Goal: Task Accomplishment & Management: Manage account settings

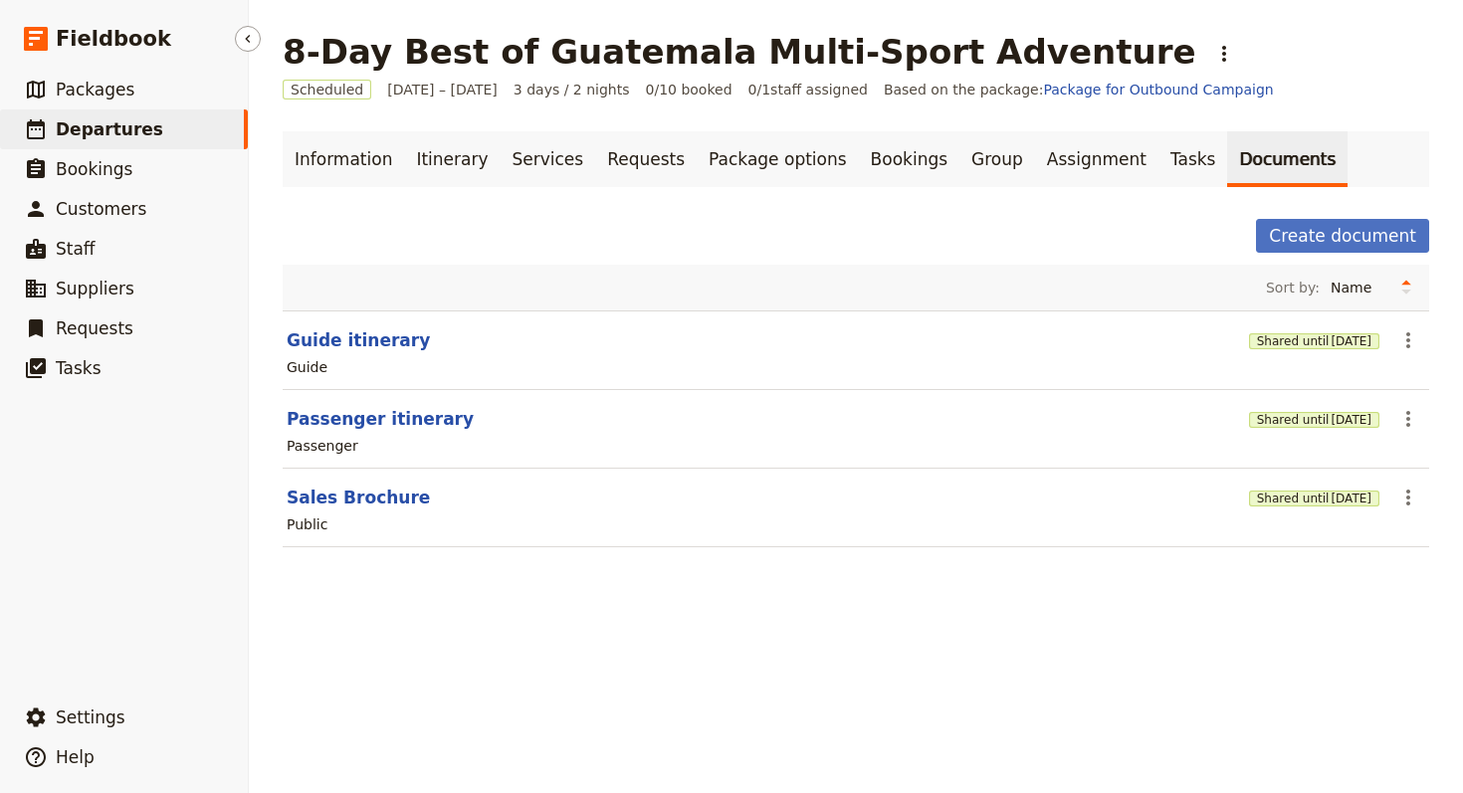
click at [190, 135] on link "​ Departures" at bounding box center [124, 129] width 248 height 40
select select "UPDATED_AT"
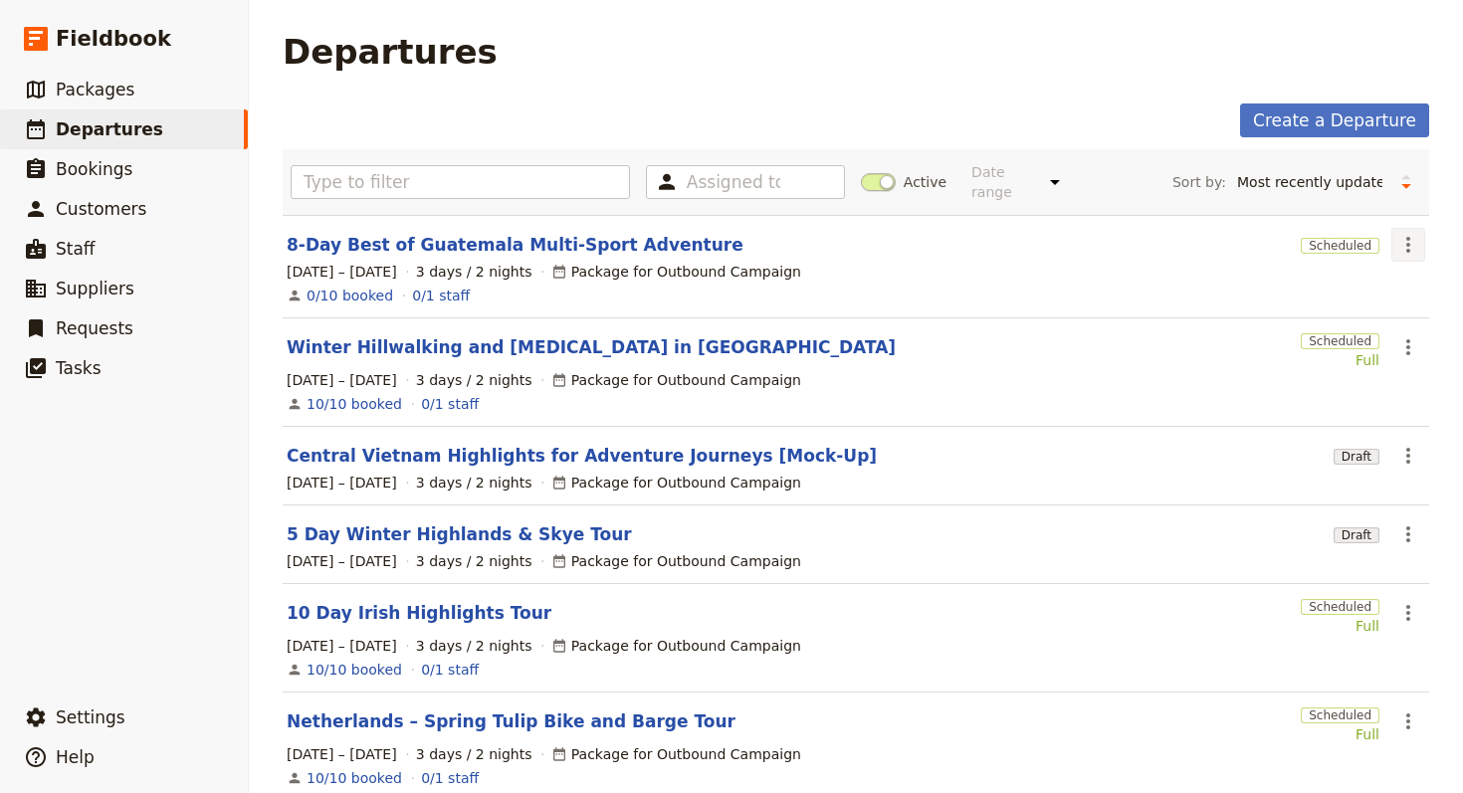
click at [1053, 233] on icon "Actions" at bounding box center [1408, 245] width 24 height 24
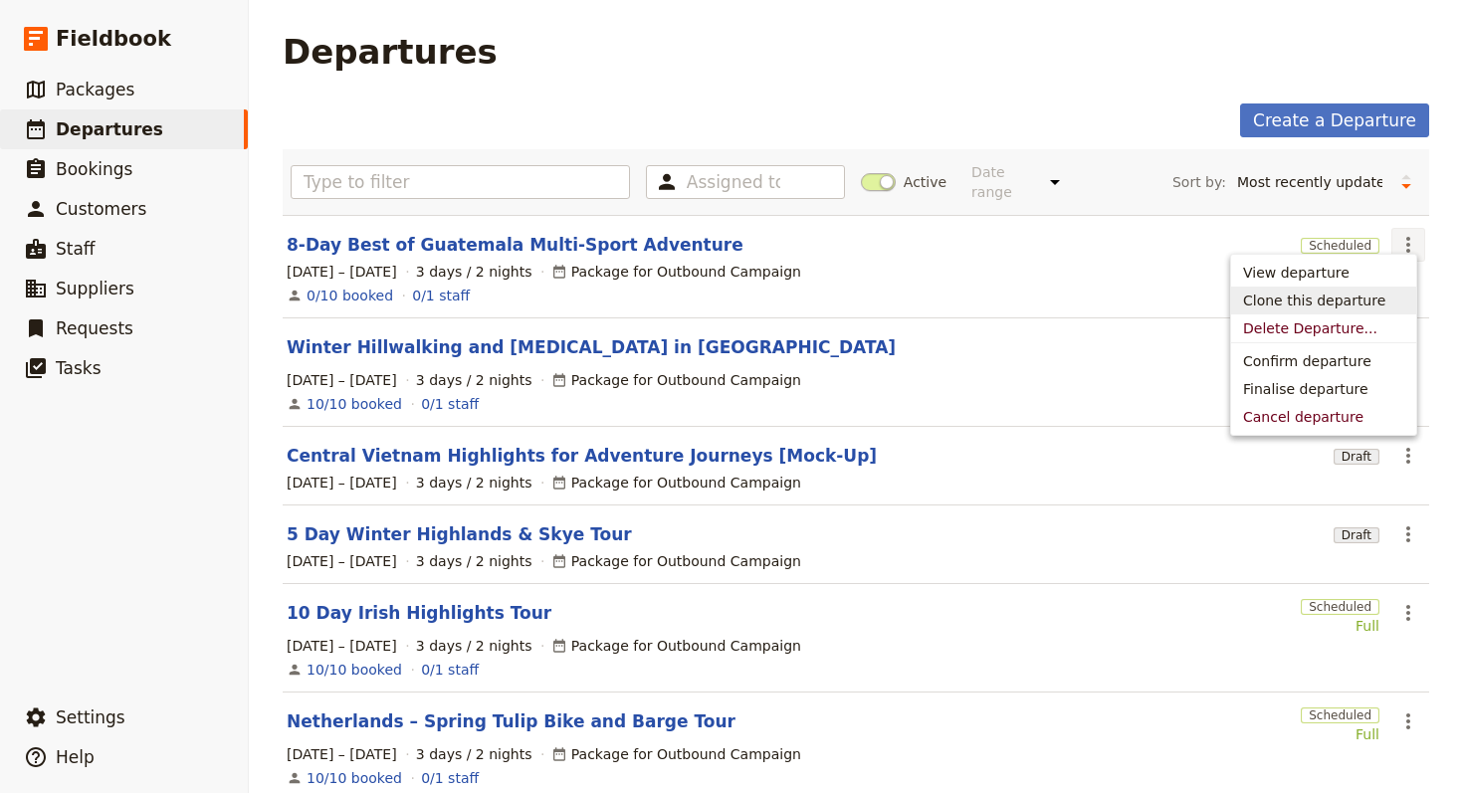
click at [1053, 310] on span "Clone this departure" at bounding box center [1314, 301] width 142 height 20
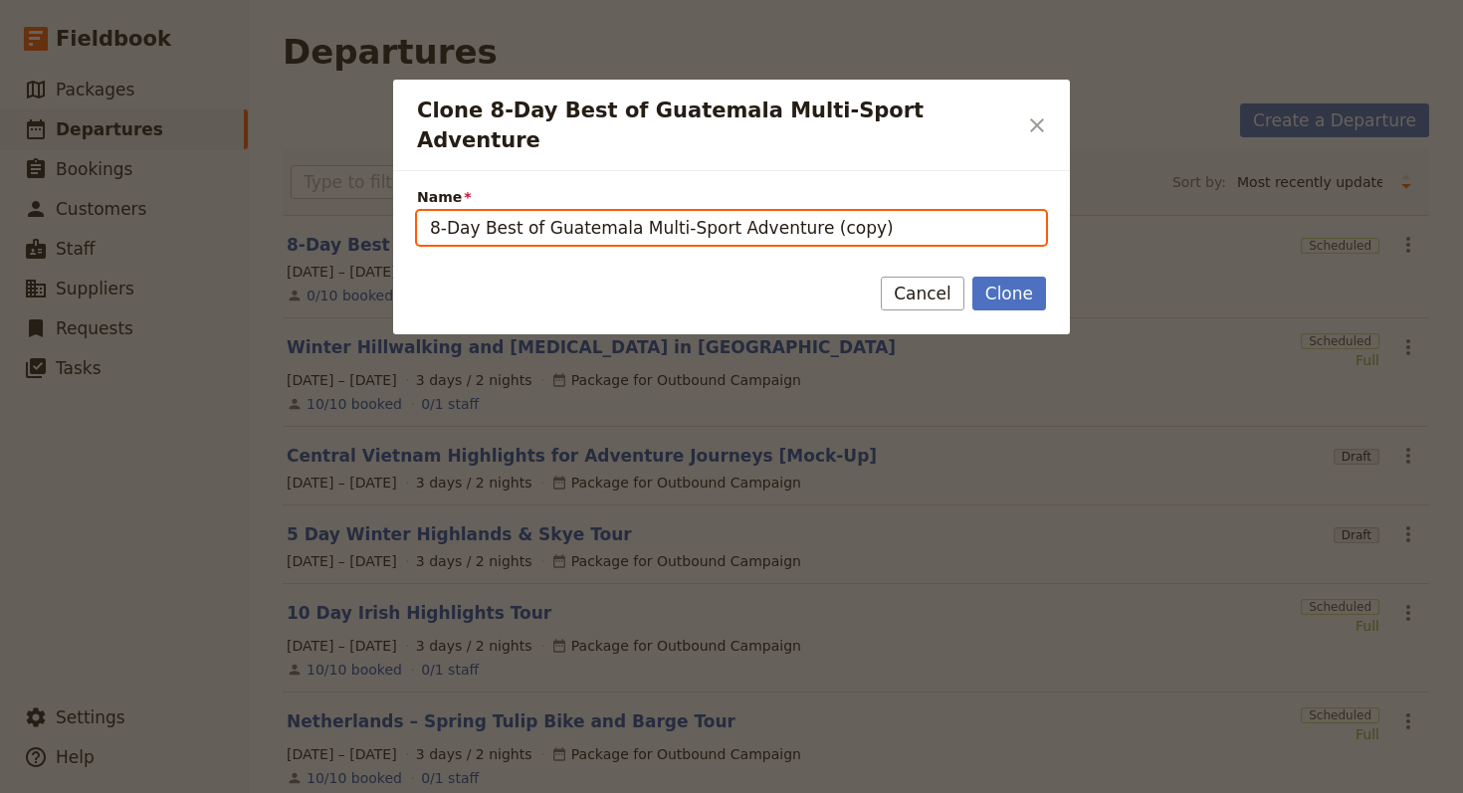
click at [585, 211] on input "8-Day Best of Guatemala Multi-Sport Adventure (copy)" at bounding box center [731, 228] width 629 height 34
click at [584, 211] on input "8-Day Best of Guatemala Multi-Sport Adventure (copy)" at bounding box center [731, 228] width 629 height 34
paste input "The Great Cape Escape"
type input "The Great Cape Escape"
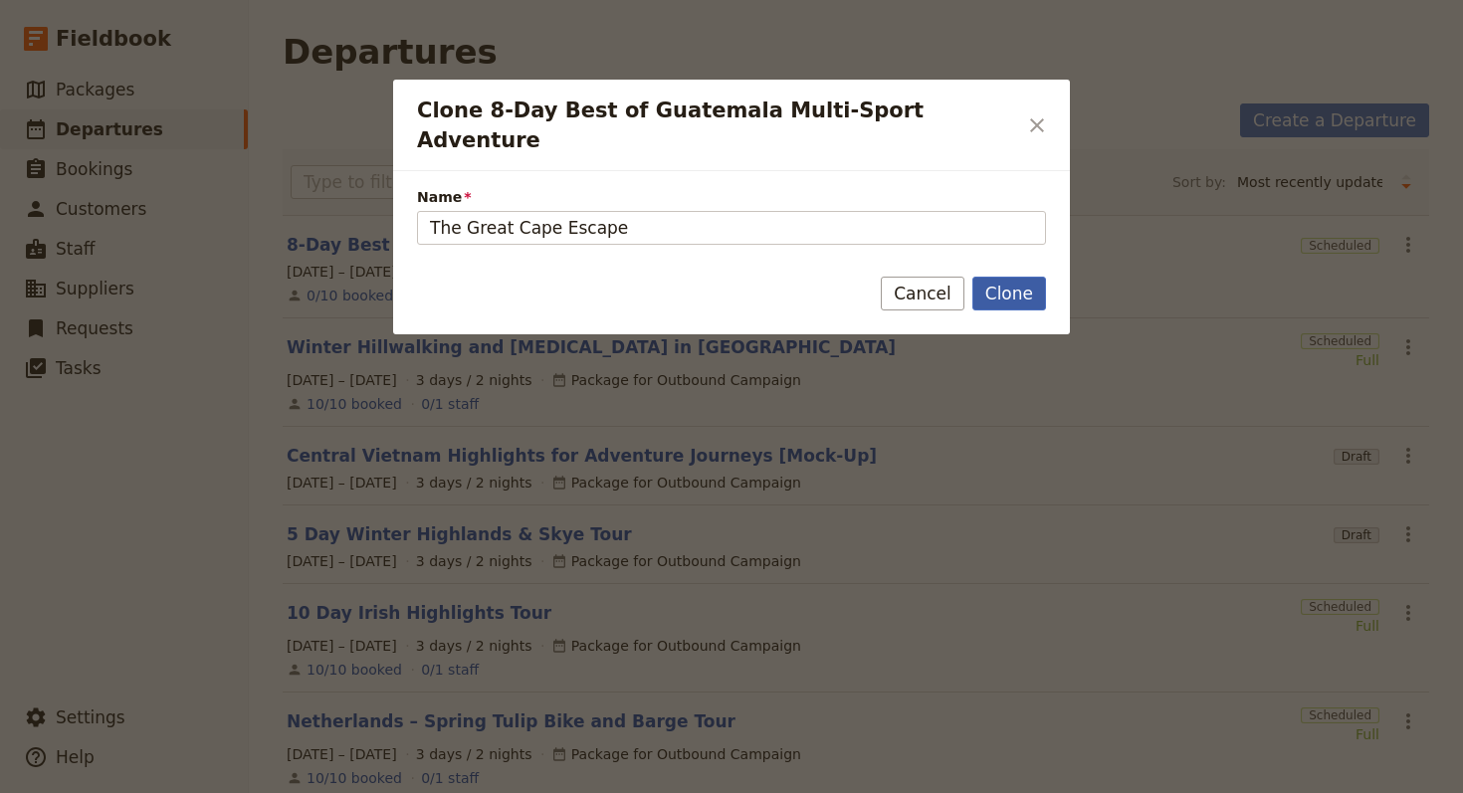
click at [1018, 277] on button "Clone" at bounding box center [1009, 294] width 74 height 34
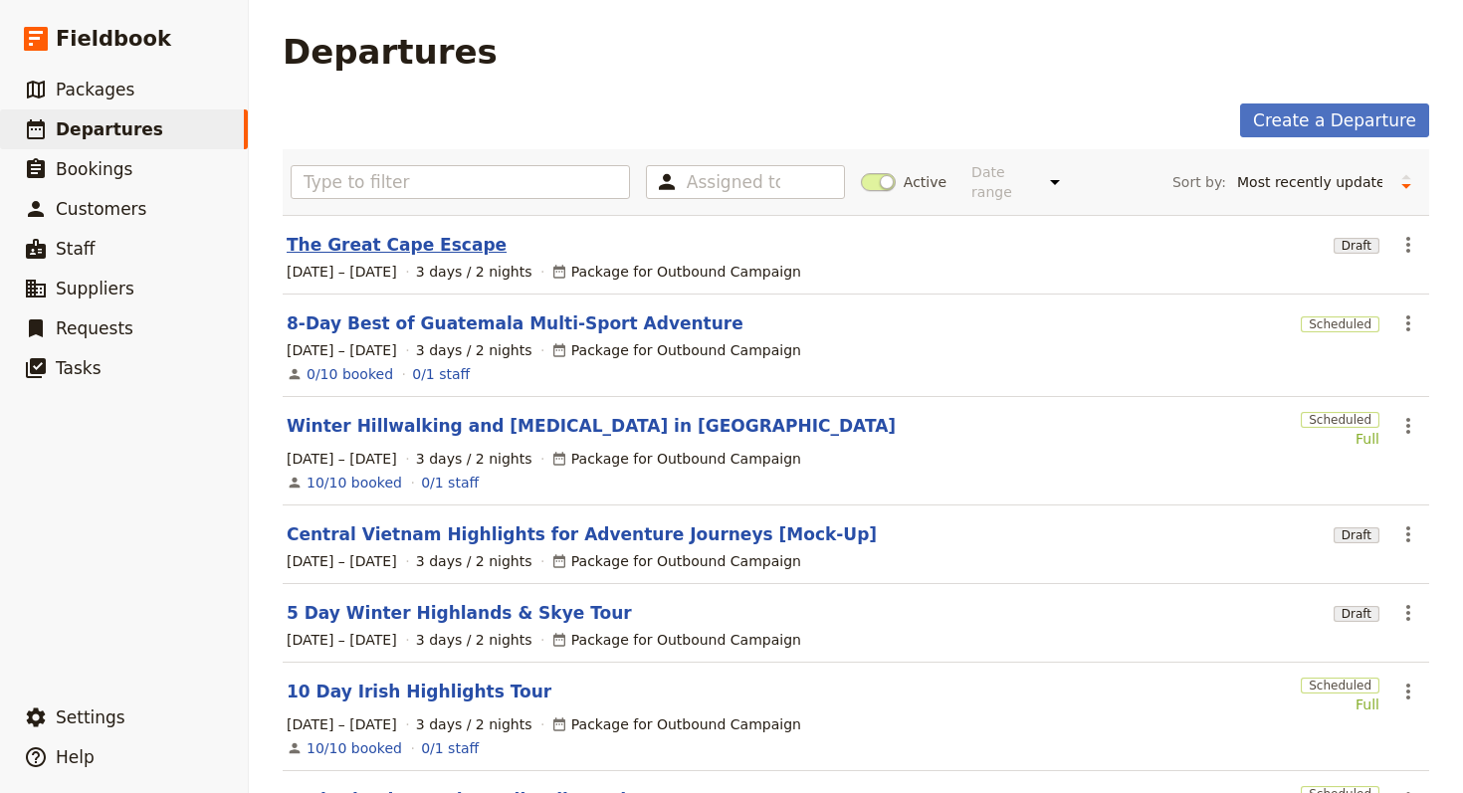
click at [379, 233] on link "The Great Cape Escape" at bounding box center [397, 245] width 220 height 24
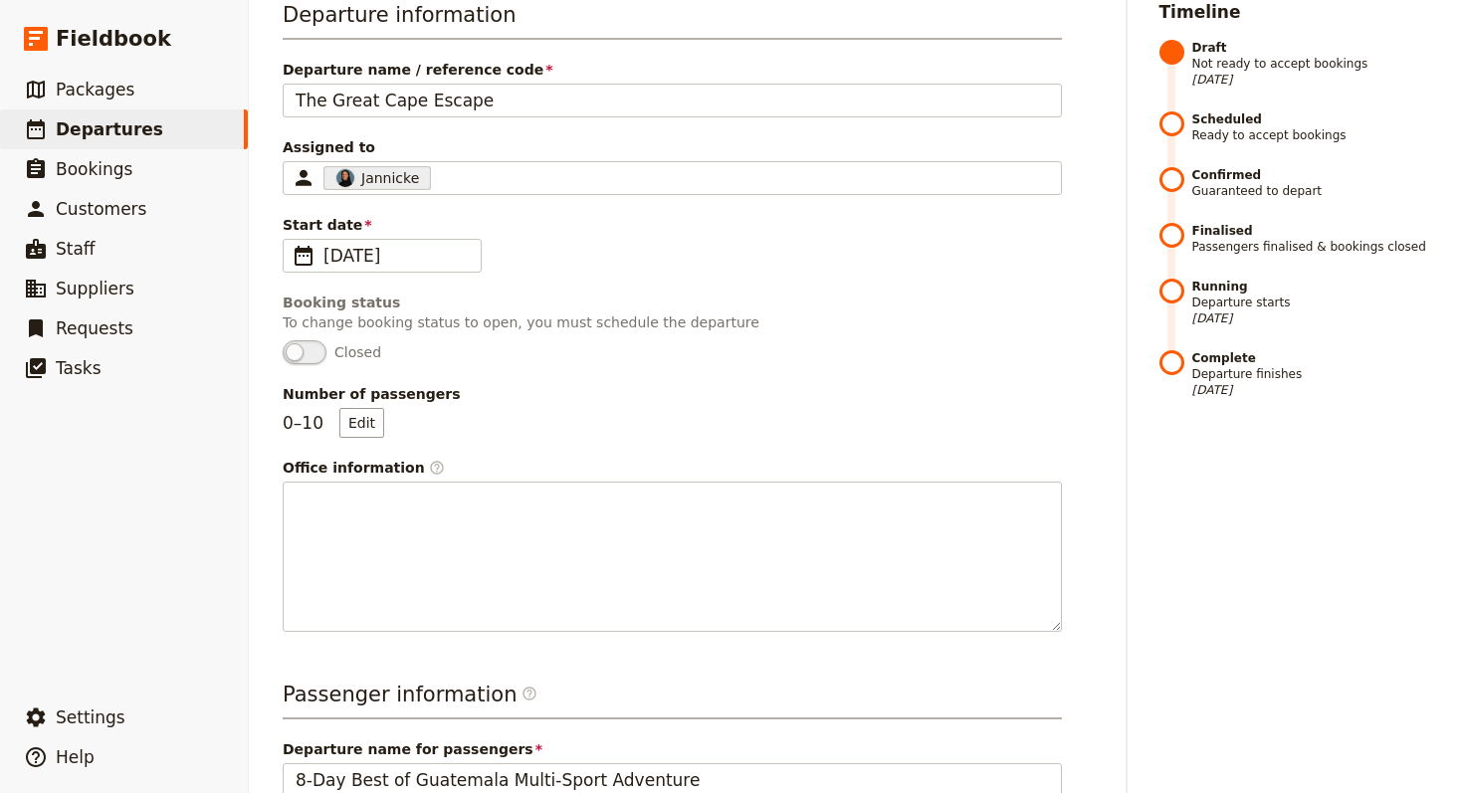
scroll to position [597, 0]
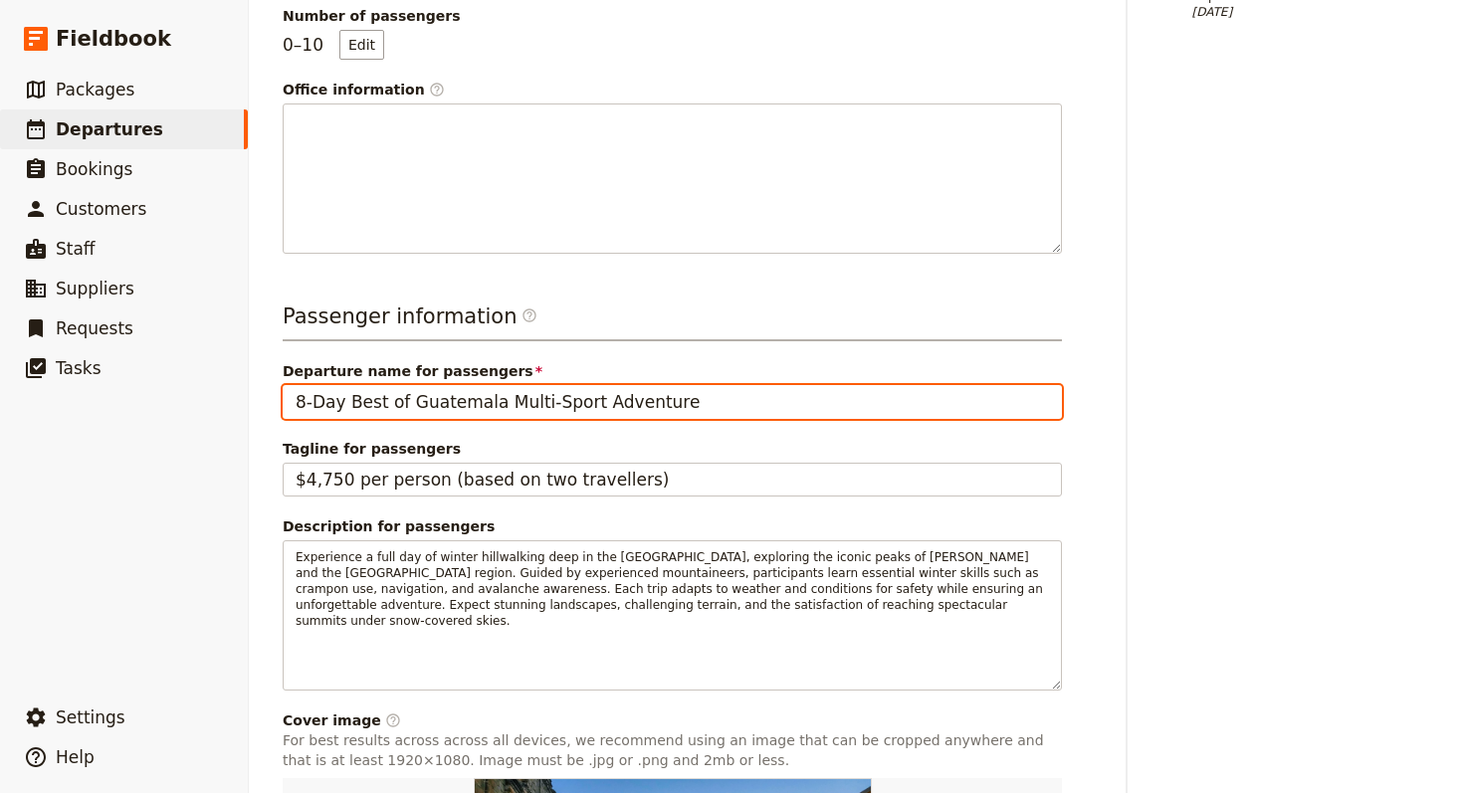
click at [770, 400] on input "8-Day Best of Guatemala Multi-Sport Adventure" at bounding box center [672, 402] width 779 height 34
paste input "The Great Cape Escap"
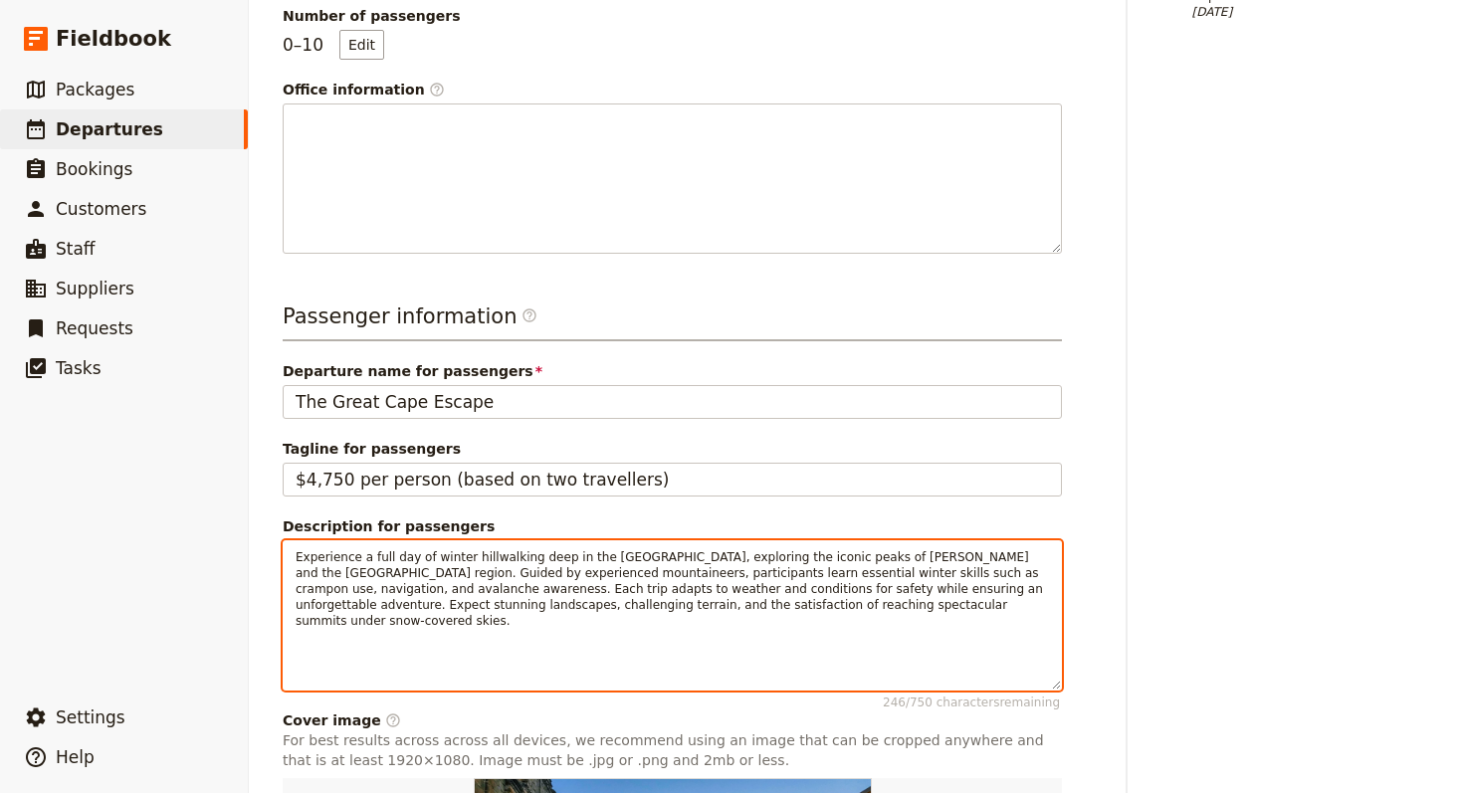
click at [662, 573] on span "Experience a full day of winter hillwalking deep in the [GEOGRAPHIC_DATA], expl…" at bounding box center [671, 589] width 751 height 78
click at [663, 573] on span "Experience a full day of winter hillwalking deep in the [GEOGRAPHIC_DATA], expl…" at bounding box center [671, 589] width 751 height 78
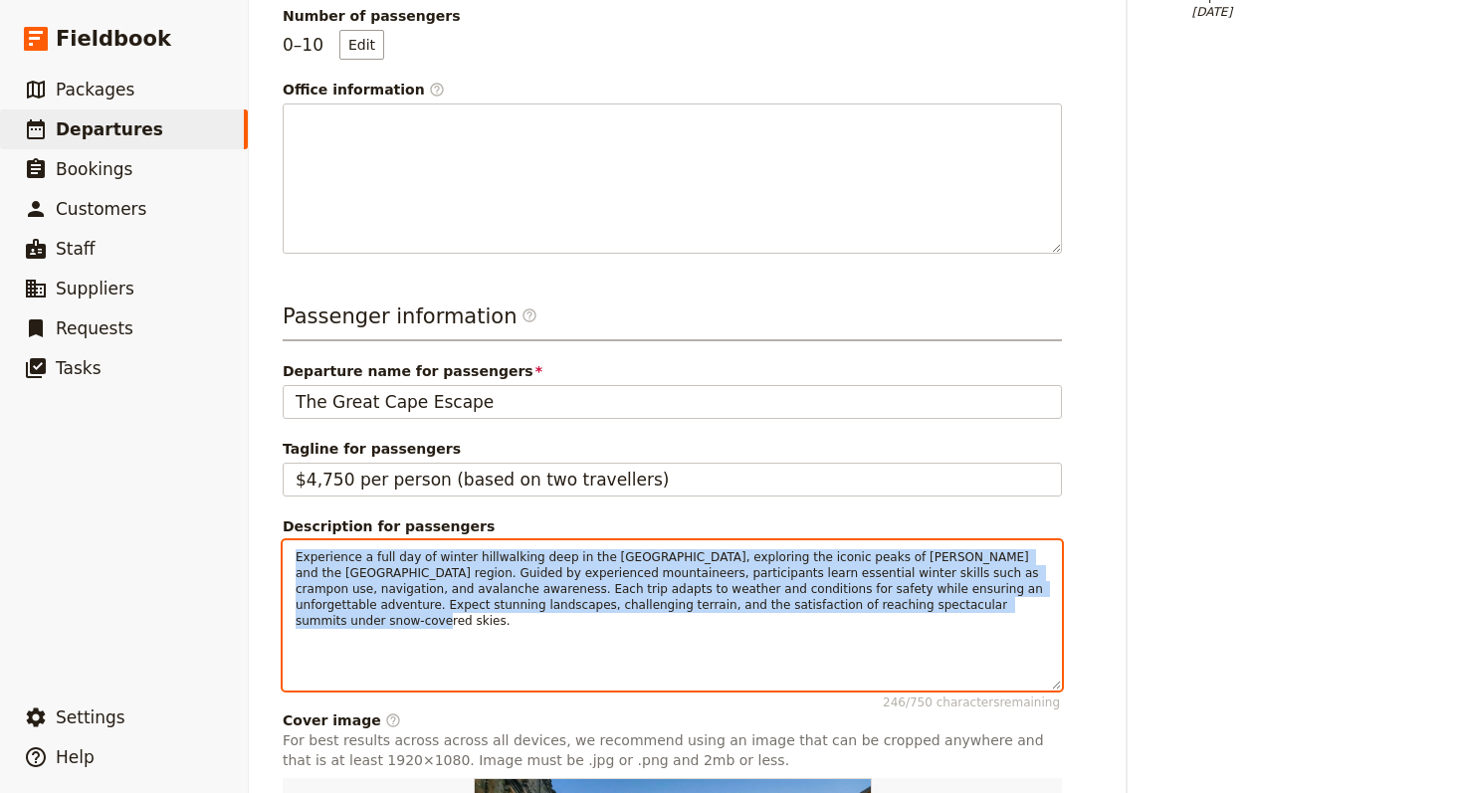
click at [663, 573] on span "Experience a full day of winter hillwalking deep in the [GEOGRAPHIC_DATA], expl…" at bounding box center [671, 589] width 751 height 78
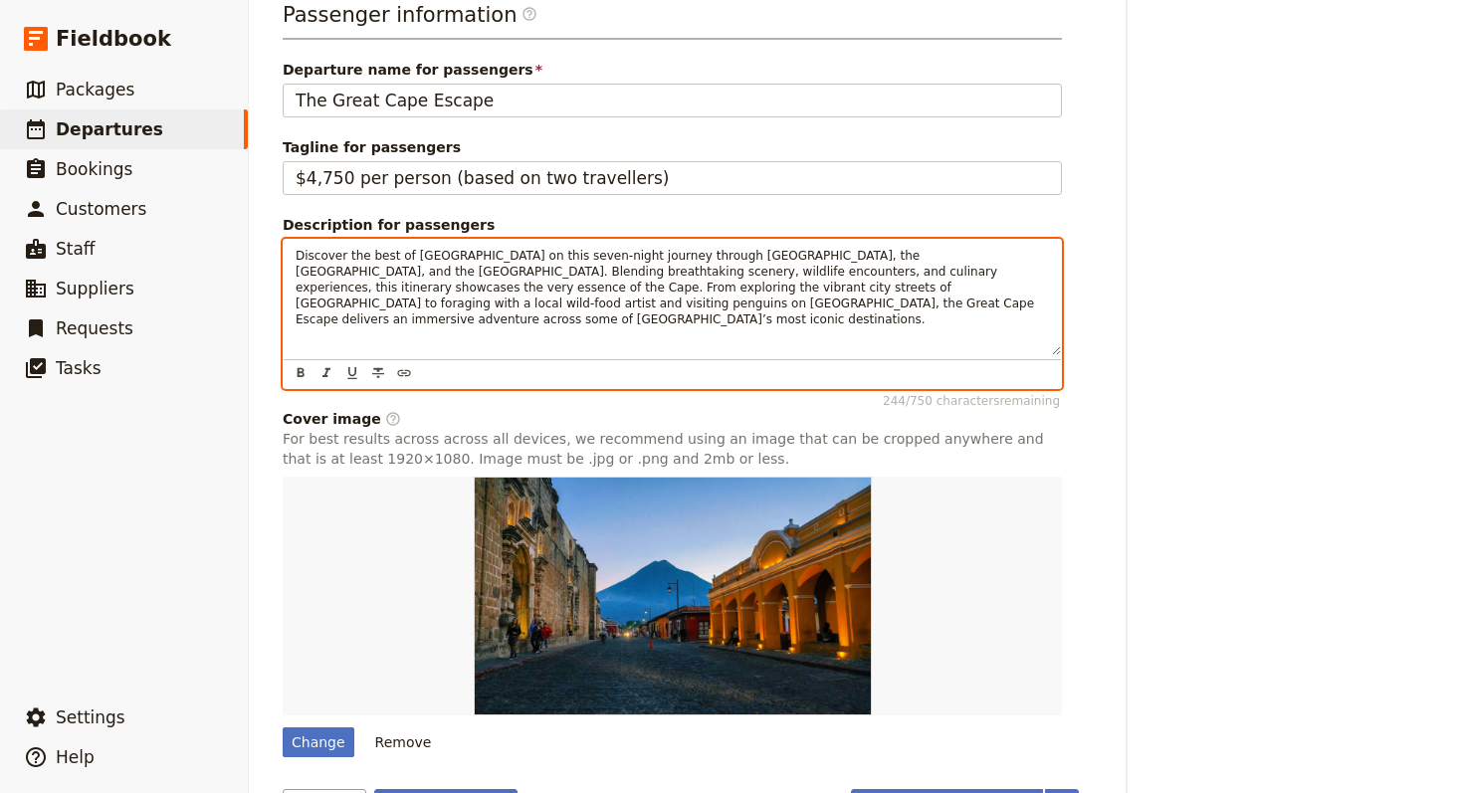
scroll to position [903, 0]
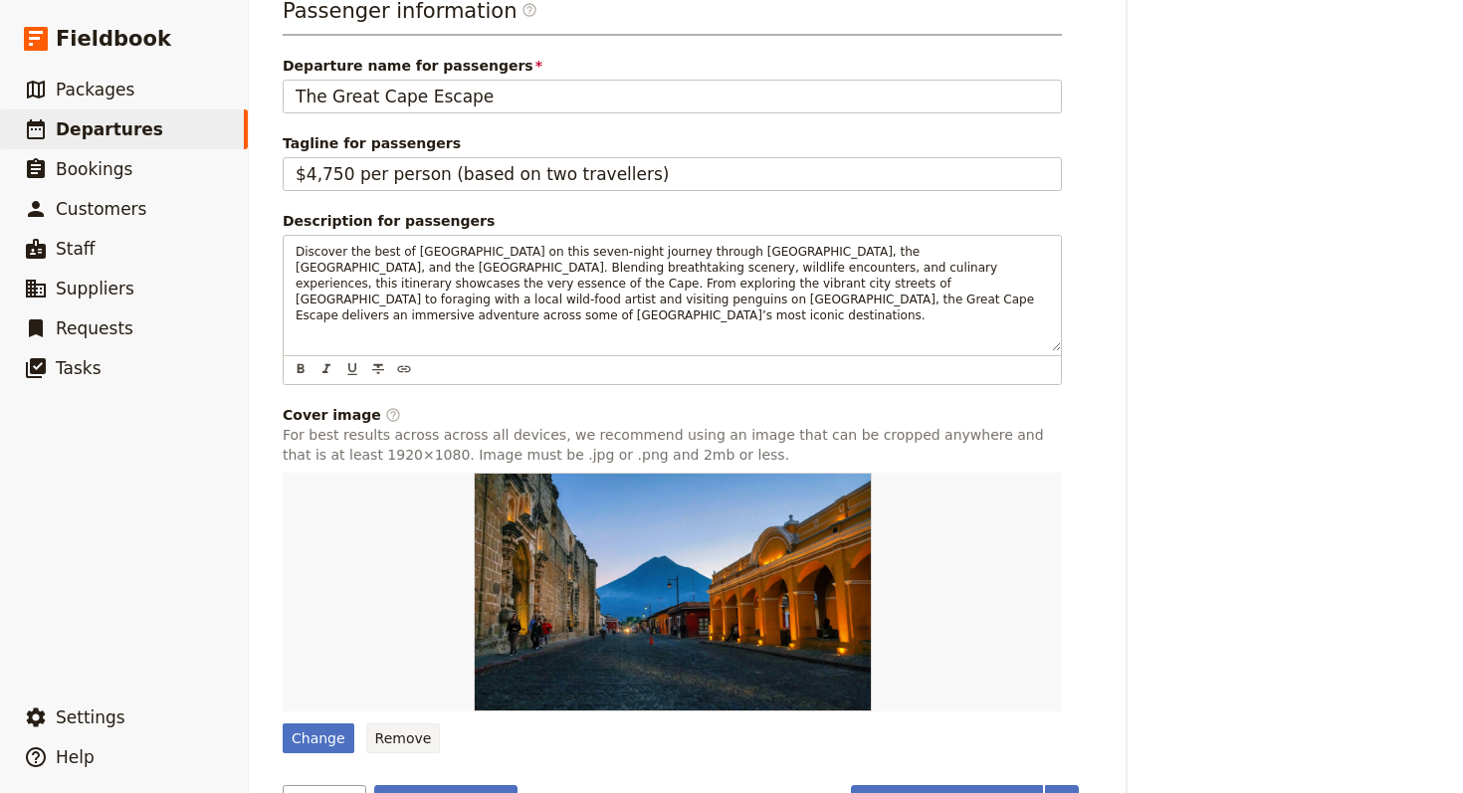
click at [375, 662] on button "Remove" at bounding box center [403, 739] width 75 height 30
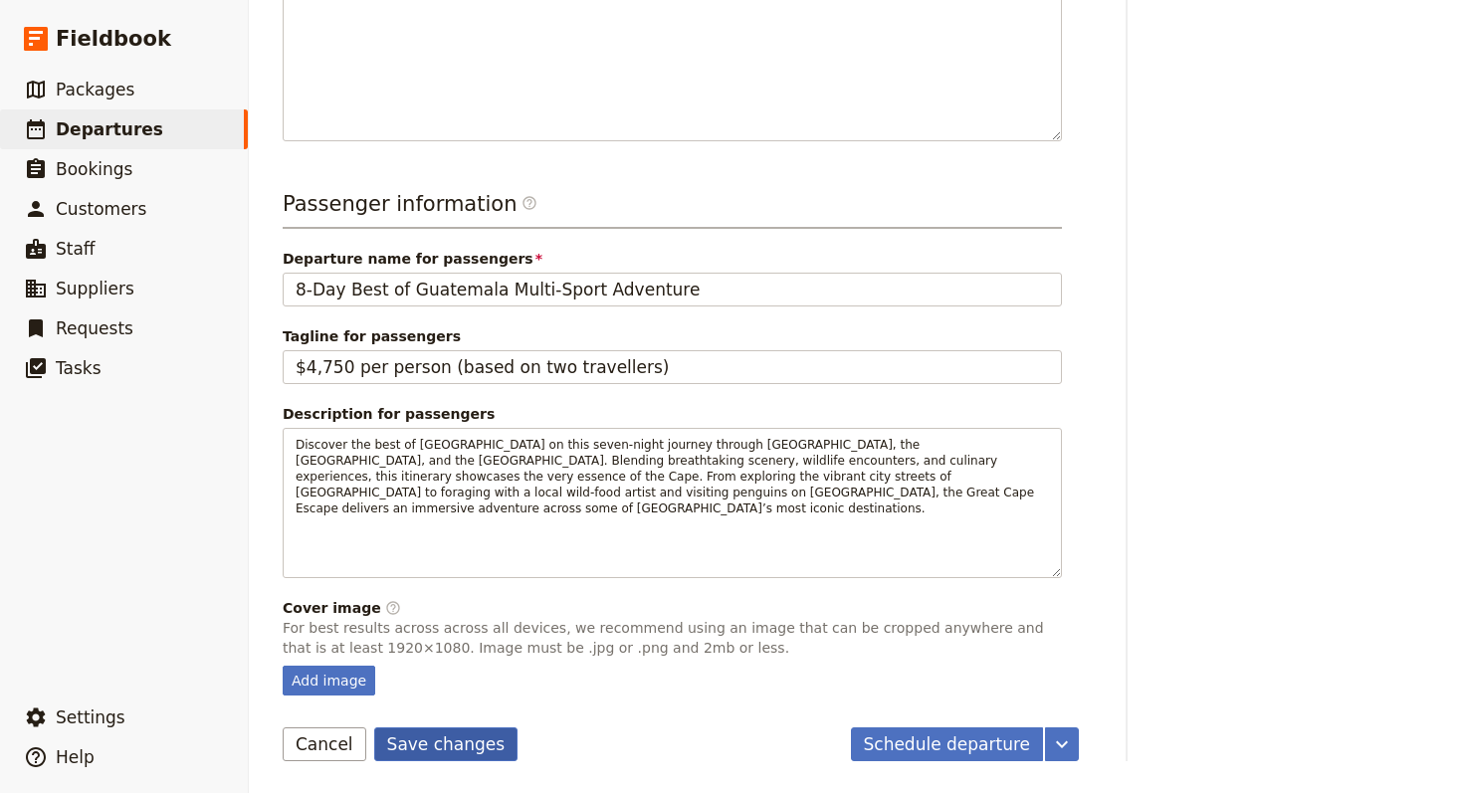
click at [469, 662] on button "Save changes" at bounding box center [446, 745] width 144 height 34
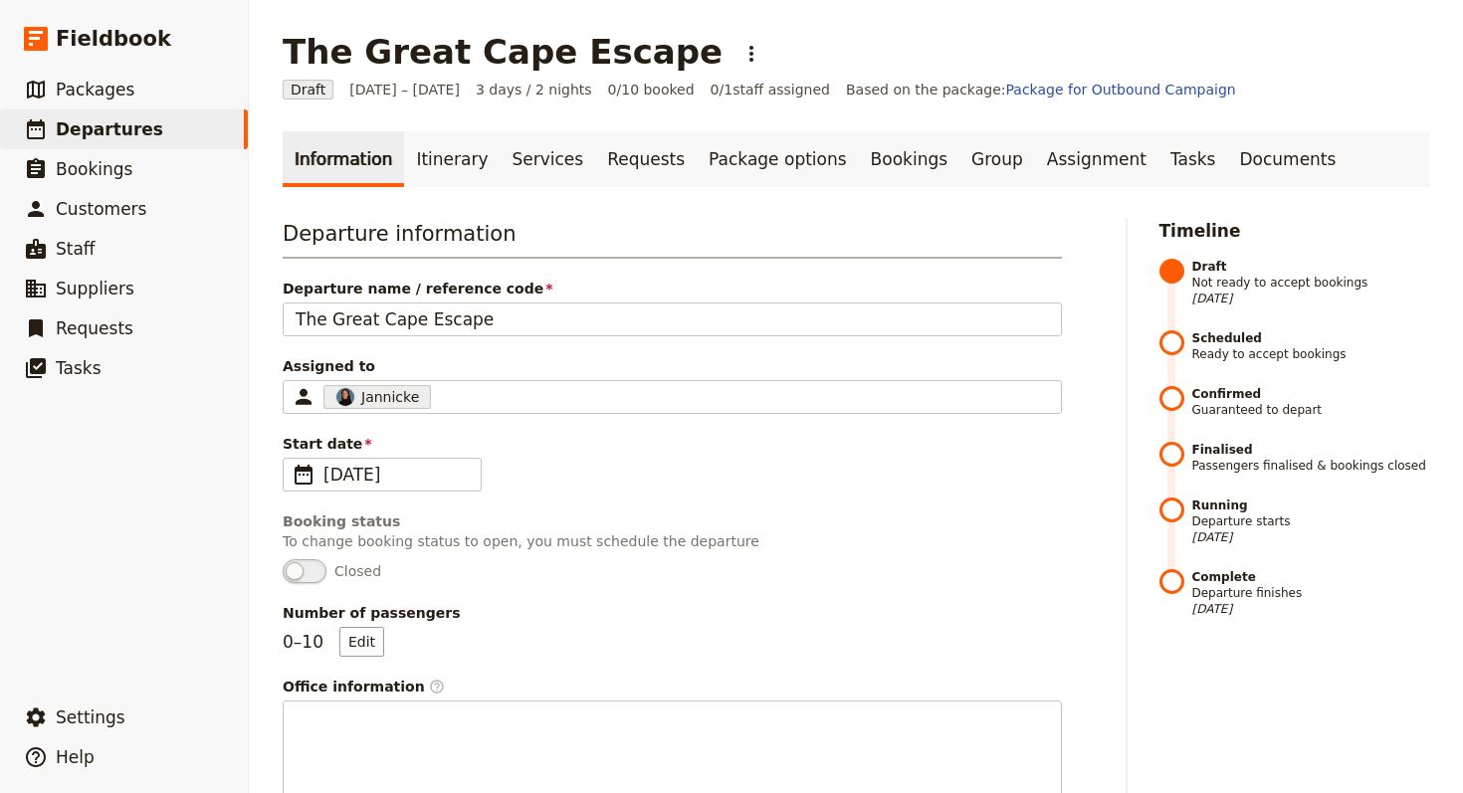
click at [522, 349] on div "Departure information Departure name / reference code The Great Cape Escape Ass…" at bounding box center [672, 535] width 779 height 632
click at [525, 338] on div "Departure information Departure name / reference code The Great Cape Escape Ass…" at bounding box center [672, 535] width 779 height 632
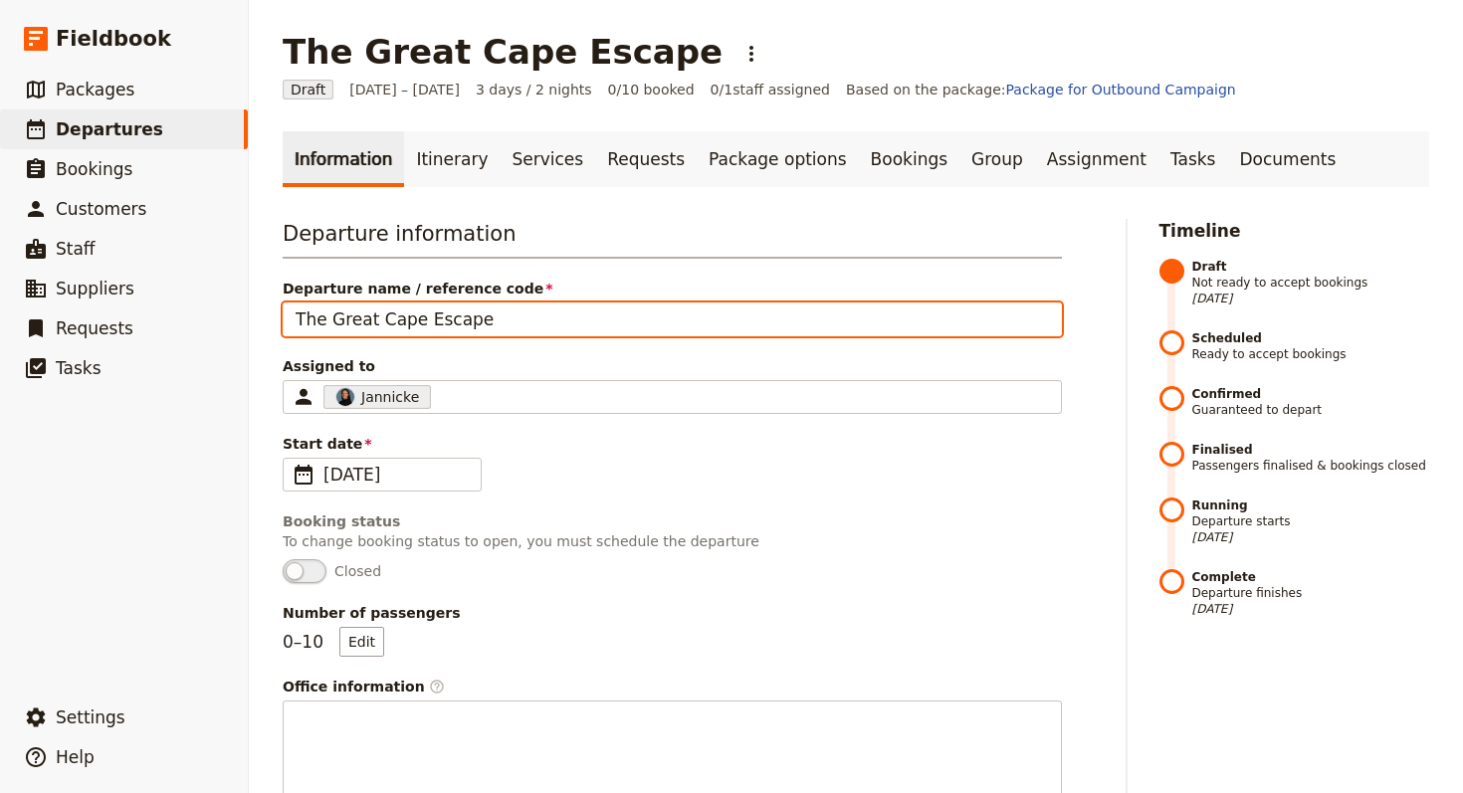
click at [530, 324] on input "The Great Cape Escape" at bounding box center [672, 320] width 779 height 34
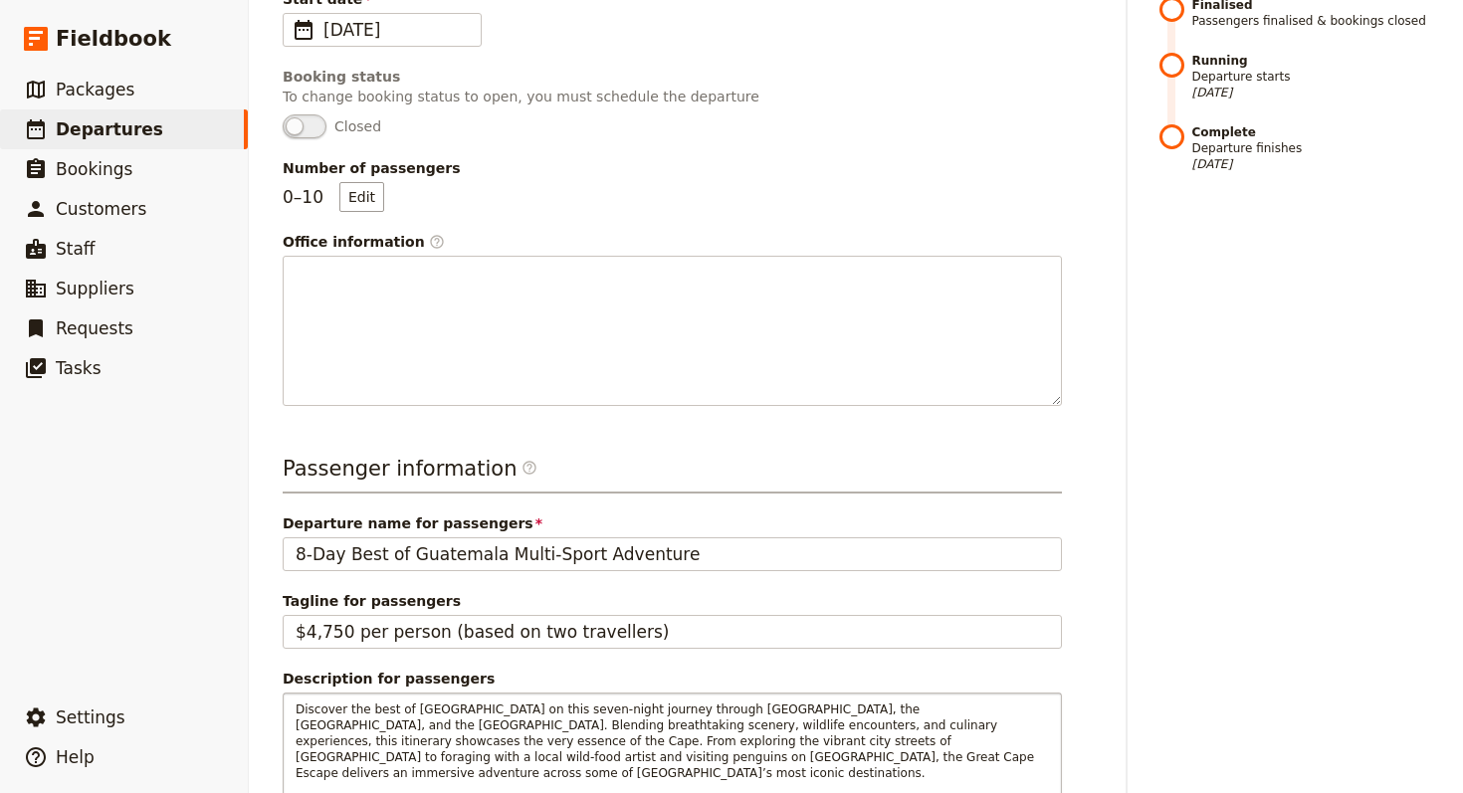
scroll to position [710, 0]
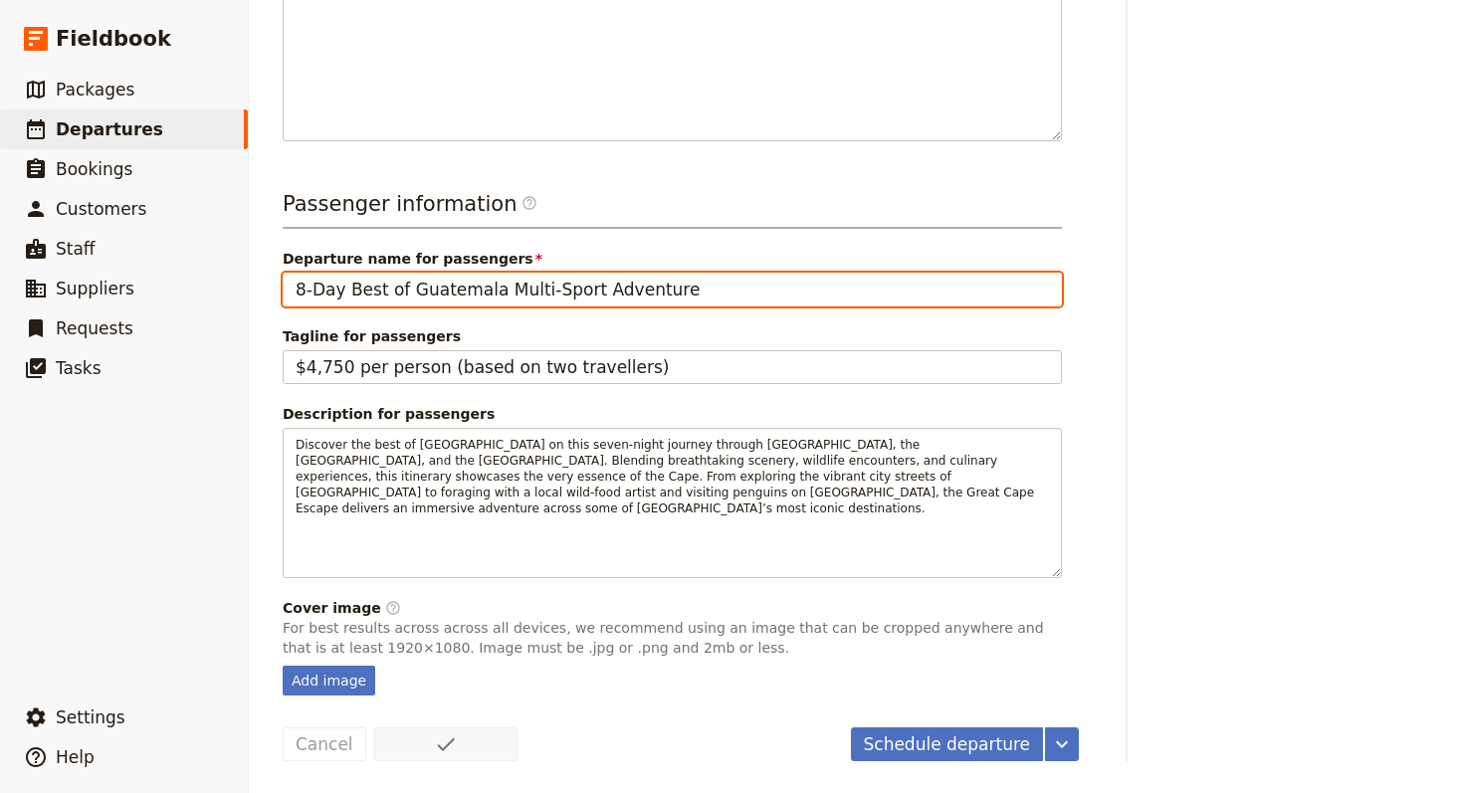
click at [591, 281] on input "8-Day Best of Guatemala Multi-Sport Adventure" at bounding box center [672, 290] width 779 height 34
paste input "The Great Cape Escap"
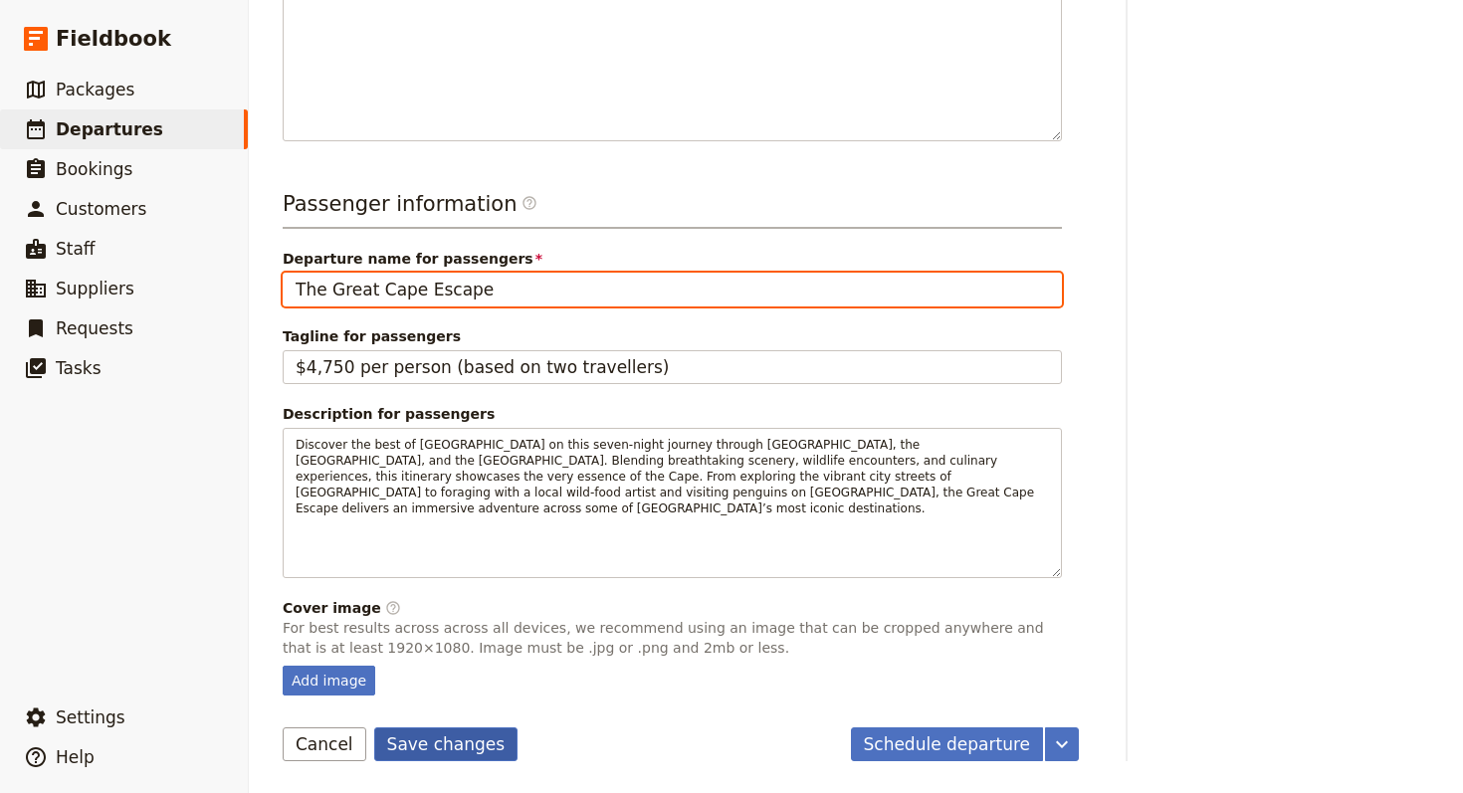
type input "The Great Cape Escape"
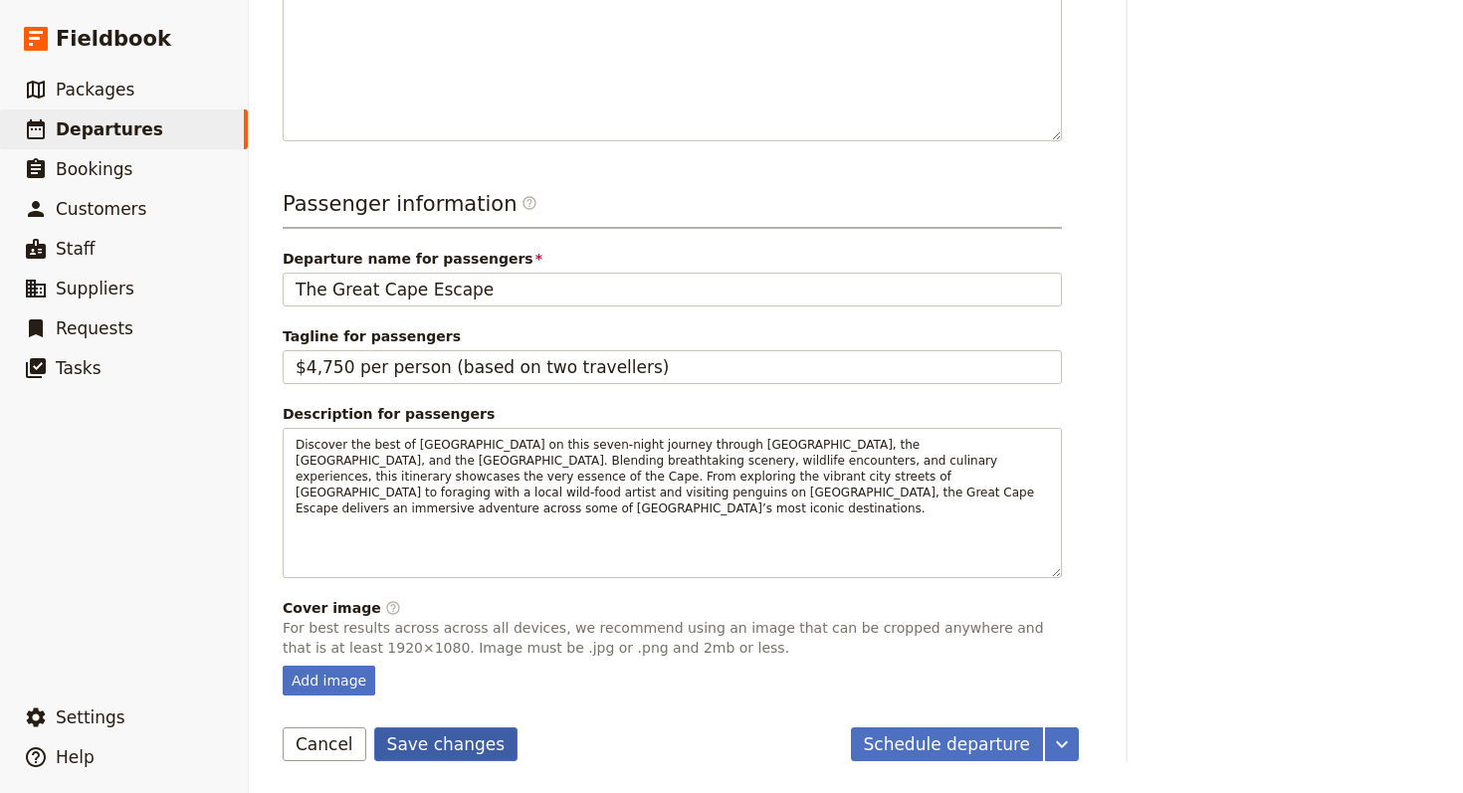
click at [436, 662] on button "Save changes" at bounding box center [446, 745] width 144 height 34
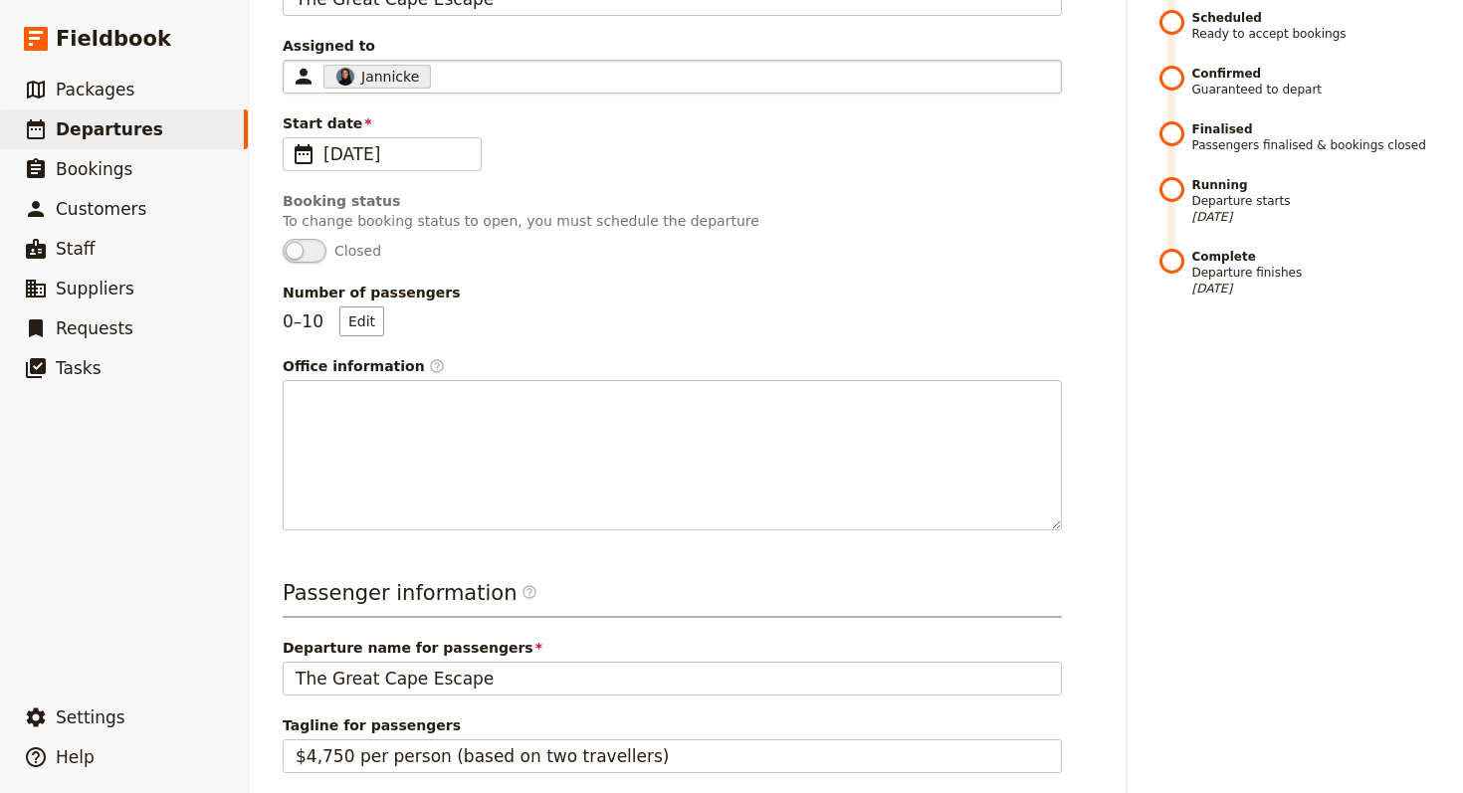
scroll to position [0, 0]
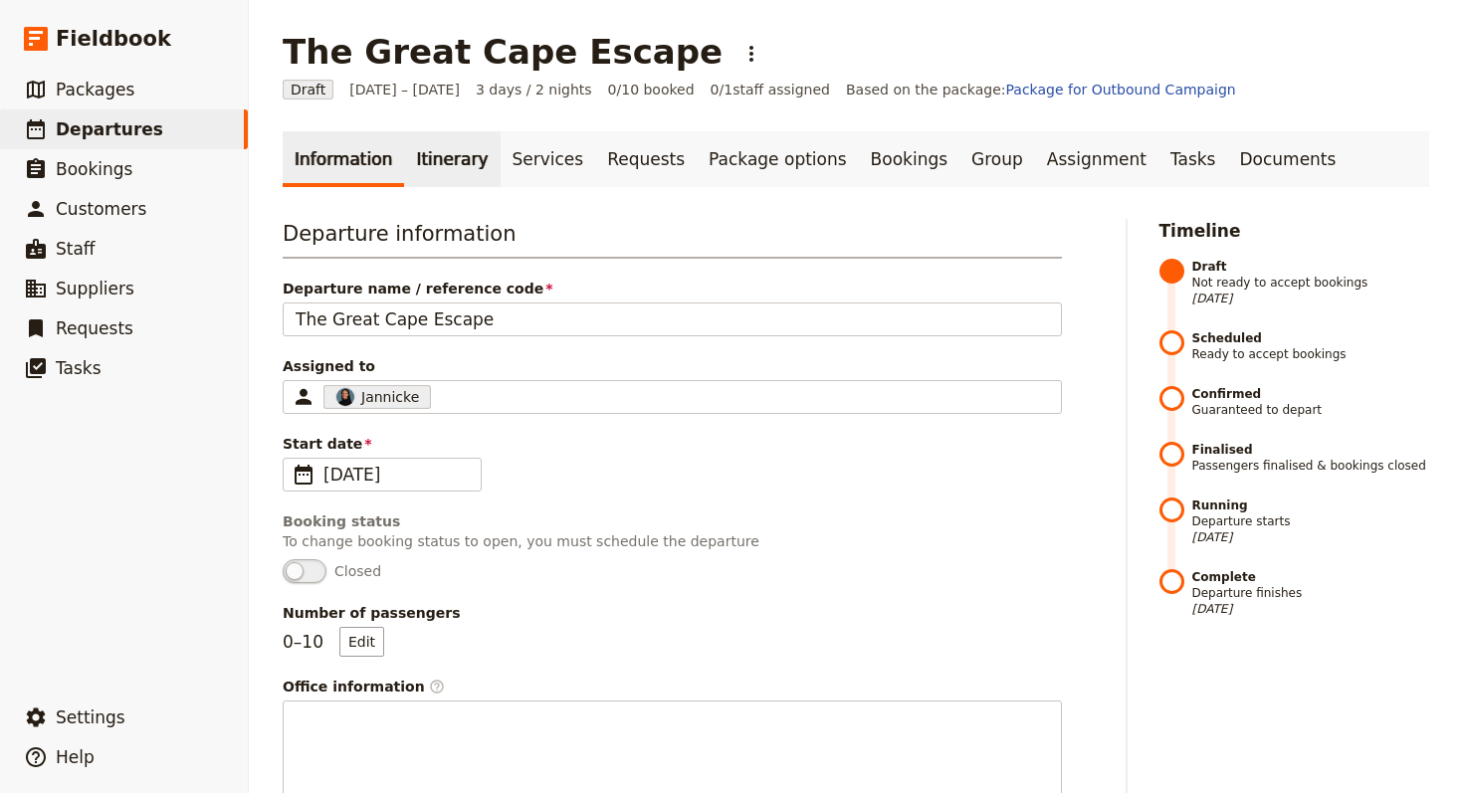
click at [440, 159] on link "Itinerary" at bounding box center [452, 159] width 96 height 56
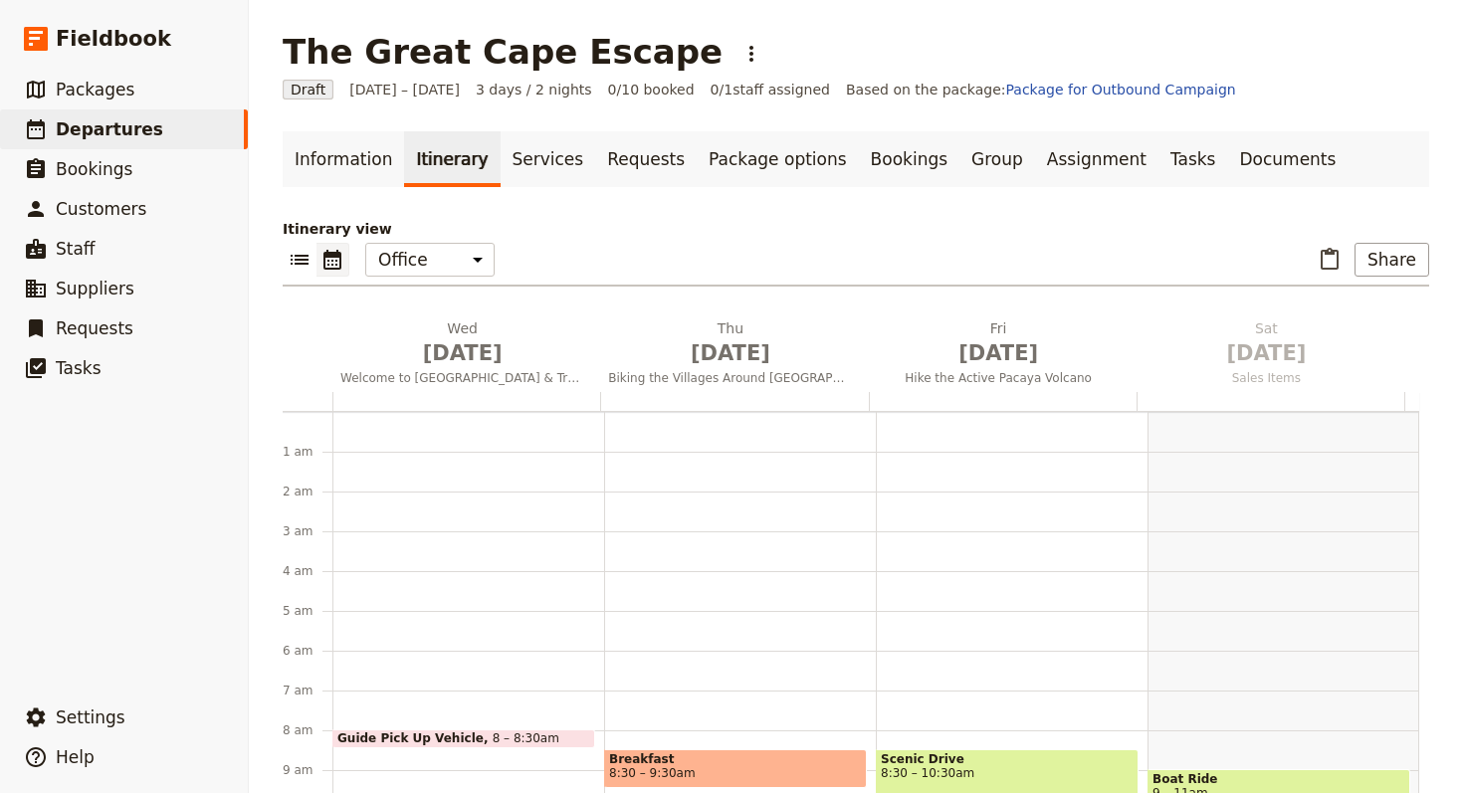
scroll to position [259, 0]
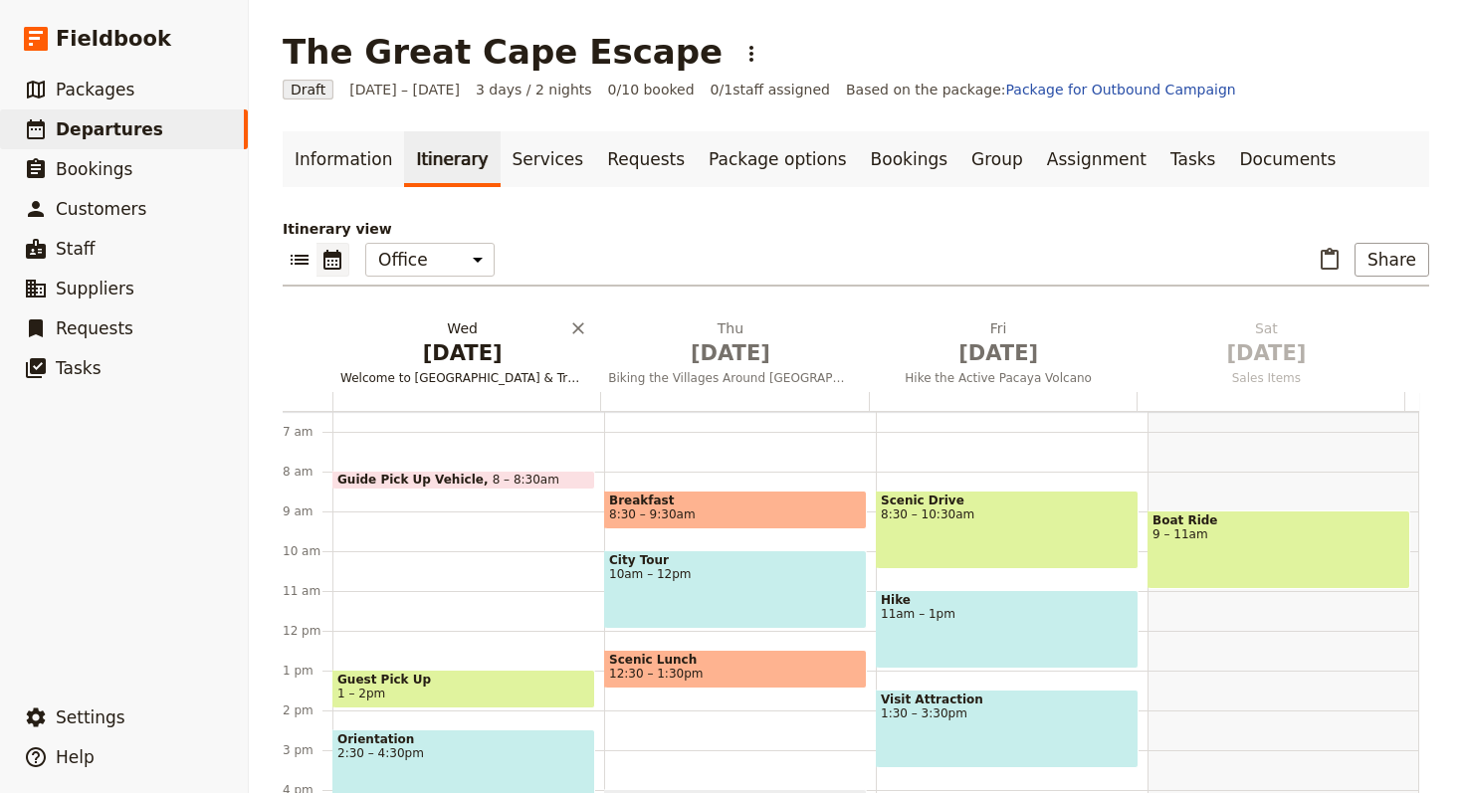
click at [452, 350] on span "[DATE]" at bounding box center [462, 353] width 244 height 30
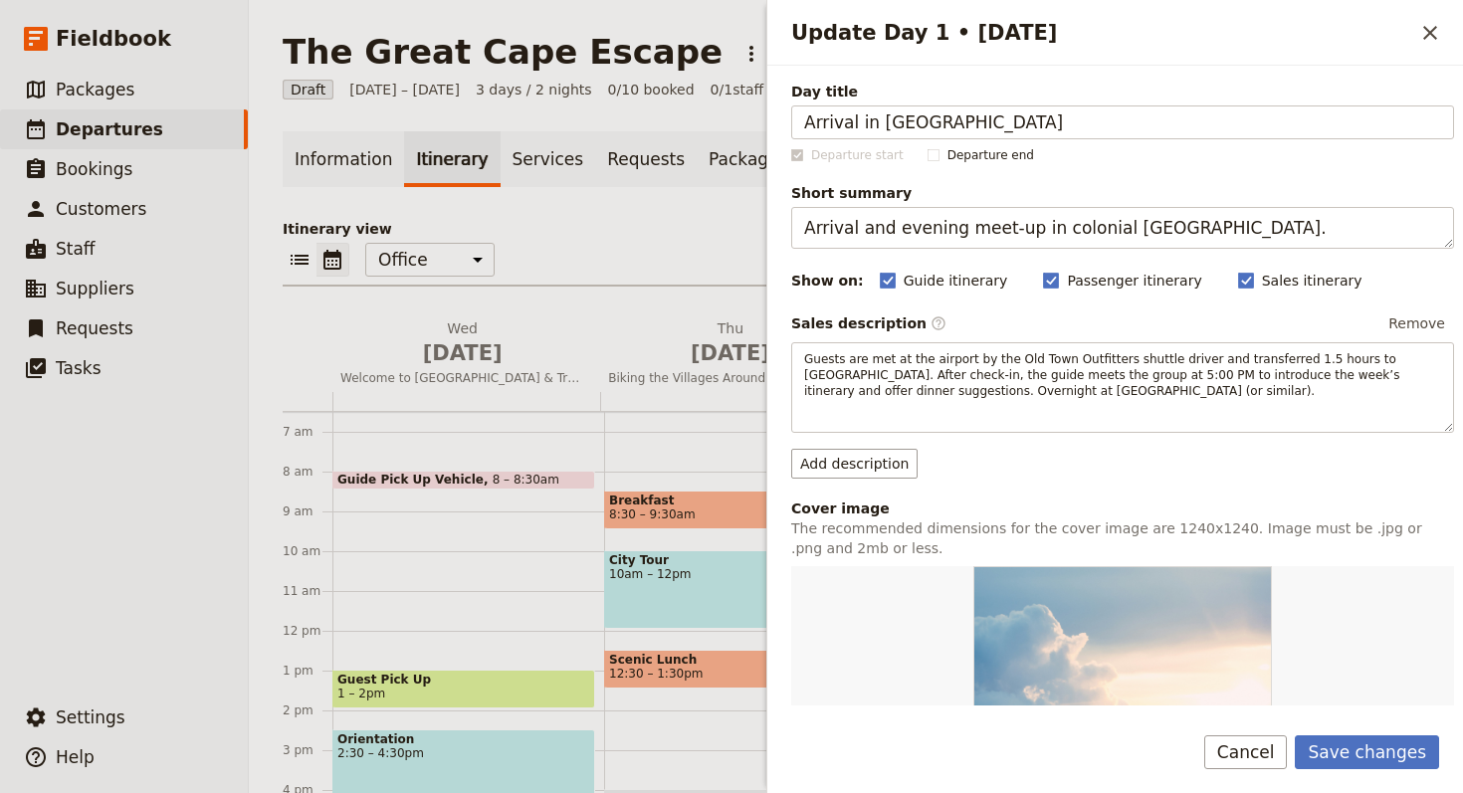
type input "Arrival in [GEOGRAPHIC_DATA]"
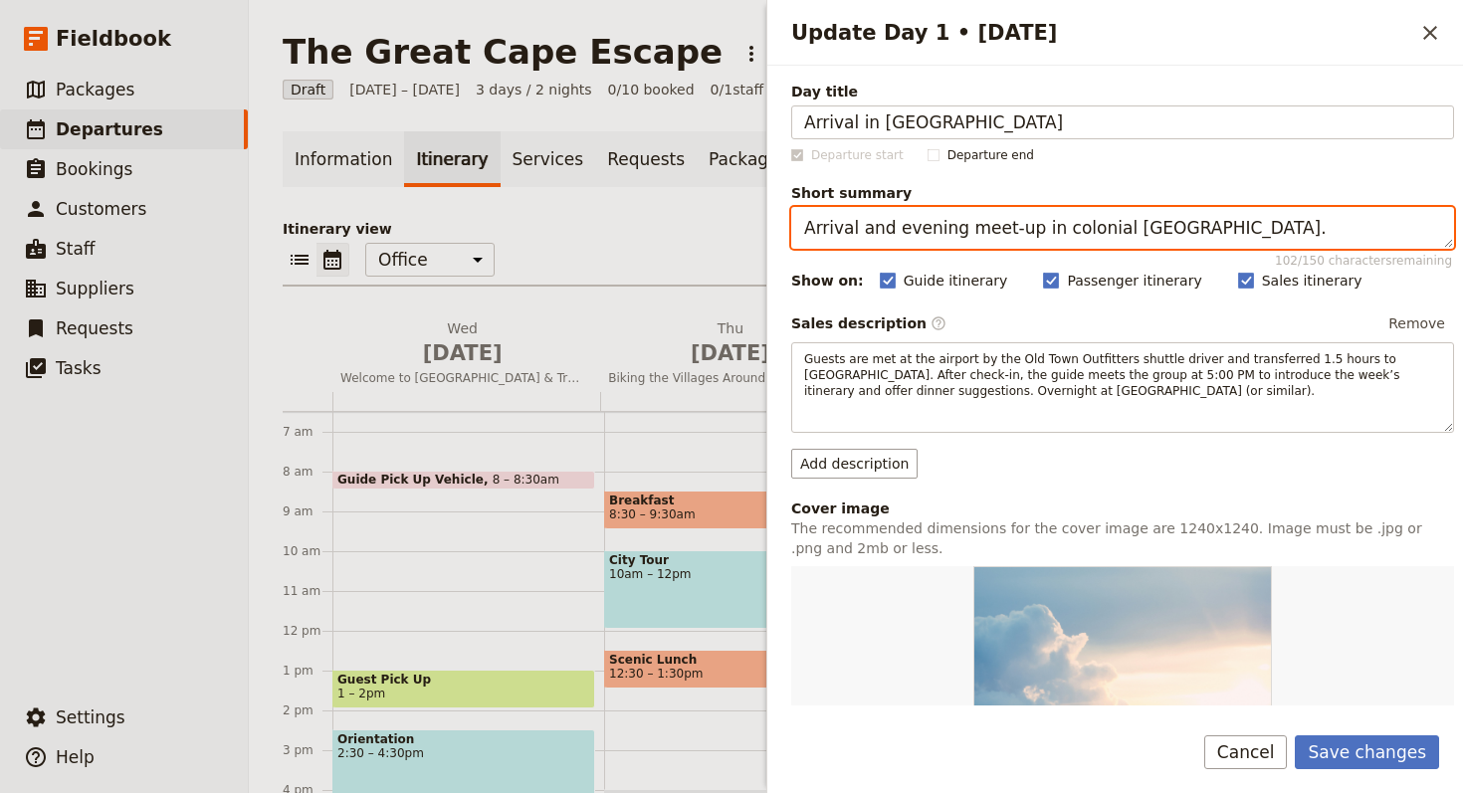
click at [1053, 219] on textarea "Arrival and evening meet-up in colonial [GEOGRAPHIC_DATA]." at bounding box center [1122, 228] width 663 height 42
paste textarea "e and settle into the [GEOGRAPHIC_DATA]"
type textarea "Arrive and settle into the [GEOGRAPHIC_DATA]."
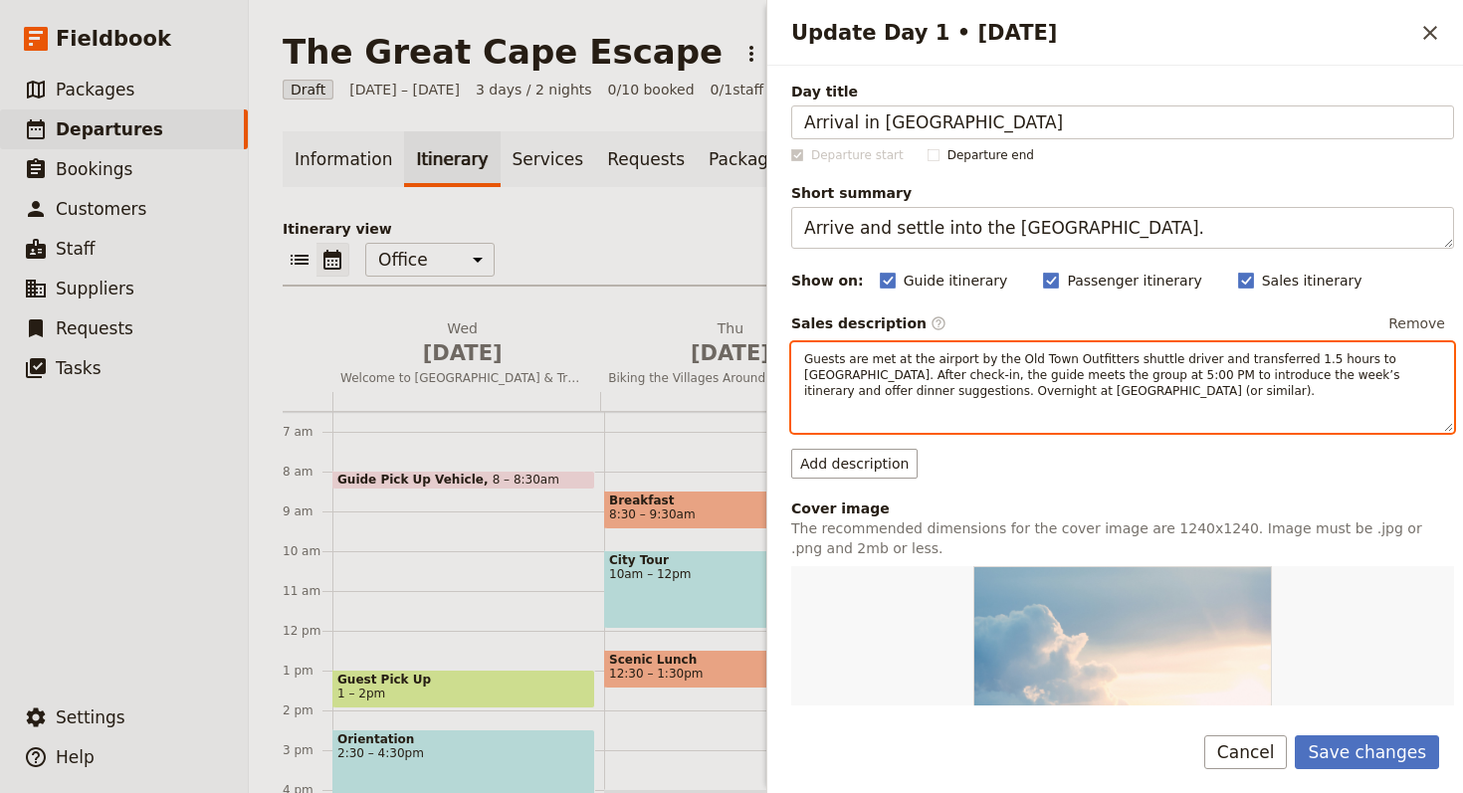
click at [1053, 371] on span "Guests are met at the airport by the Old Town Outfitters shuttle driver and tra…" at bounding box center [1103, 375] width 599 height 46
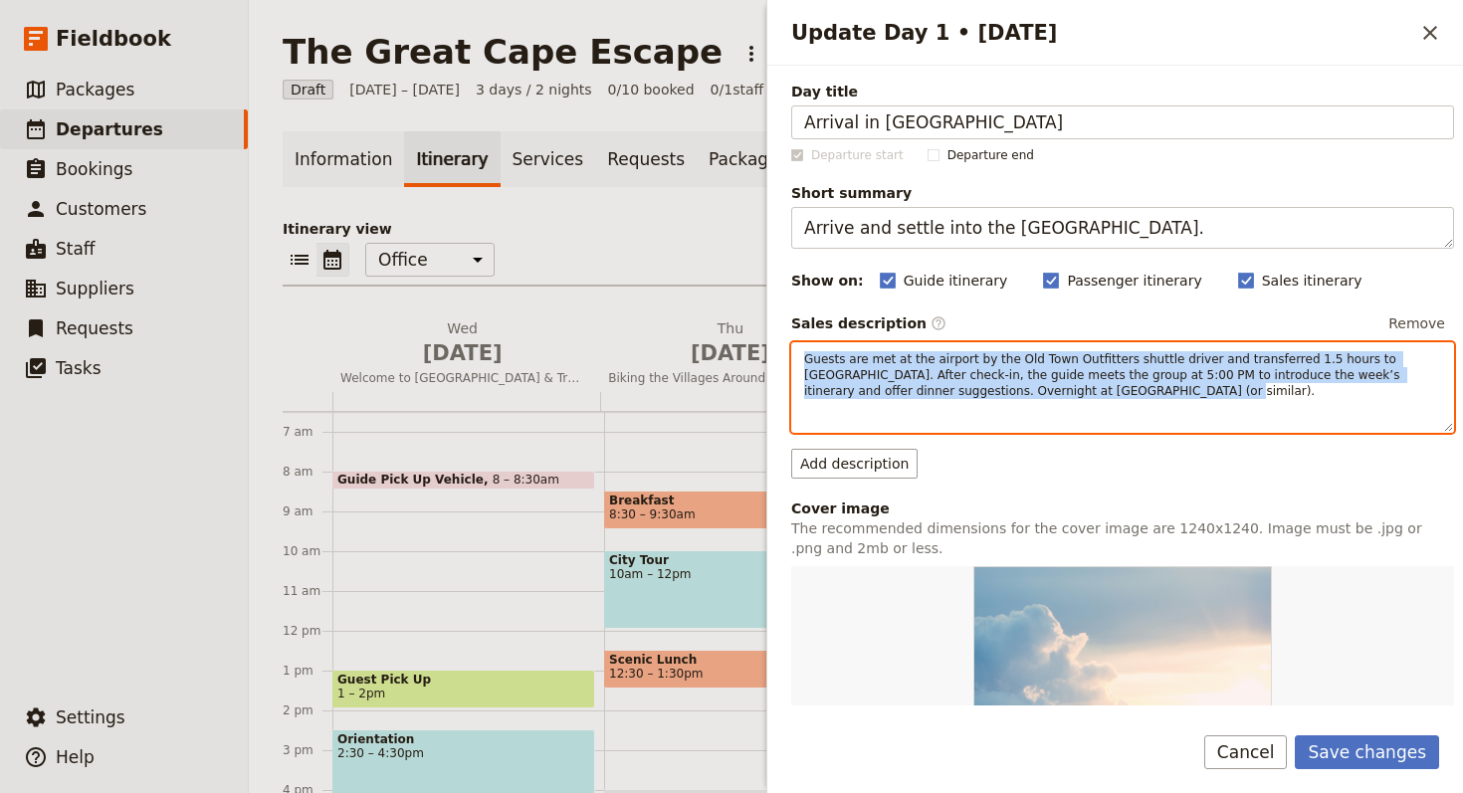
click at [1053, 371] on span "Guests are met at the airport by the Old Town Outfitters shuttle driver and tra…" at bounding box center [1103, 375] width 599 height 46
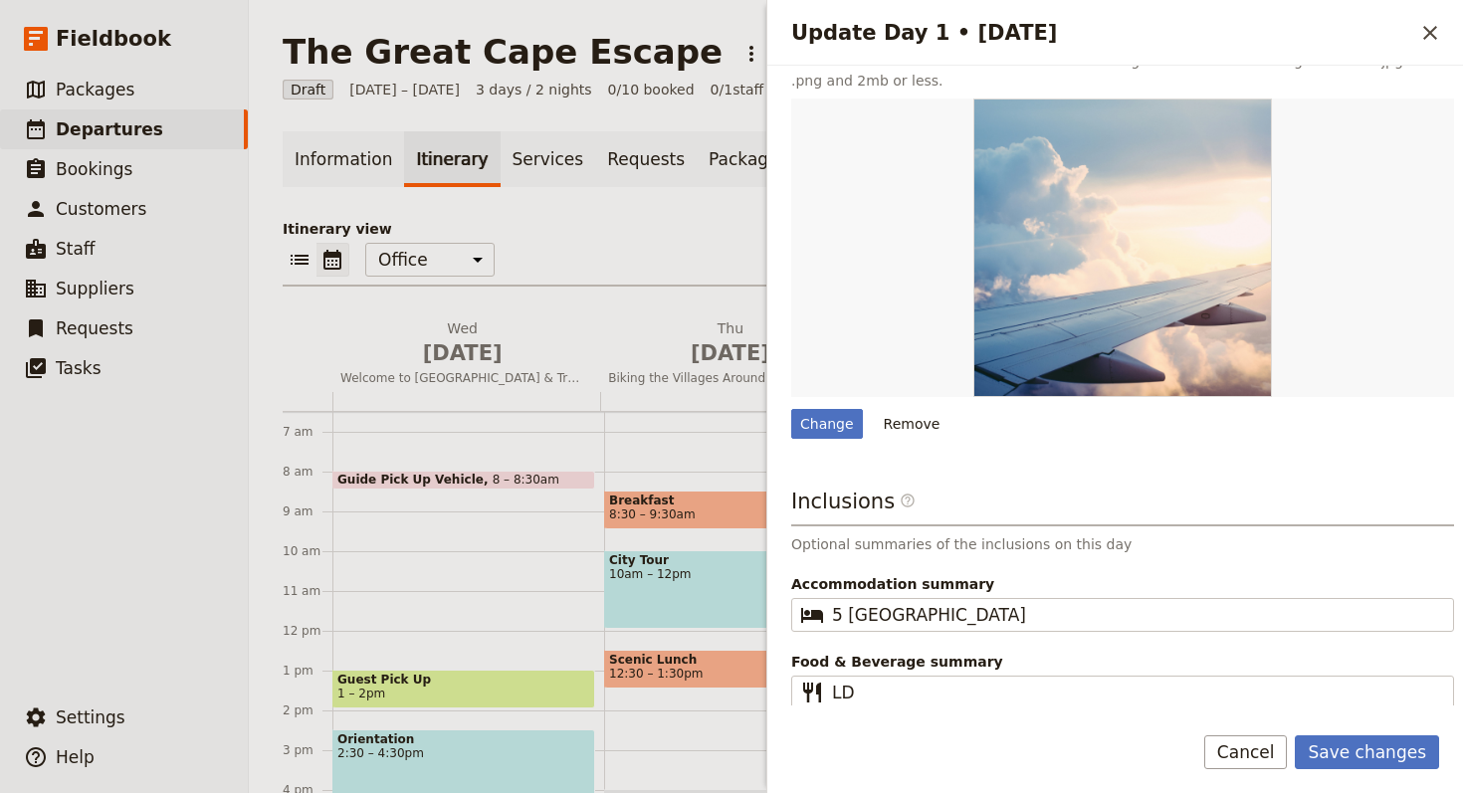
scroll to position [502, 0]
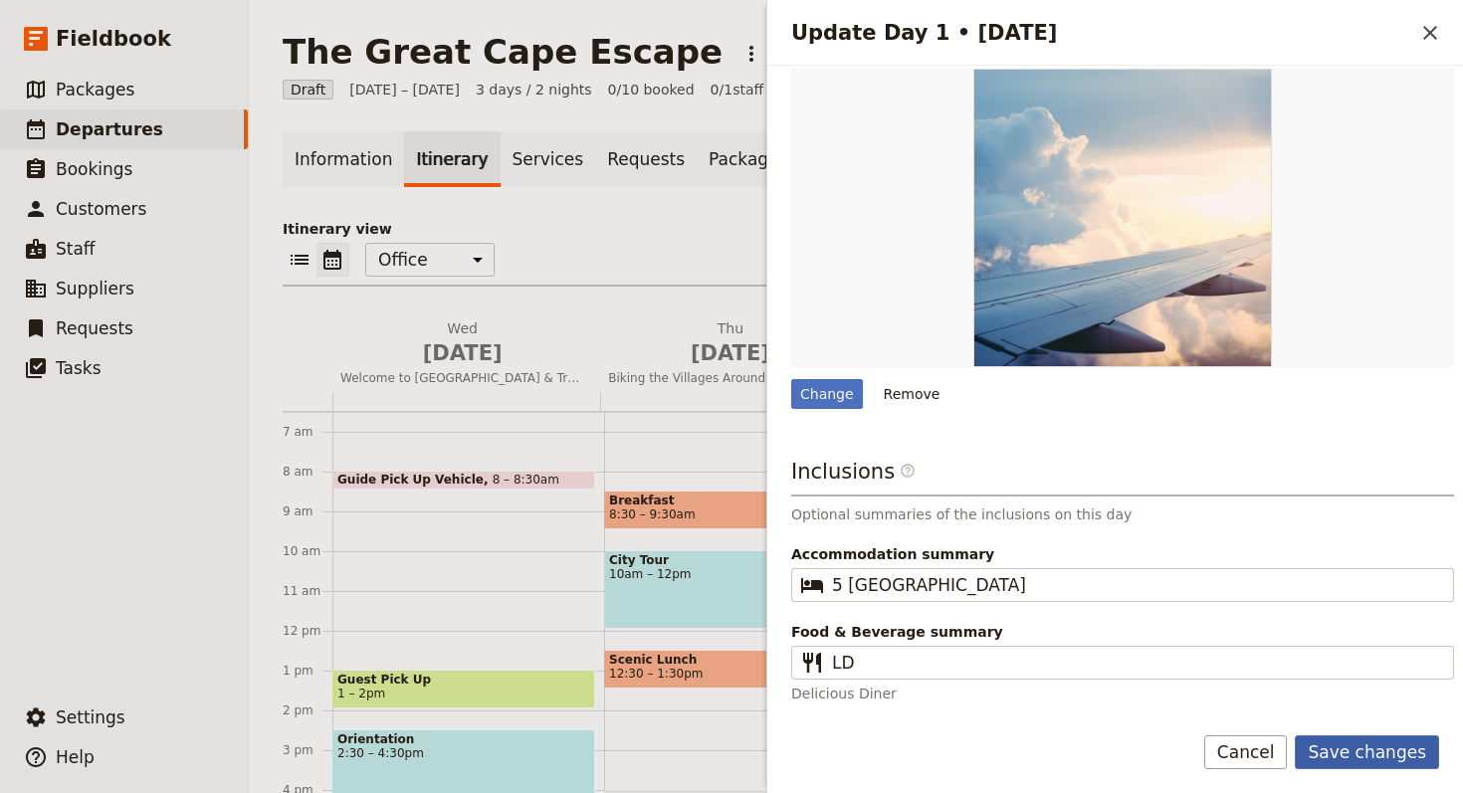
click at [1053, 662] on button "Save changes" at bounding box center [1367, 753] width 144 height 34
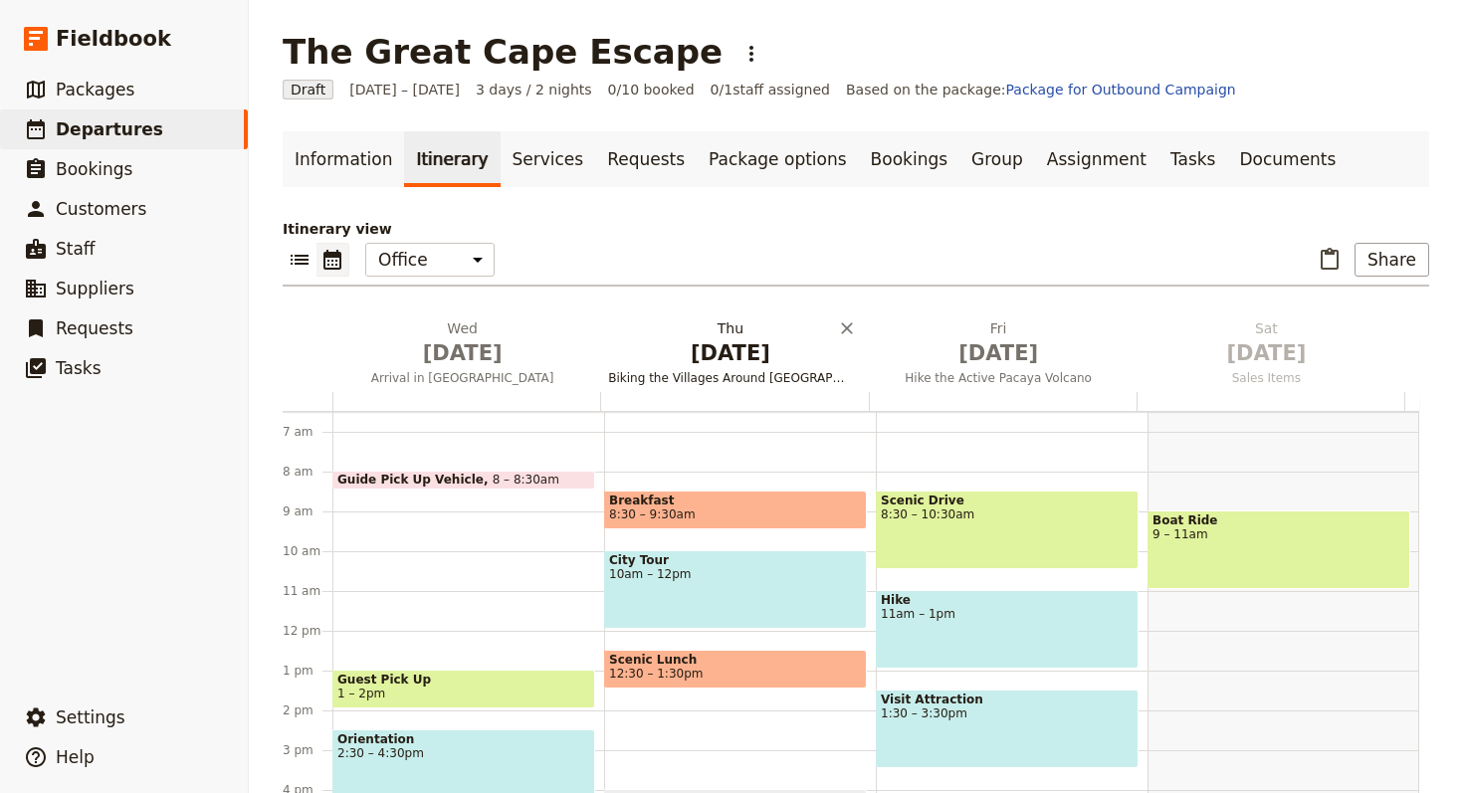
click at [744, 338] on span "[DATE]" at bounding box center [730, 353] width 244 height 30
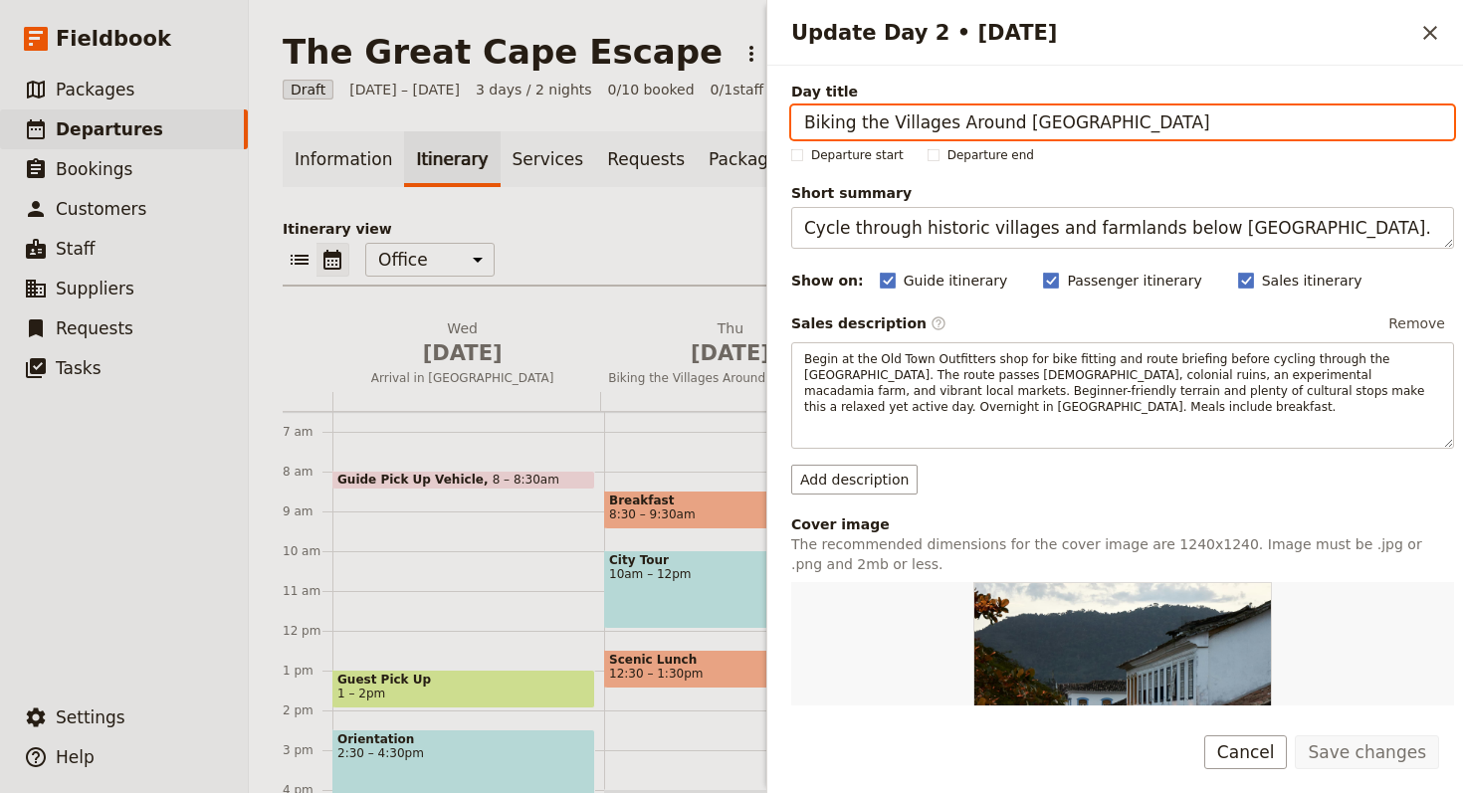
paste input "The City of [GEOGRAPHIC_DATA]"
type input "The City of [GEOGRAPHIC_DATA]"
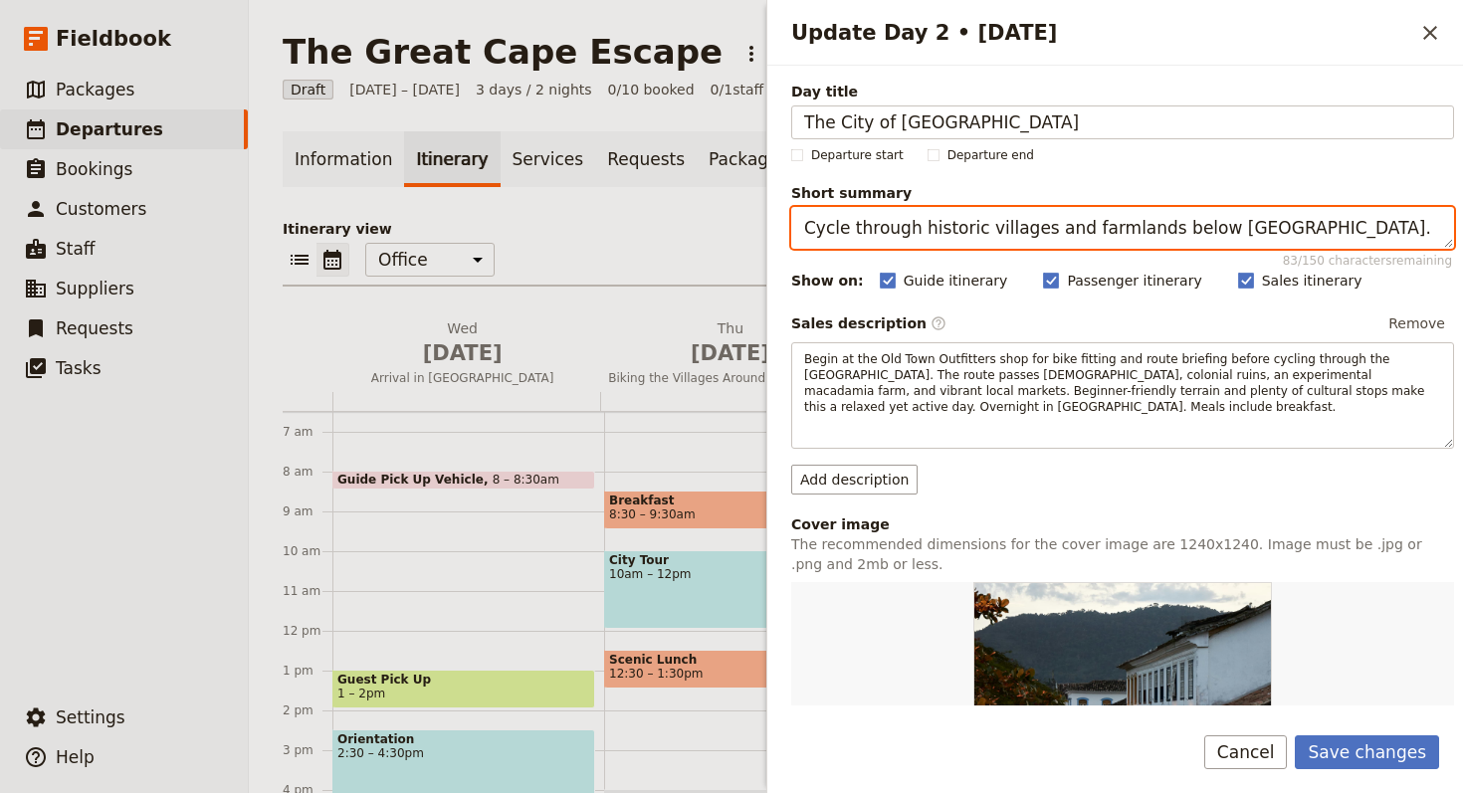
click at [951, 220] on textarea "Cycle through historic villages and farmlands below [GEOGRAPHIC_DATA]." at bounding box center [1122, 228] width 663 height 42
paste textarea "Discover the culture and highlights of [GEOGRAPHIC_DATA]"
type textarea "Discover the culture and highlights of [GEOGRAPHIC_DATA]."
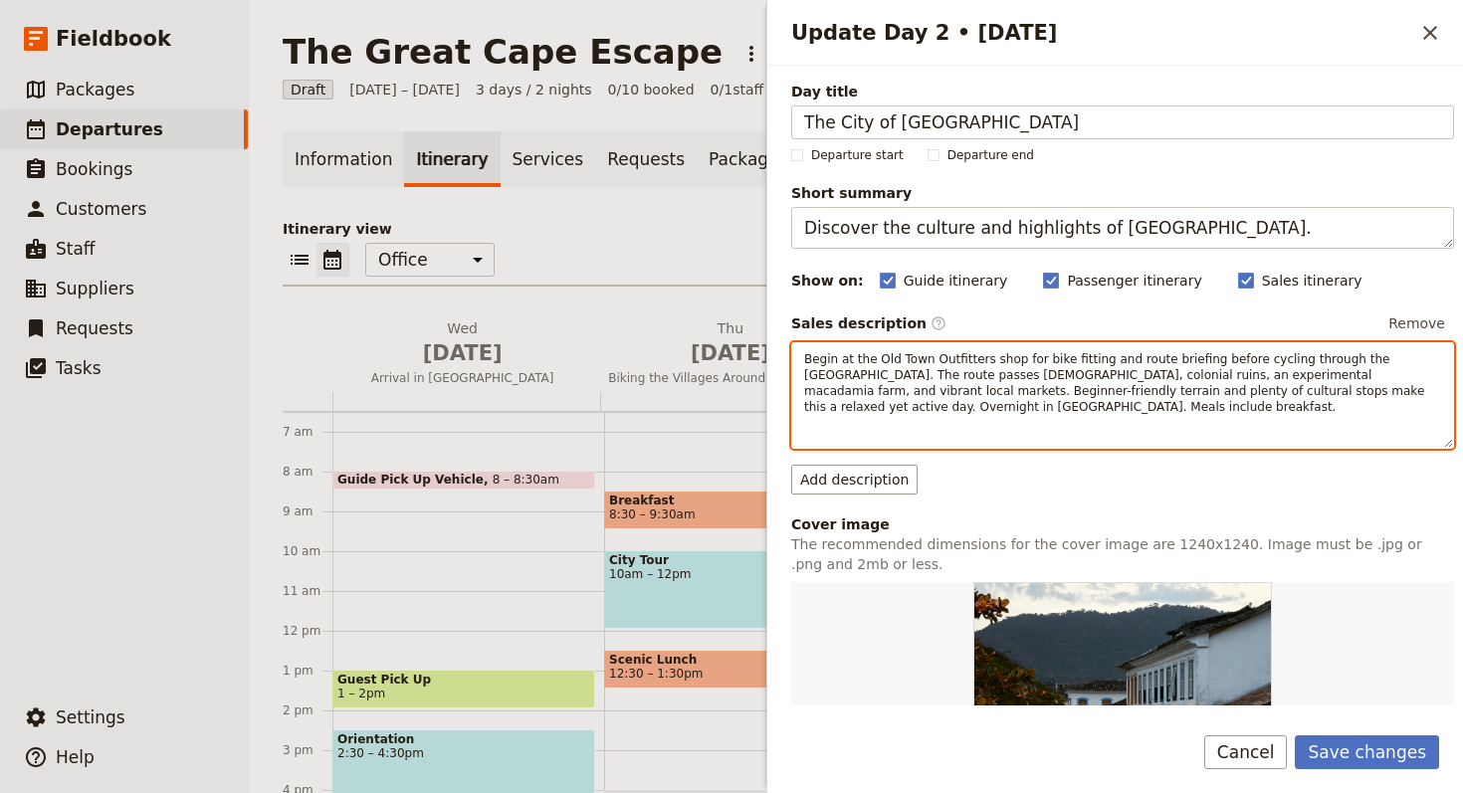
click at [880, 393] on span "Begin at the Old Town Outfitters shop for bike fitting and route briefing befor…" at bounding box center [1116, 383] width 624 height 62
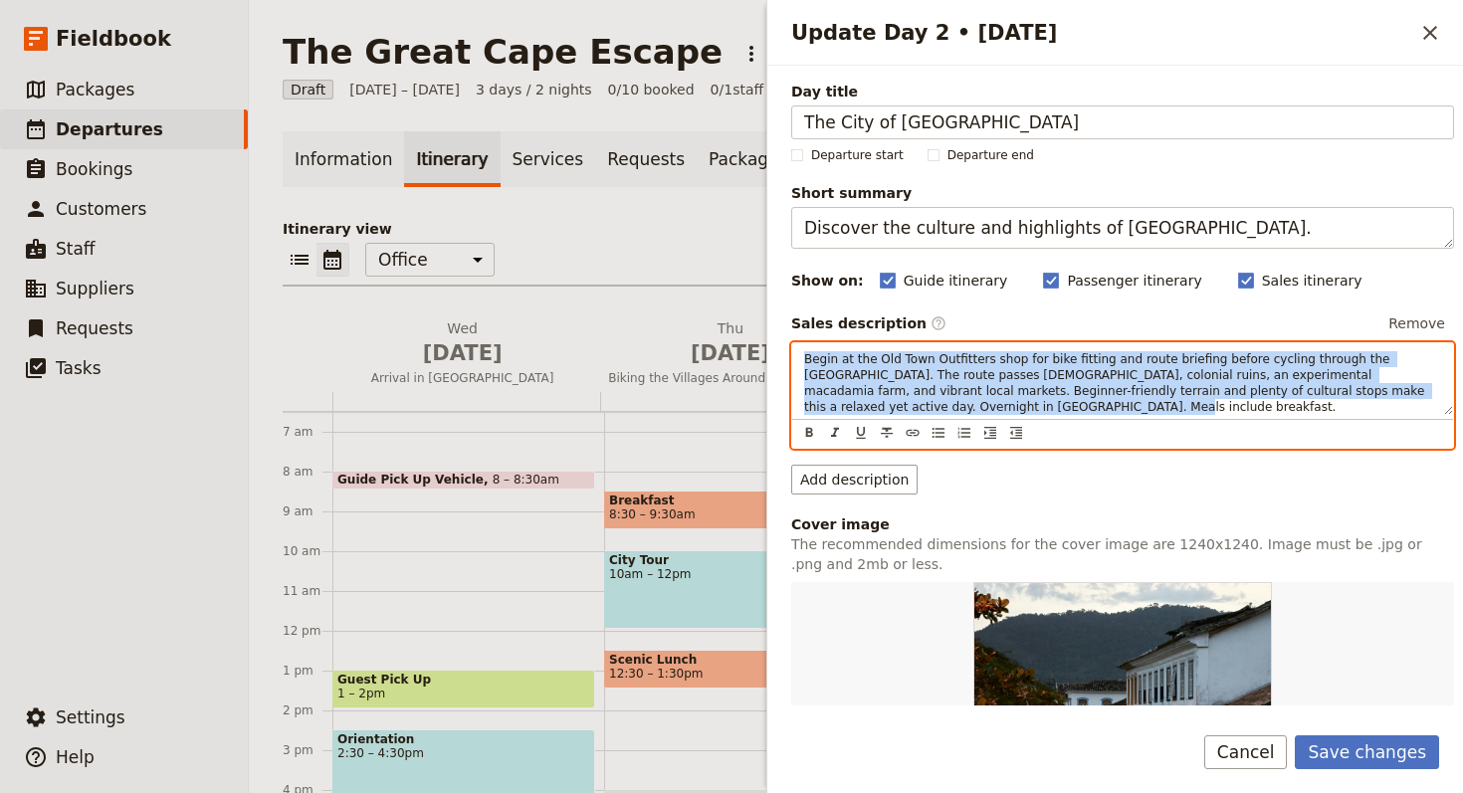
click at [880, 393] on span "Begin at the Old Town Outfitters shop for bike fitting and route briefing befor…" at bounding box center [1116, 383] width 624 height 62
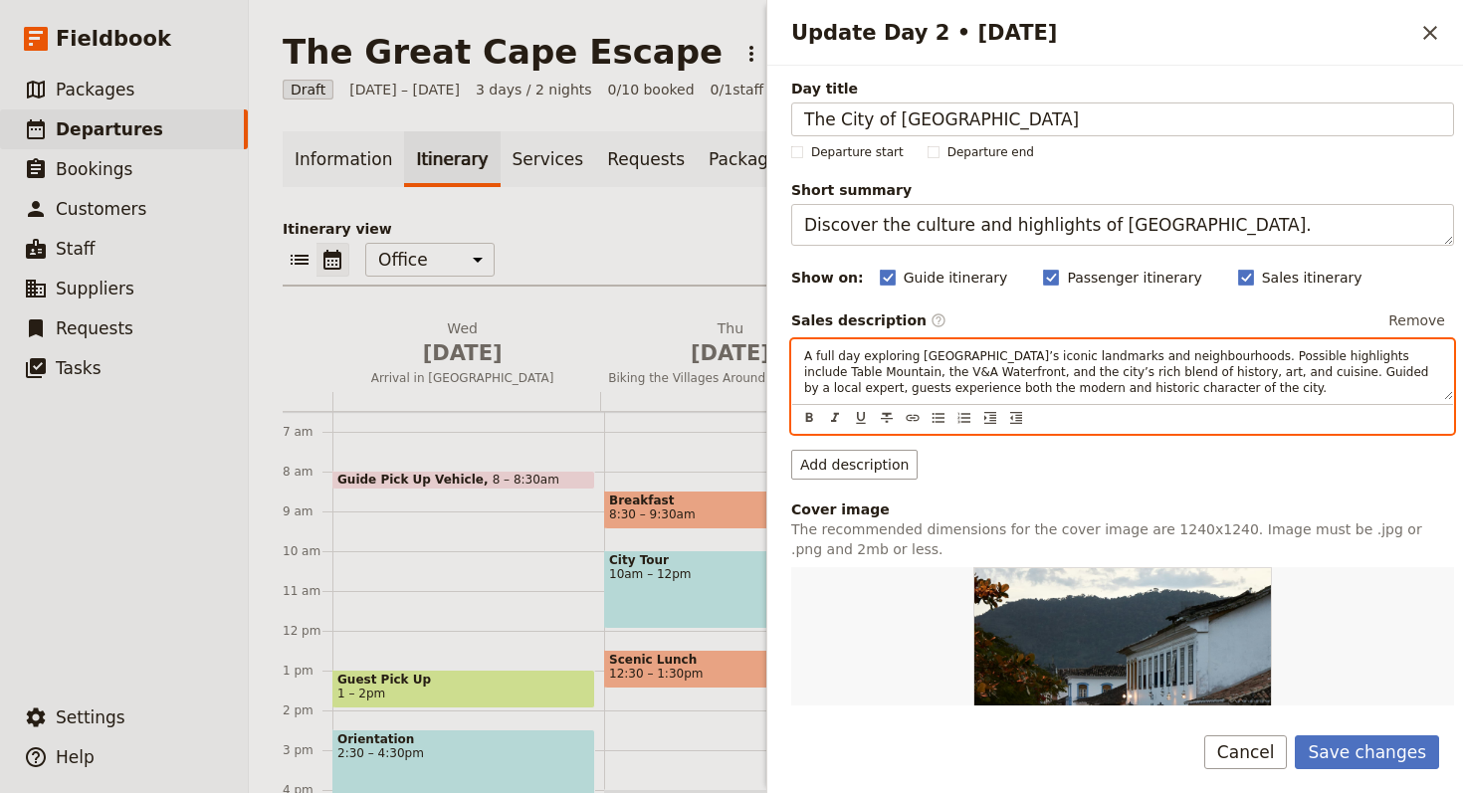
scroll to position [4, 0]
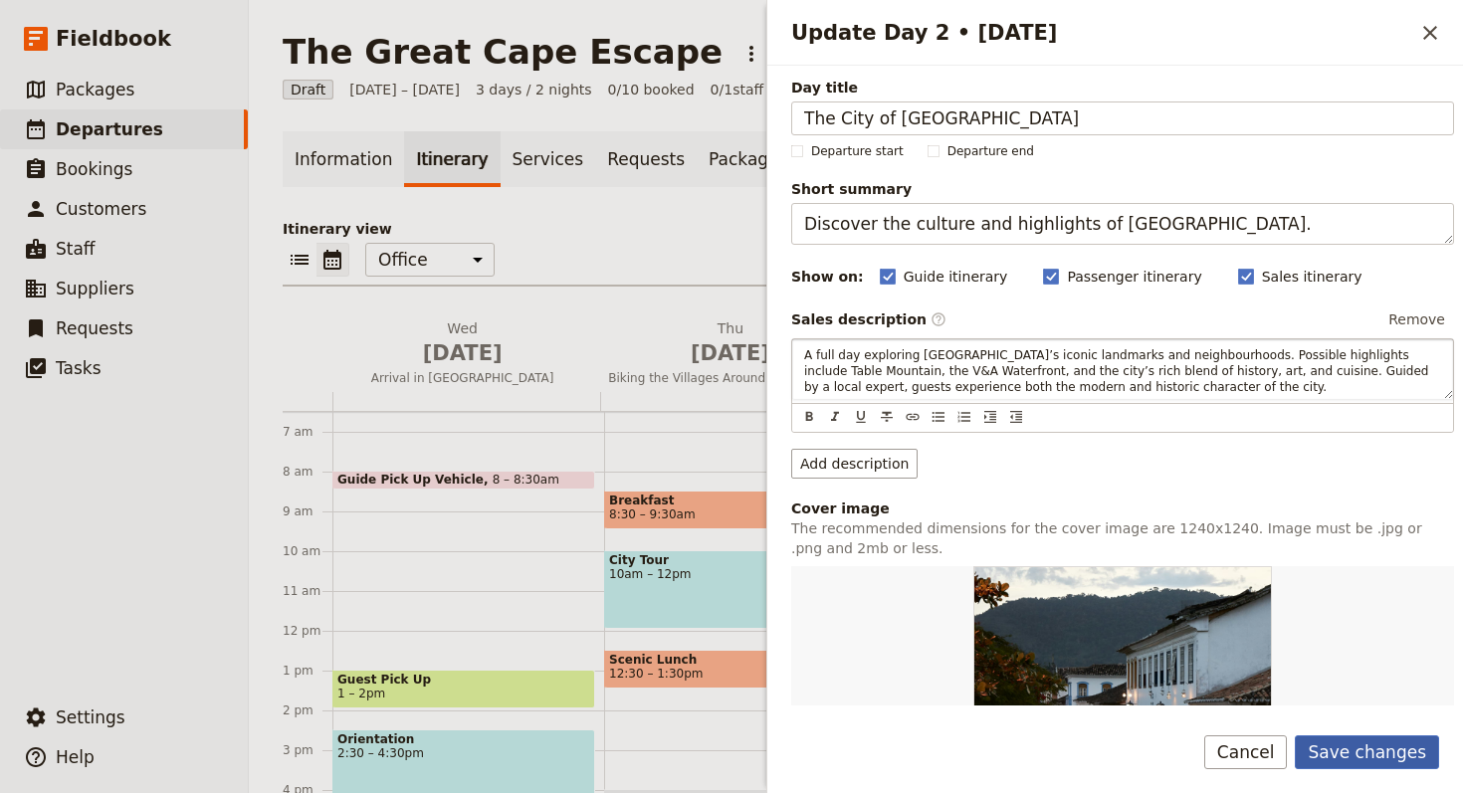
click at [1053, 662] on button "Save changes" at bounding box center [1367, 753] width 144 height 34
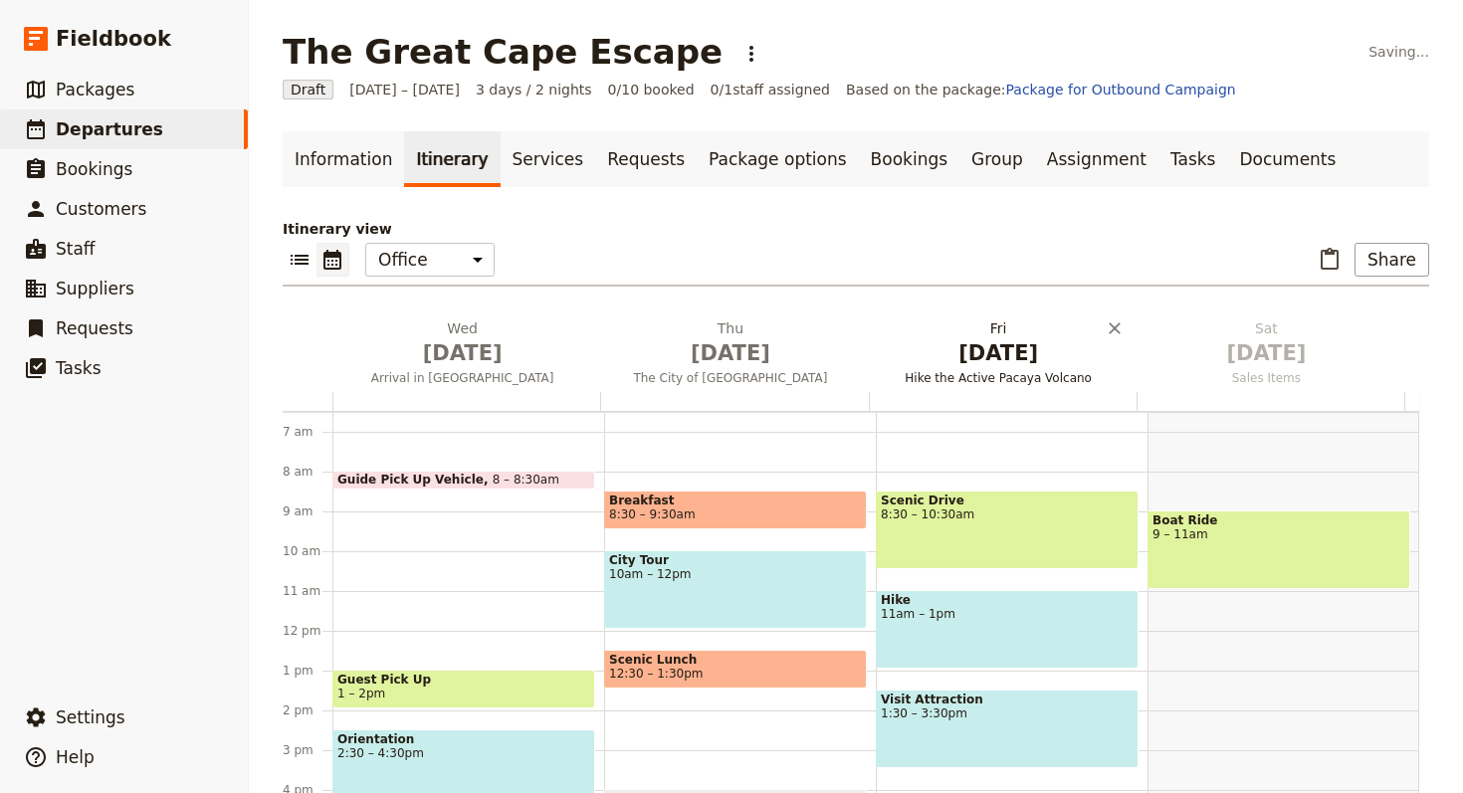
click at [946, 338] on span "[DATE]" at bounding box center [999, 353] width 244 height 30
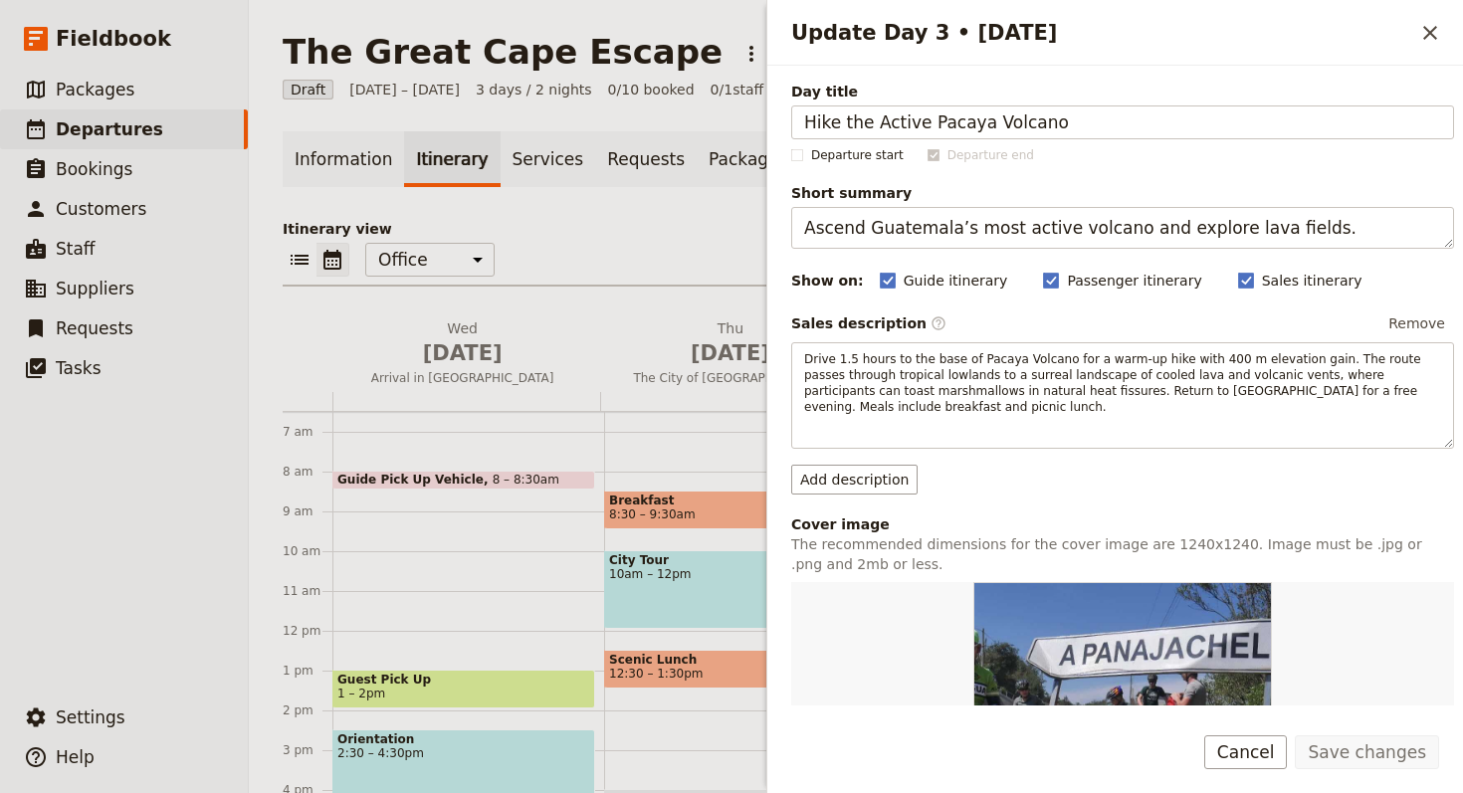
click at [958, 93] on span "Day title" at bounding box center [1122, 92] width 663 height 20
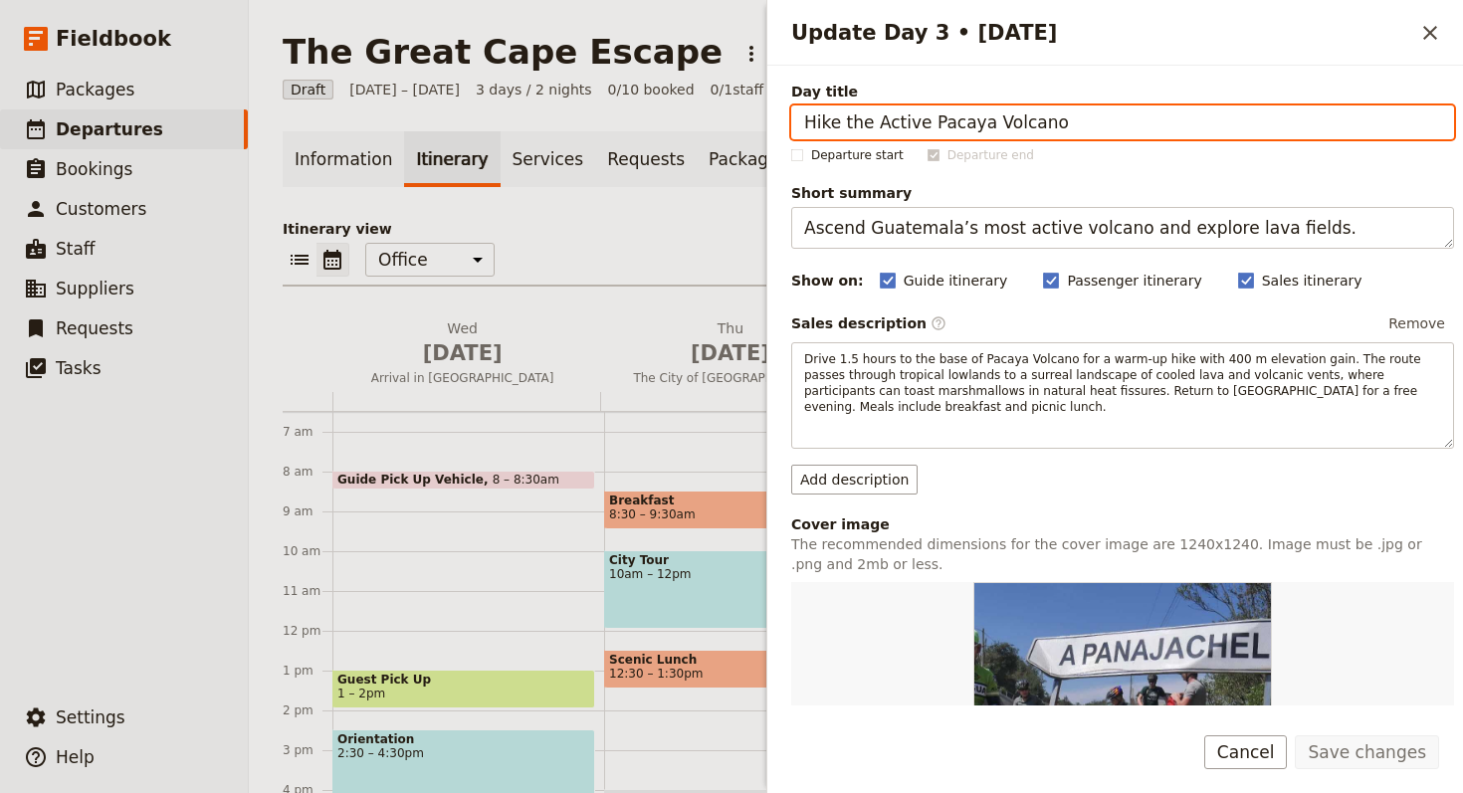
click at [958, 106] on input "Hike the Active Pacaya Volcano" at bounding box center [1122, 123] width 663 height 34
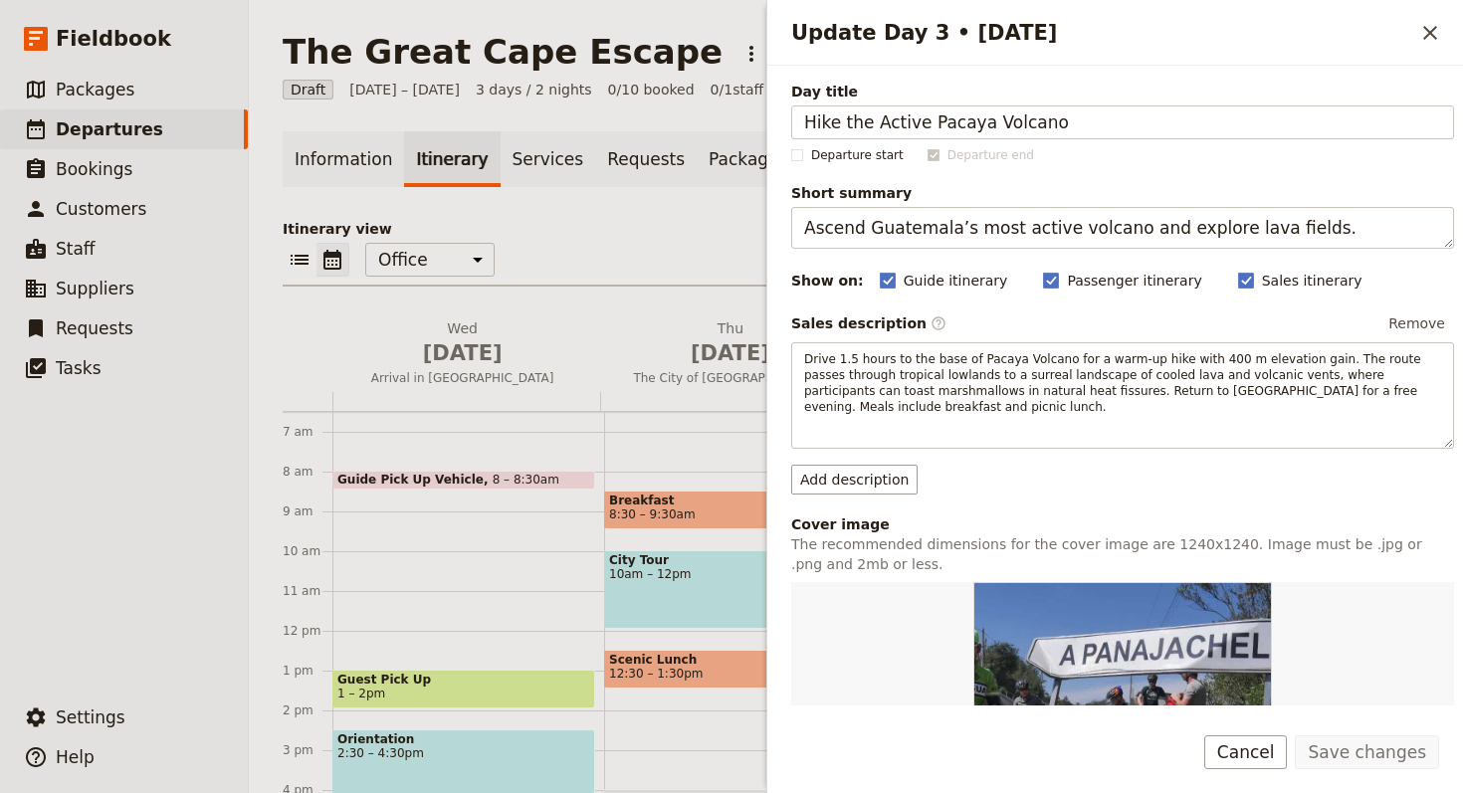
click at [960, 101] on span "Day title" at bounding box center [1122, 92] width 663 height 20
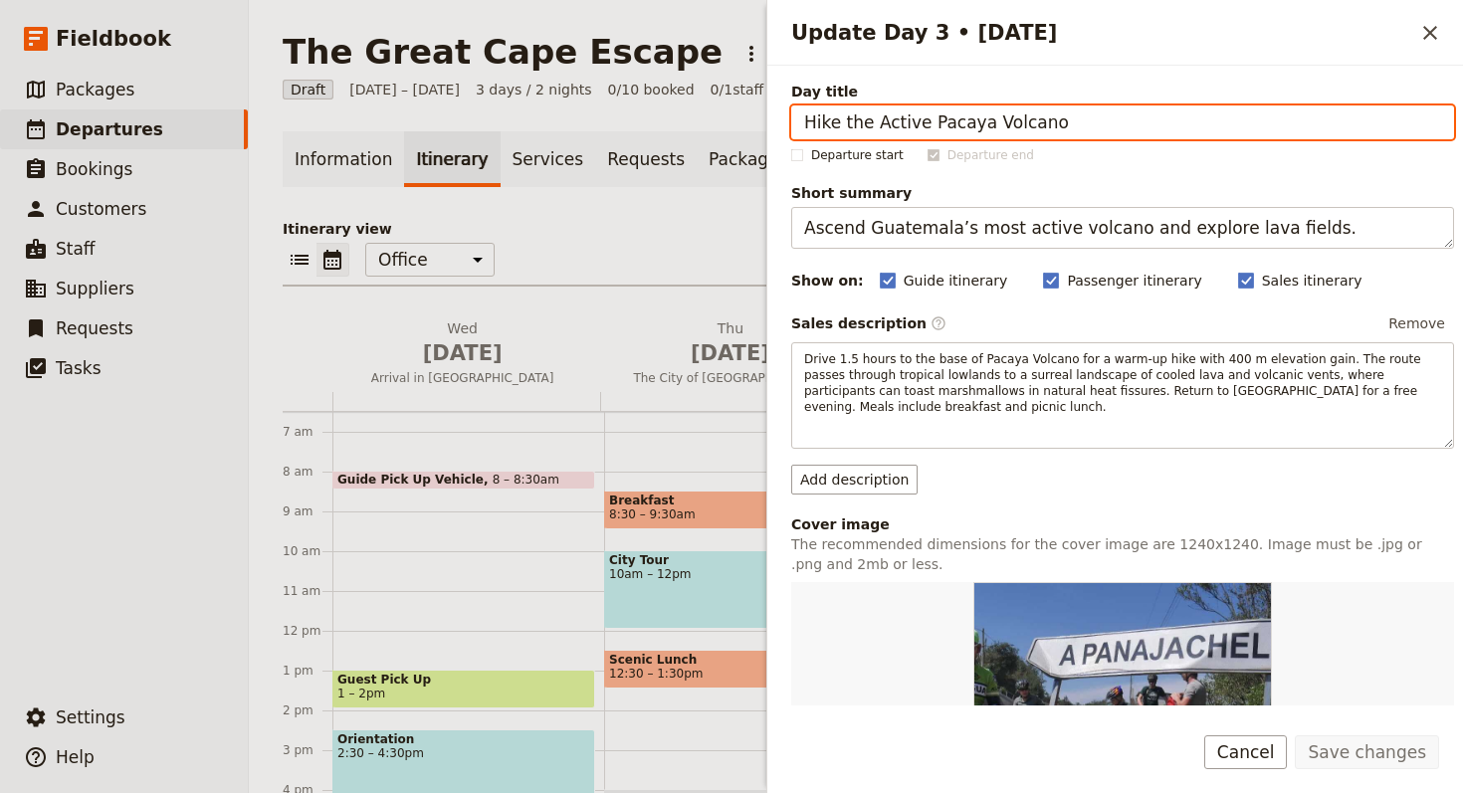
click at [960, 106] on input "Hike the Active Pacaya Volcano" at bounding box center [1122, 123] width 663 height 34
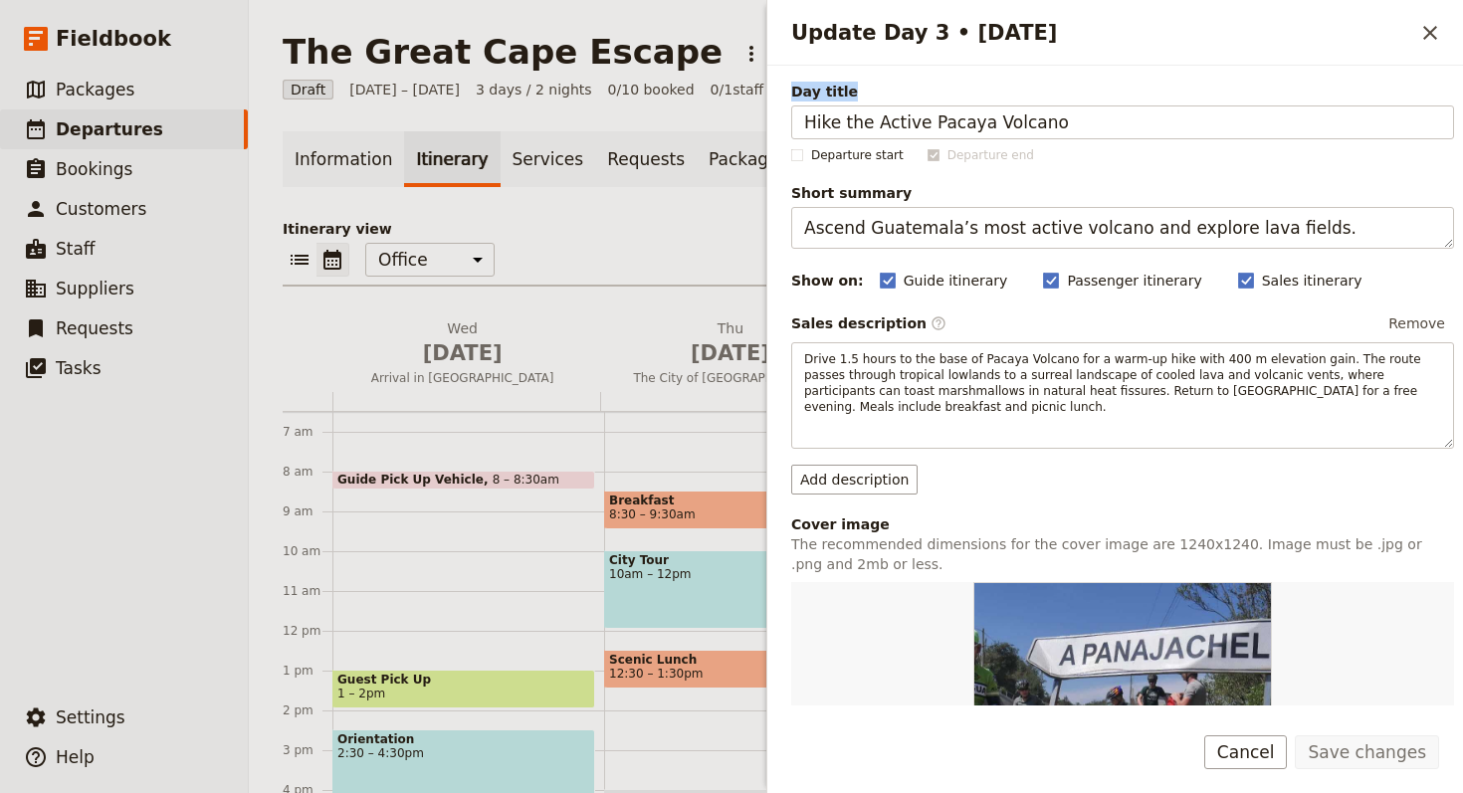
click at [960, 101] on span "Day title" at bounding box center [1122, 92] width 663 height 20
click at [960, 106] on input "Hike the Active Pacaya Volcano" at bounding box center [1122, 123] width 663 height 34
click at [961, 101] on span "Day title" at bounding box center [1122, 92] width 663 height 20
click at [961, 106] on input "Hike the Active Pacaya Volcano" at bounding box center [1122, 123] width 663 height 34
click at [961, 103] on div "Day title Hike the Active Pacaya Volcano" at bounding box center [1122, 111] width 663 height 58
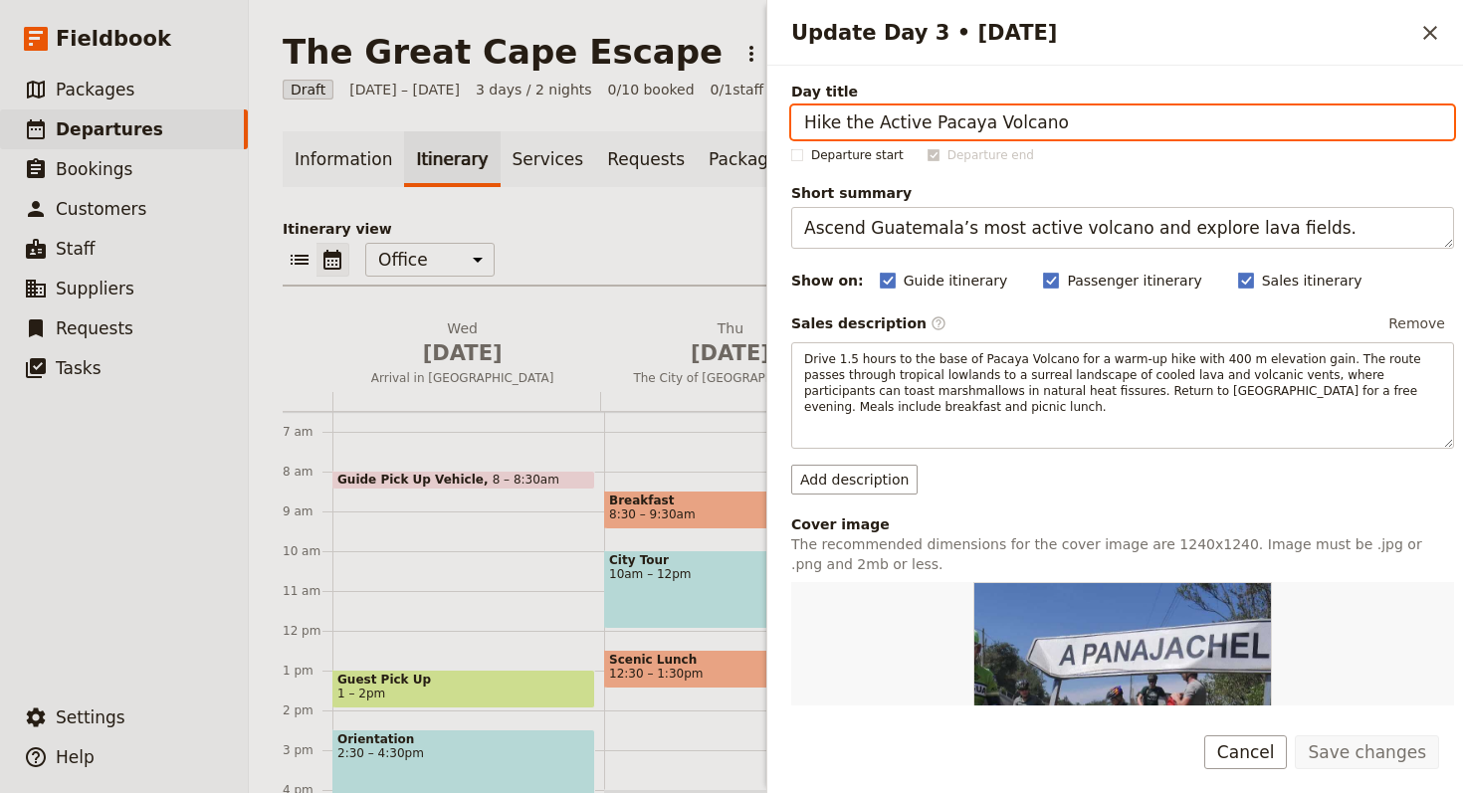
click at [964, 115] on input "Hike the Active Pacaya Volcano" at bounding box center [1122, 123] width 663 height 34
paste input "The [GEOGRAPHIC_DATA]: Foraging, Wildlife & Coastal Wonders"
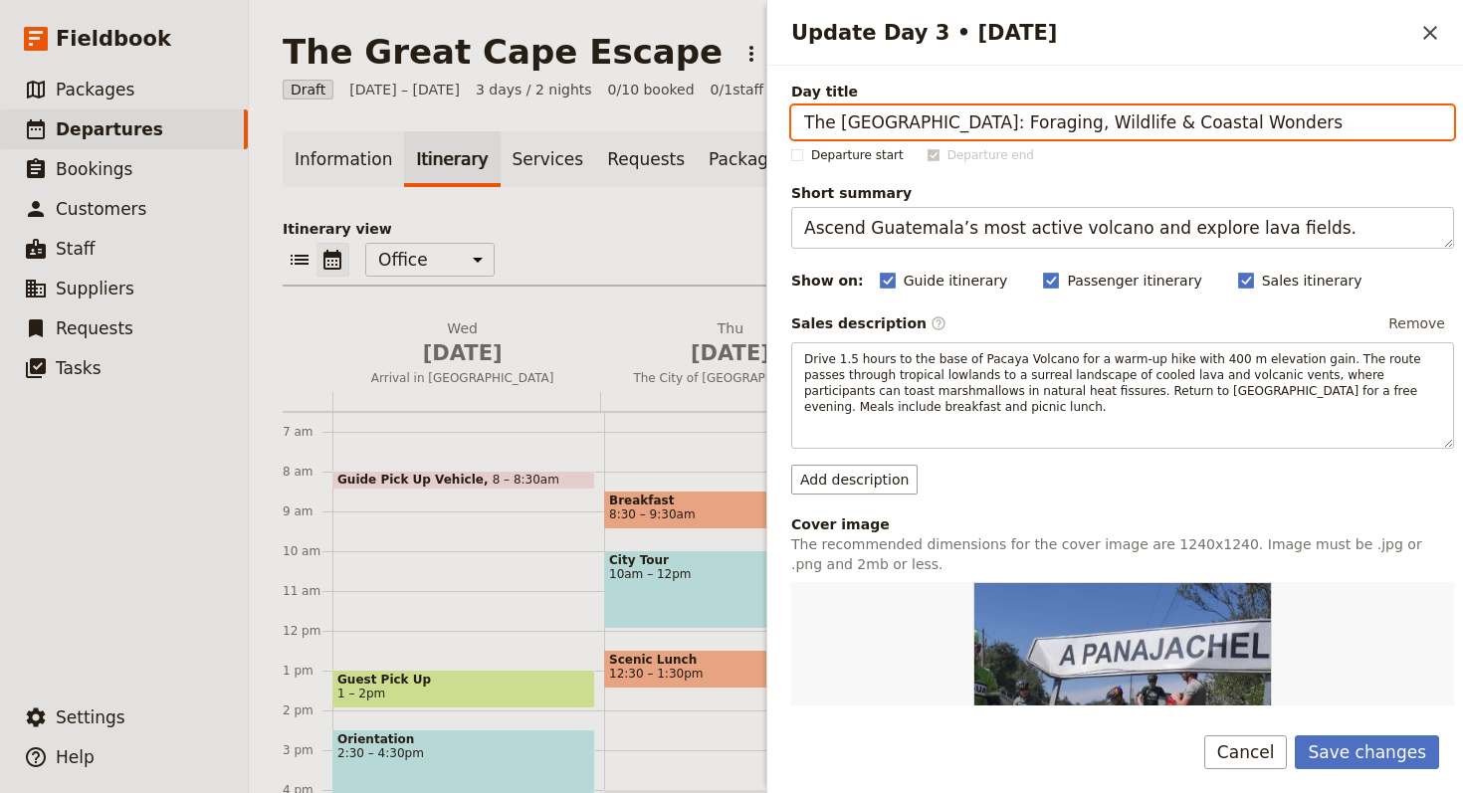
type input "The [GEOGRAPHIC_DATA]: Foraging, Wildlife & Coastal Wonders"
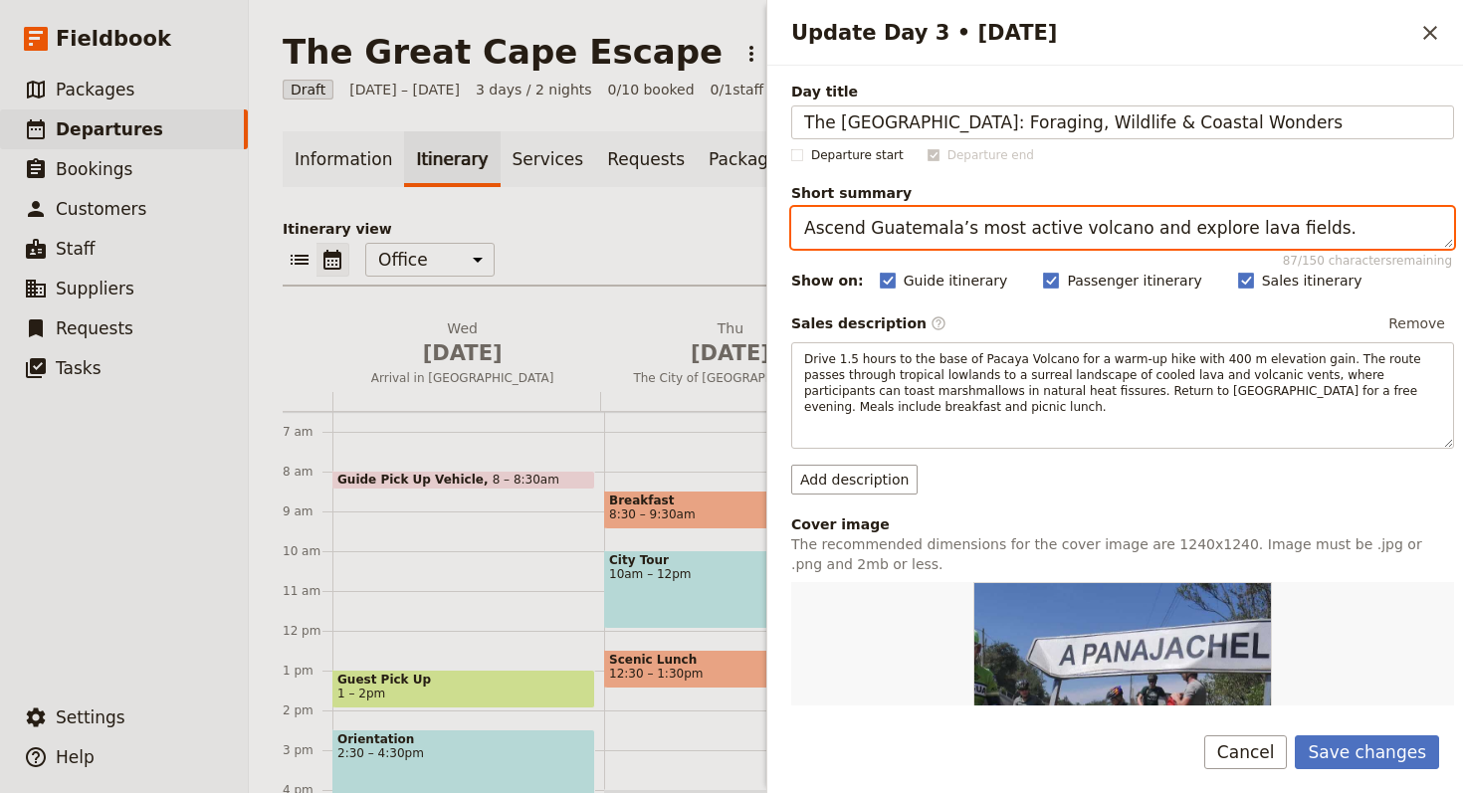
click at [947, 228] on textarea "Ascend Guatemala’s most active volcano and explore lava fields." at bounding box center [1122, 228] width 663 height 42
paste textarea "Forage, feast, and encounter penguins at the Cape’s edge"
type textarea "Forage, feast, and encounter penguins at the Cape’s edge."
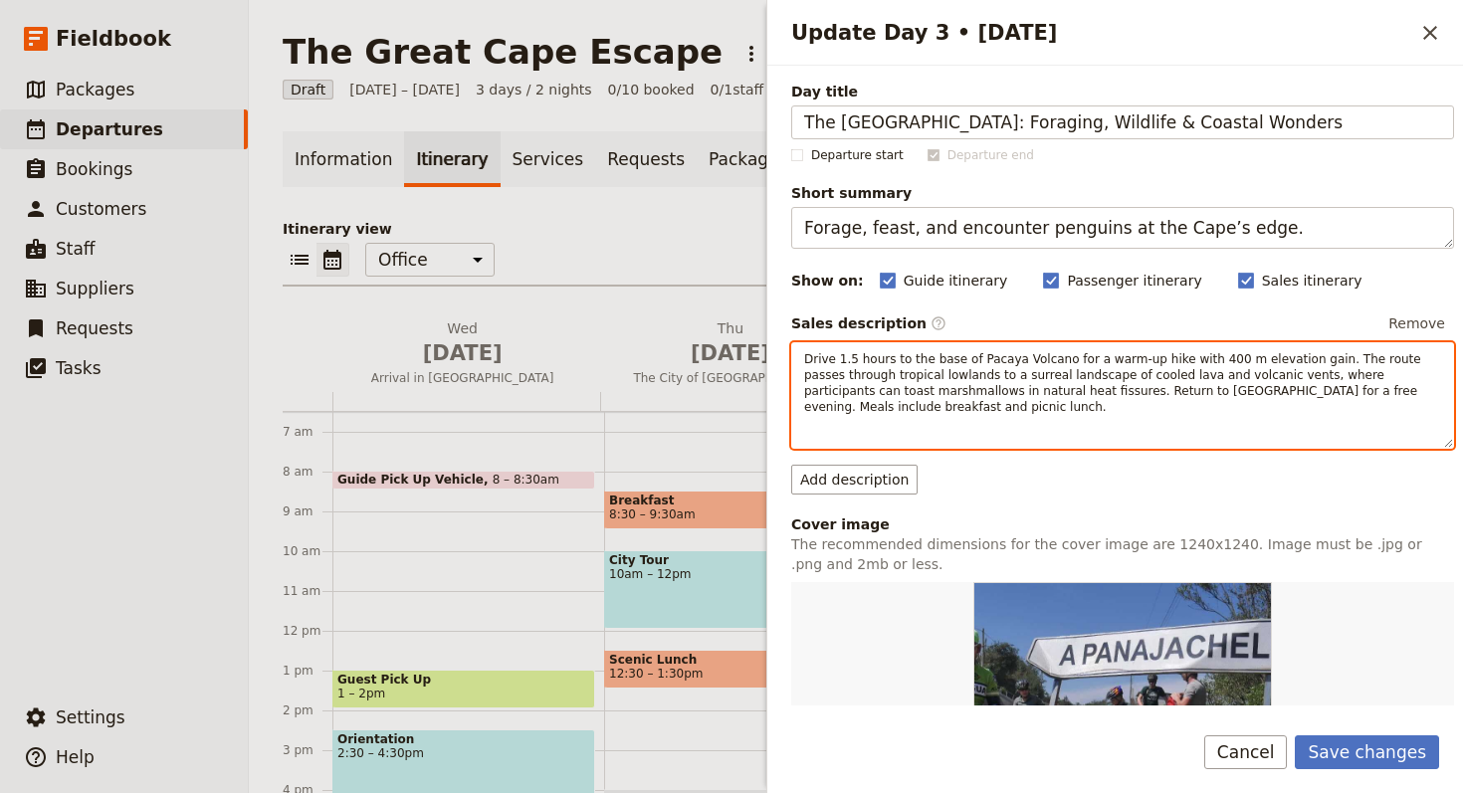
click at [1053, 404] on p "Drive 1.5 hours to the base of Pacaya Volcano for a warm-up hike with 400 m ele…" at bounding box center [1122, 383] width 637 height 64
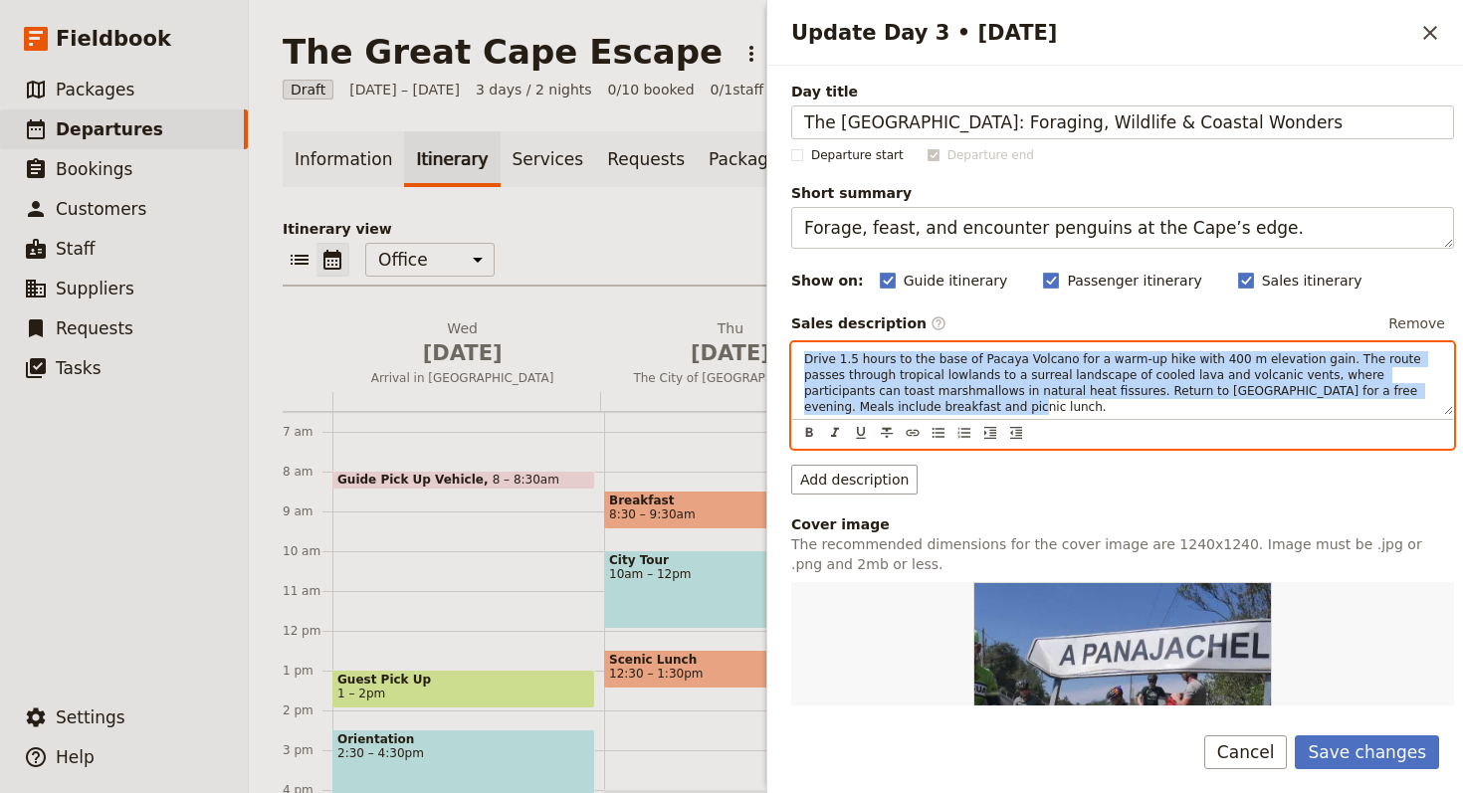
click at [1053, 404] on p "Drive 1.5 hours to the base of Pacaya Volcano for a warm-up hike with 400 m ele…" at bounding box center [1122, 383] width 637 height 64
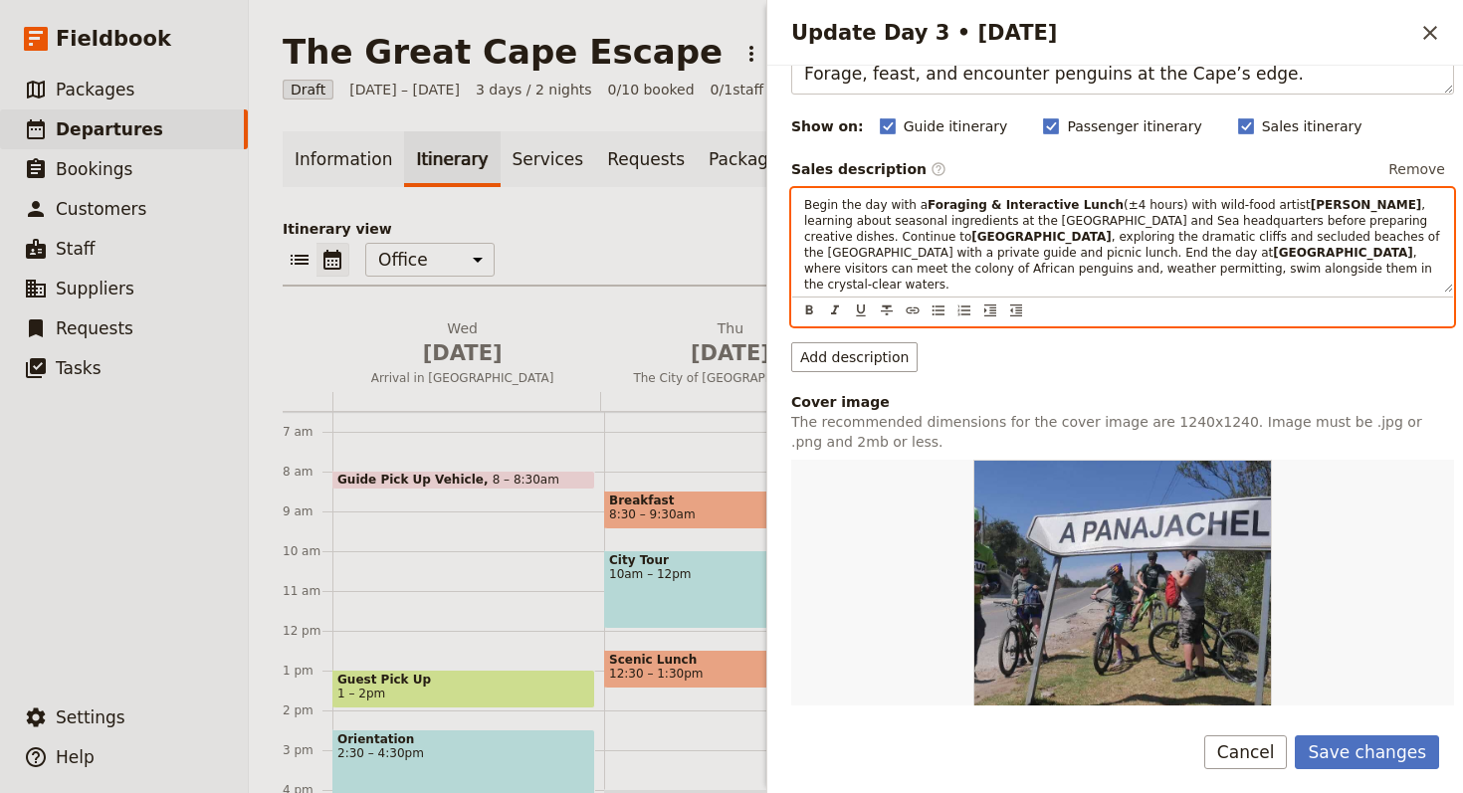
scroll to position [151, 0]
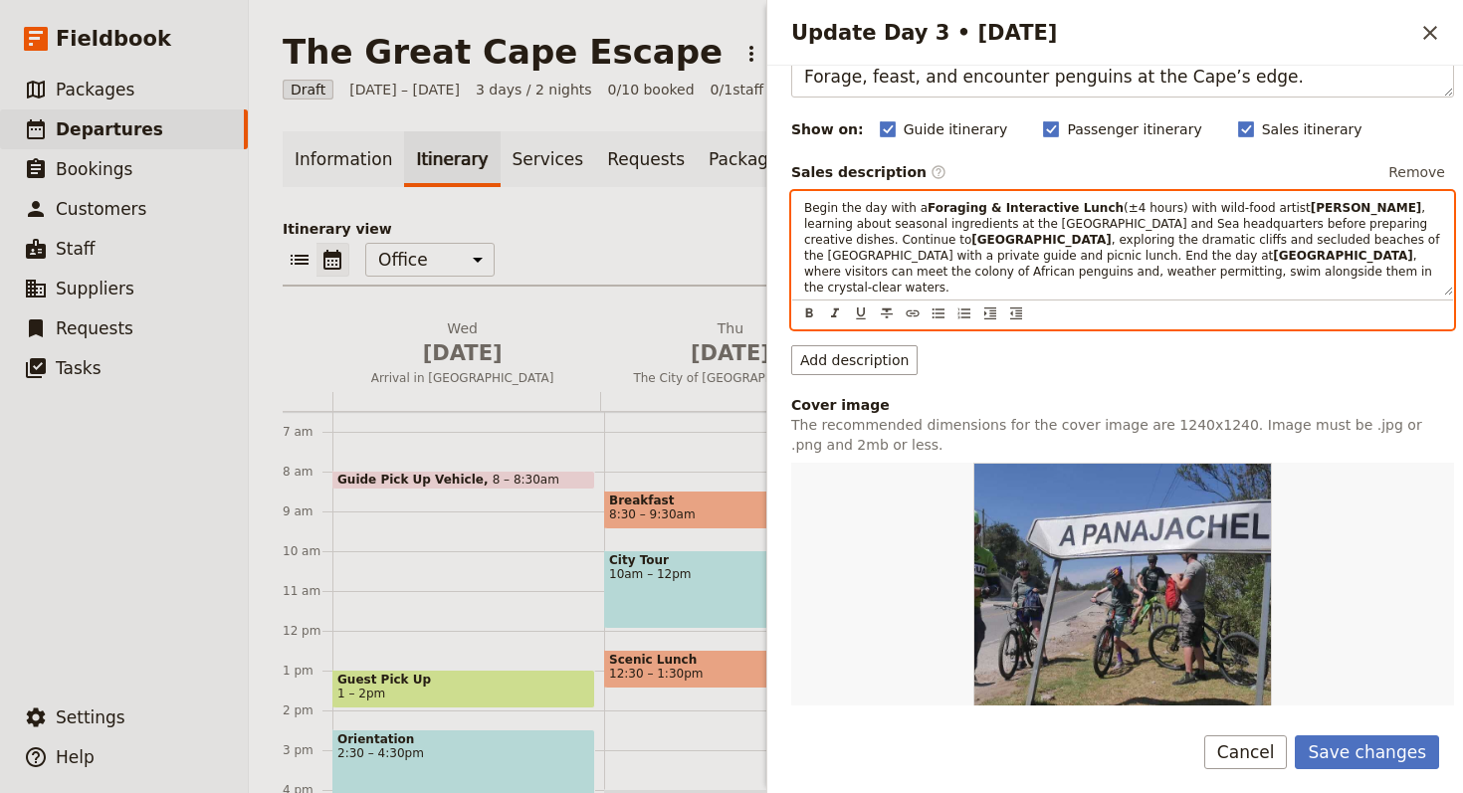
click at [1053, 236] on span ", exploring the dramatic cliffs and secluded beaches of the [GEOGRAPHIC_DATA] w…" at bounding box center [1123, 248] width 639 height 30
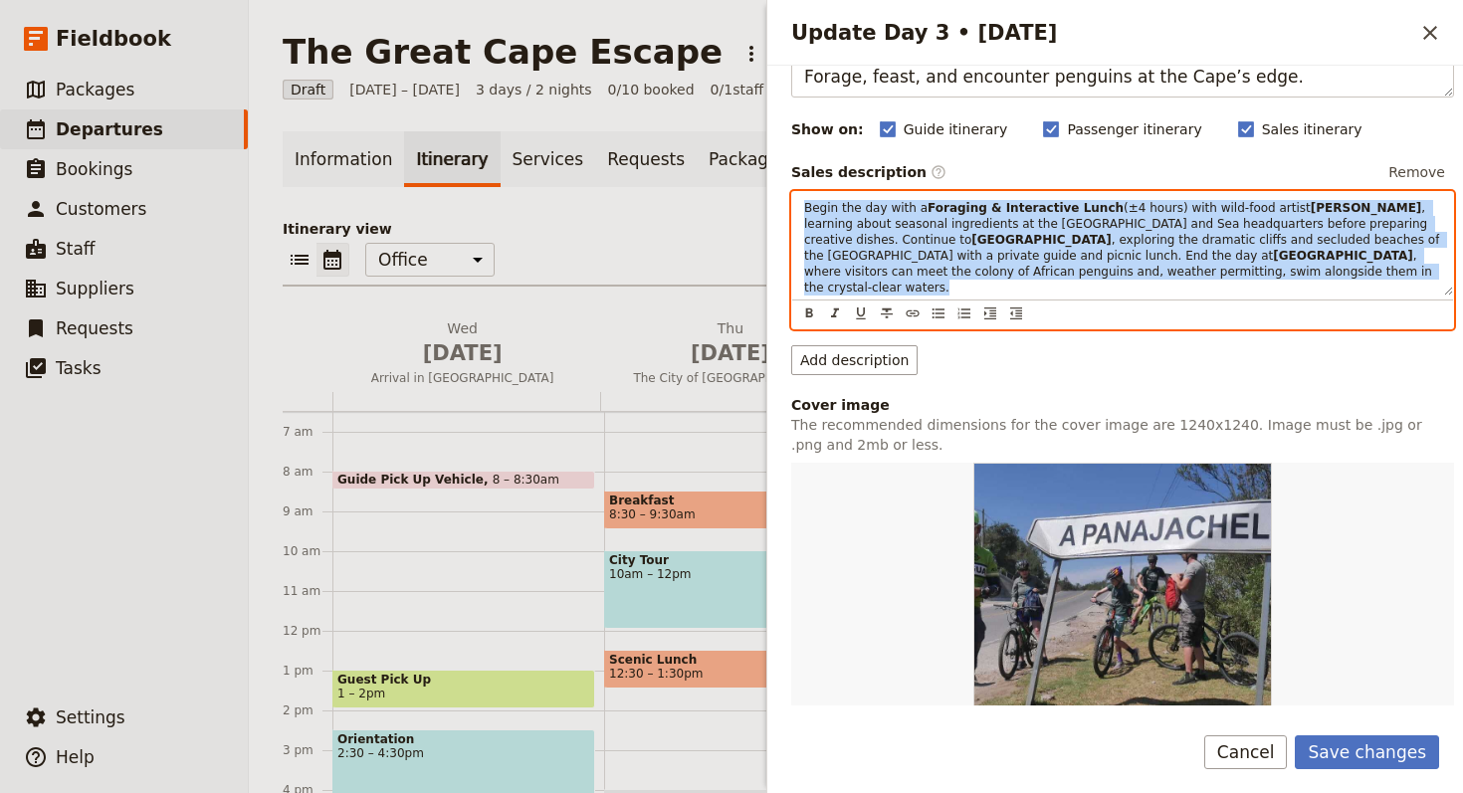
click at [1053, 236] on span ", exploring the dramatic cliffs and secluded beaches of the [GEOGRAPHIC_DATA] w…" at bounding box center [1123, 248] width 639 height 30
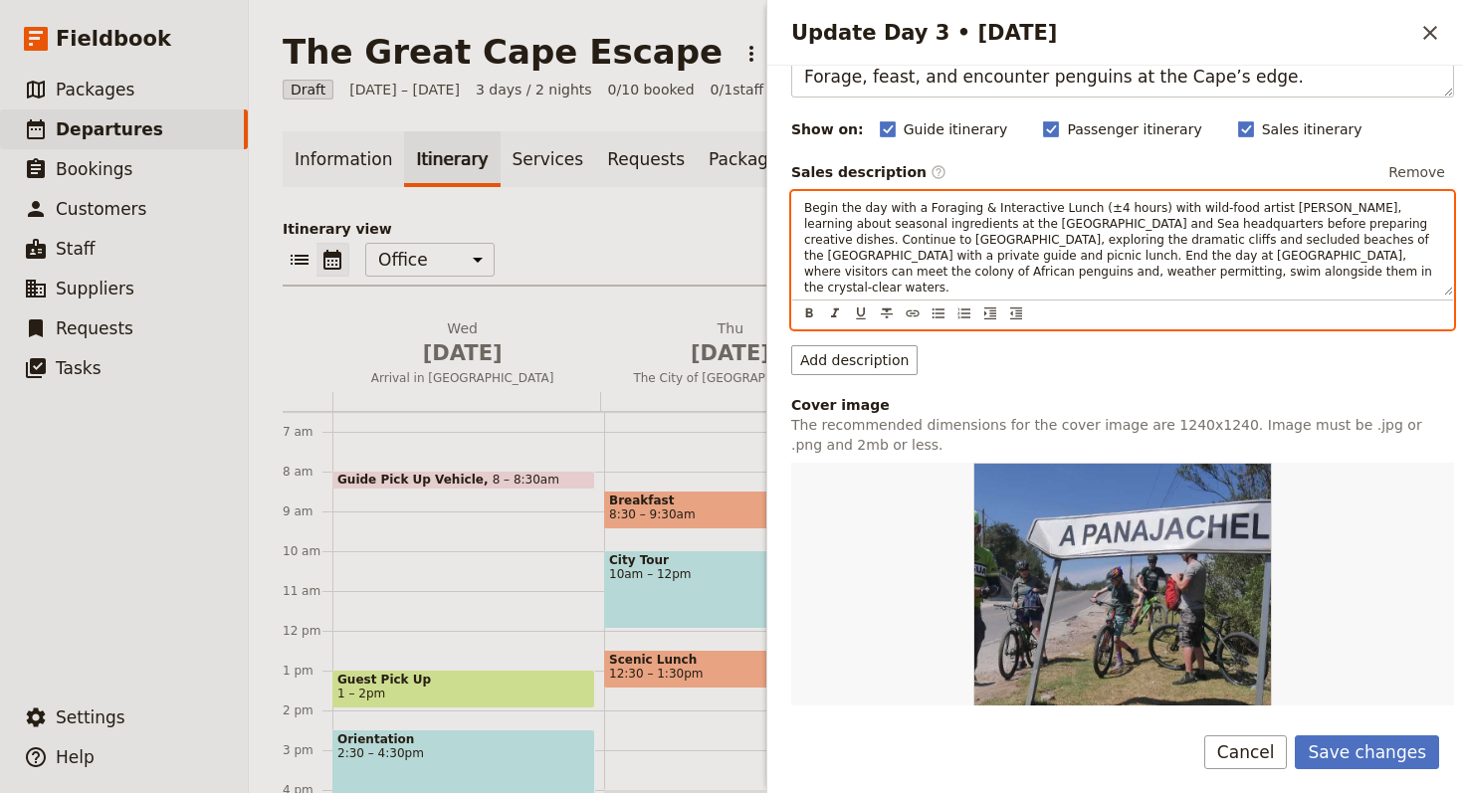
scroll to position [475, 0]
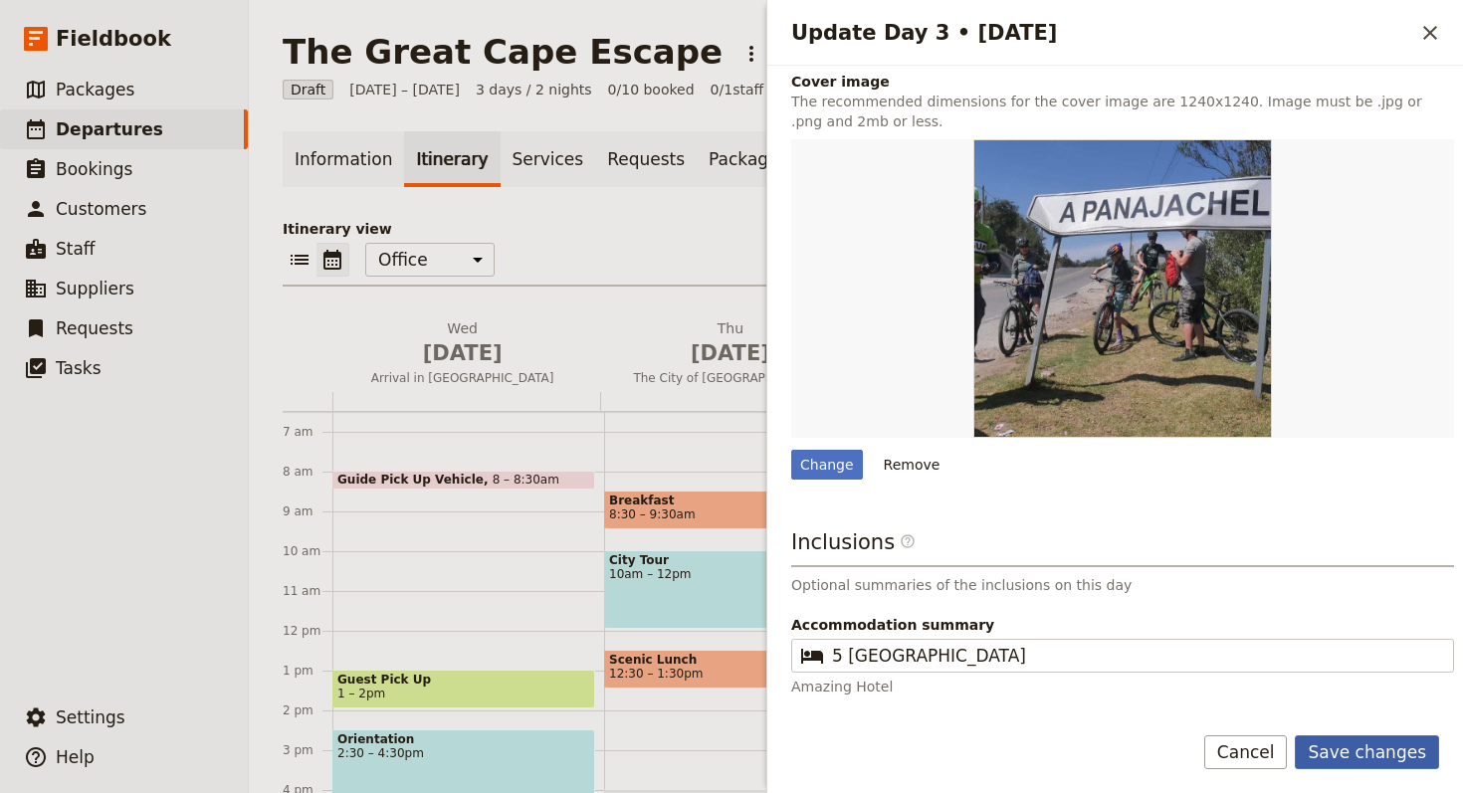
click at [1053, 662] on button "Save changes" at bounding box center [1367, 753] width 144 height 34
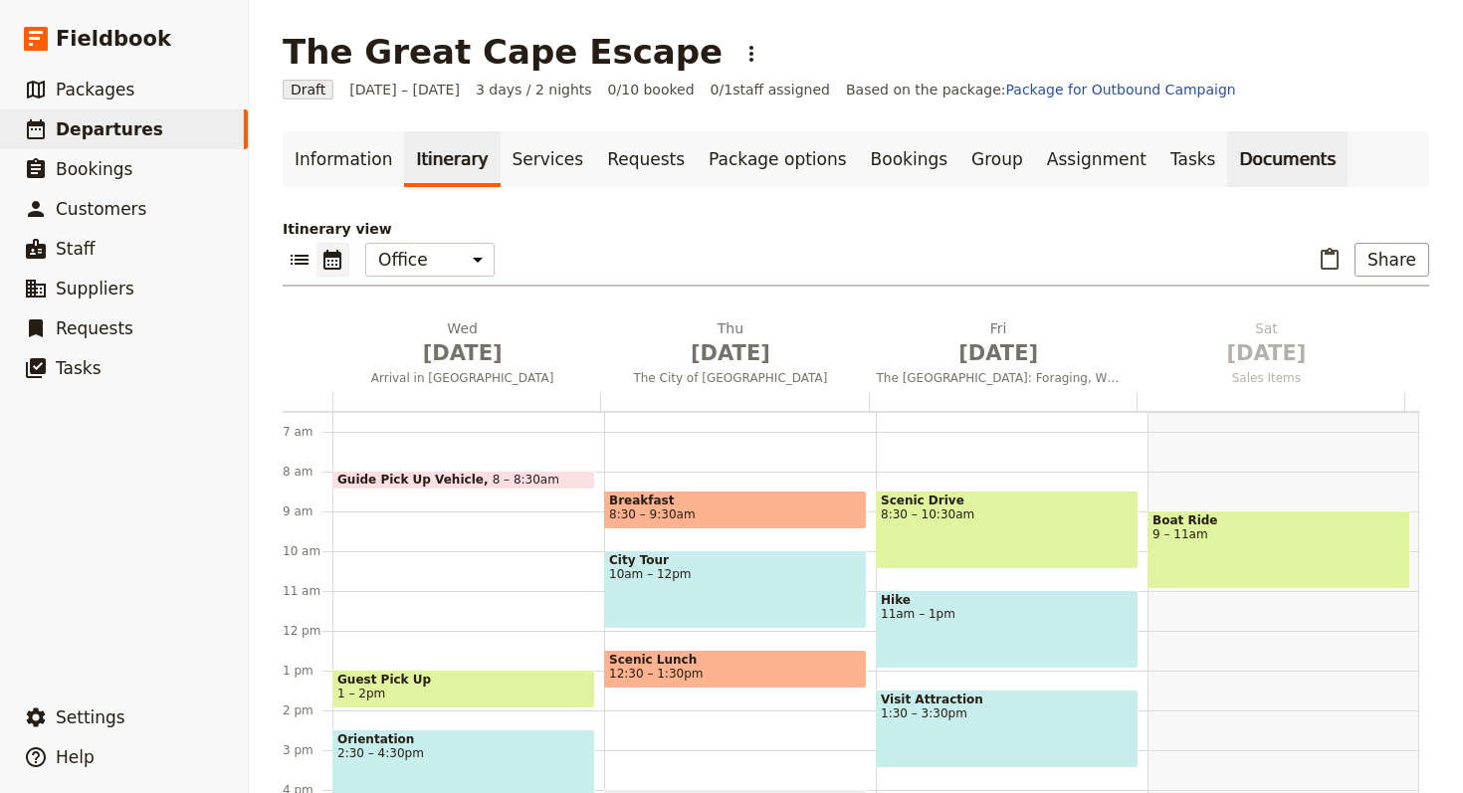
click at [1053, 149] on link "Documents" at bounding box center [1287, 159] width 120 height 56
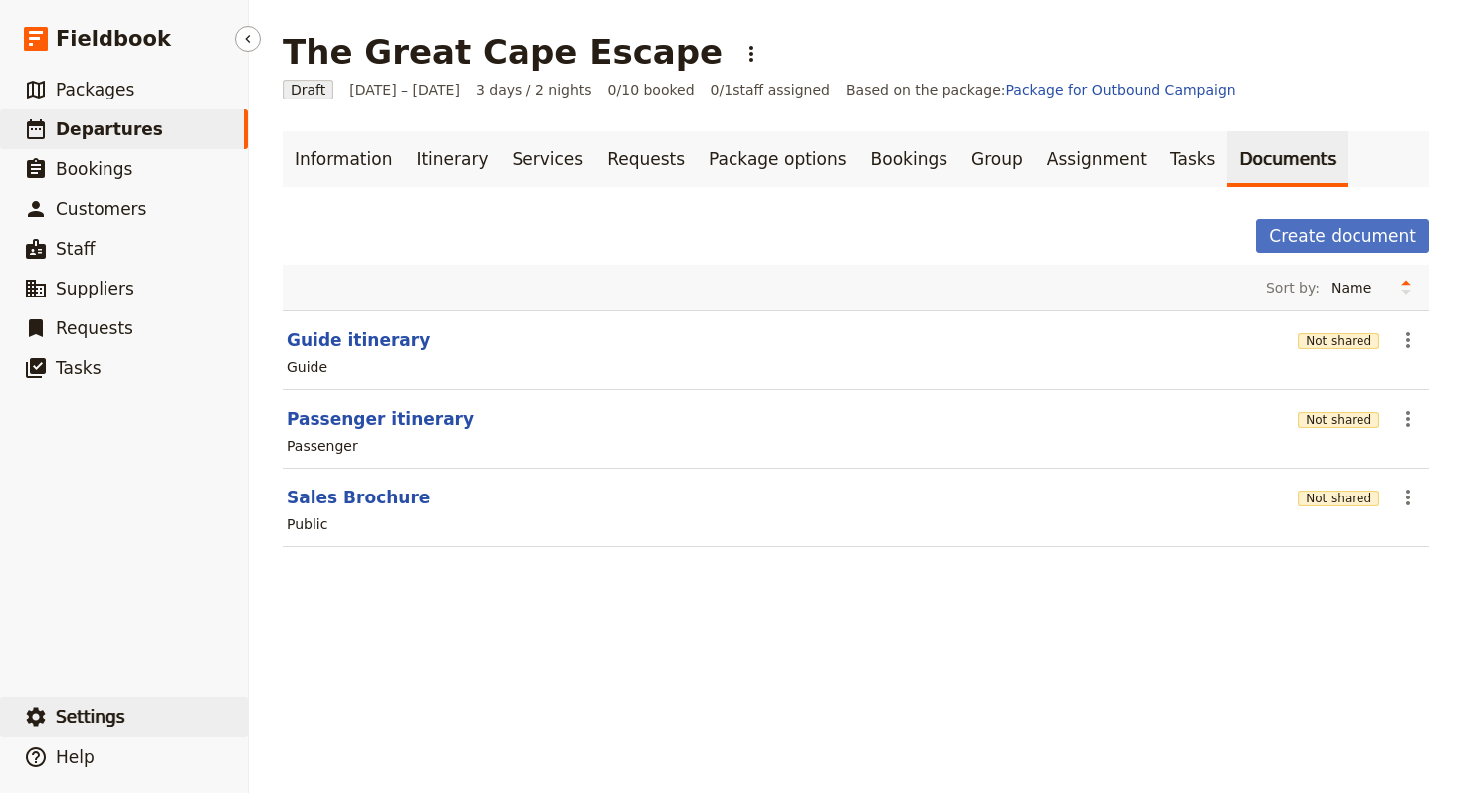
click at [138, 662] on button "​ Settings" at bounding box center [124, 718] width 248 height 40
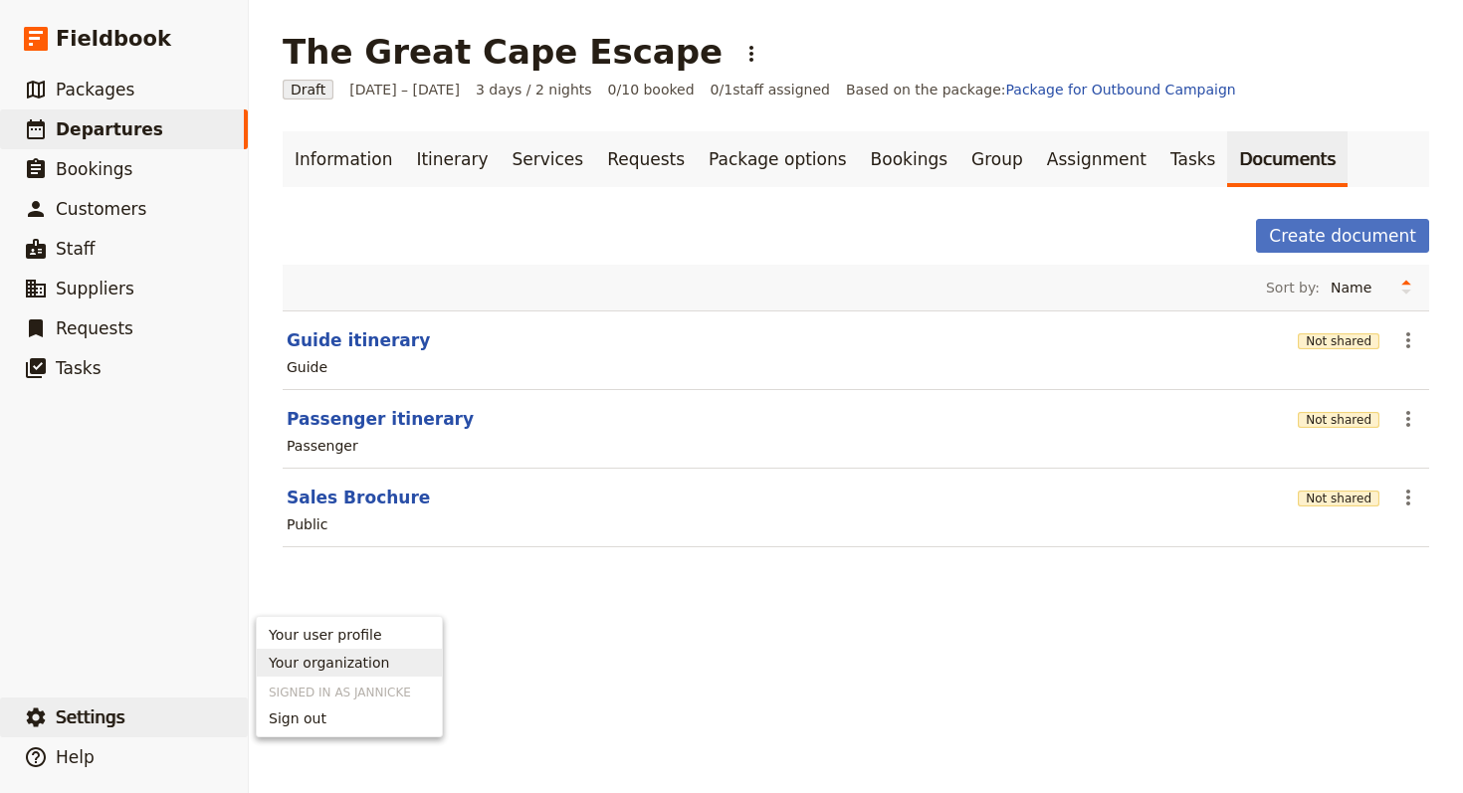
click at [396, 659] on span "Your organization" at bounding box center [349, 663] width 161 height 20
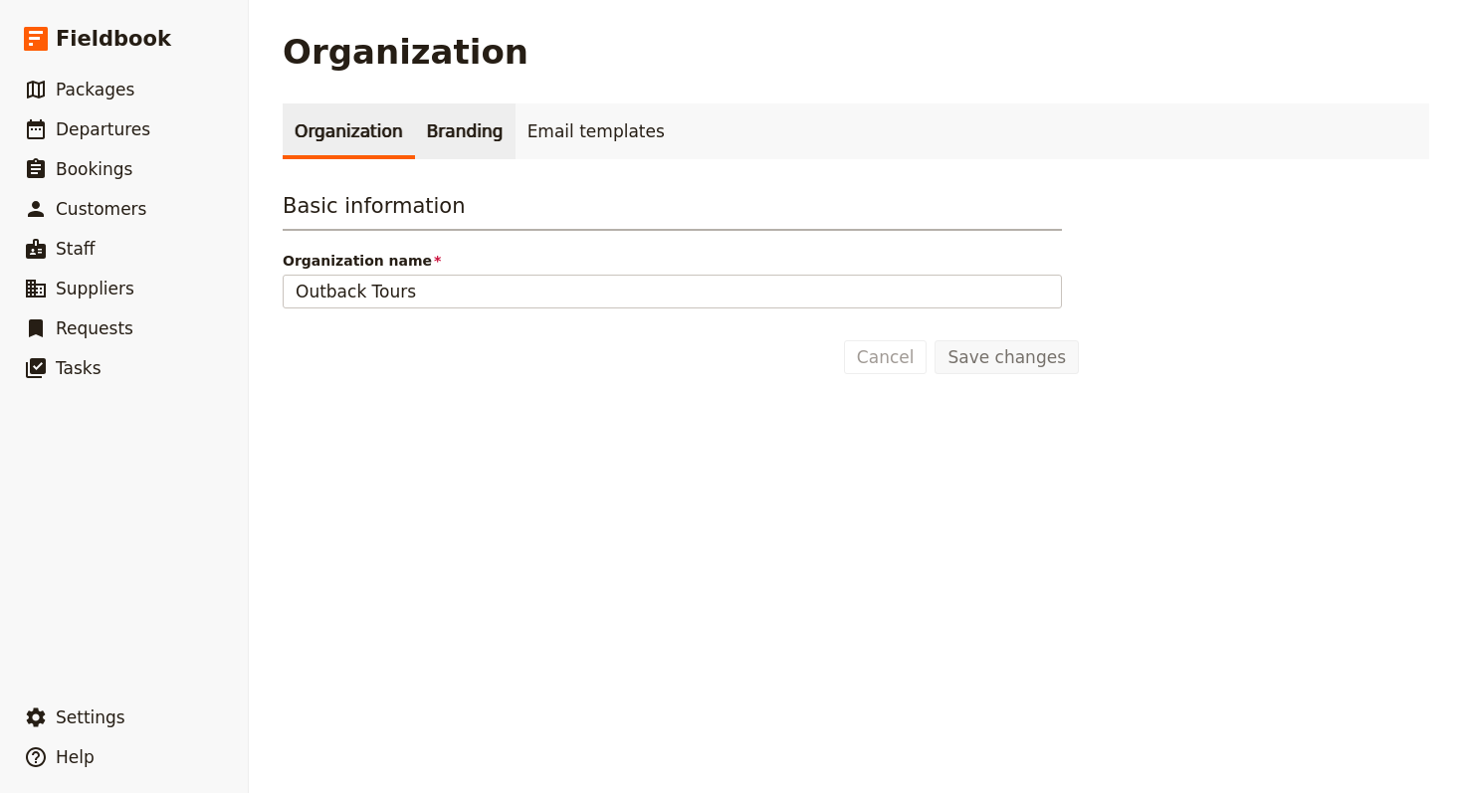
click at [415, 127] on link "Branding" at bounding box center [465, 132] width 101 height 56
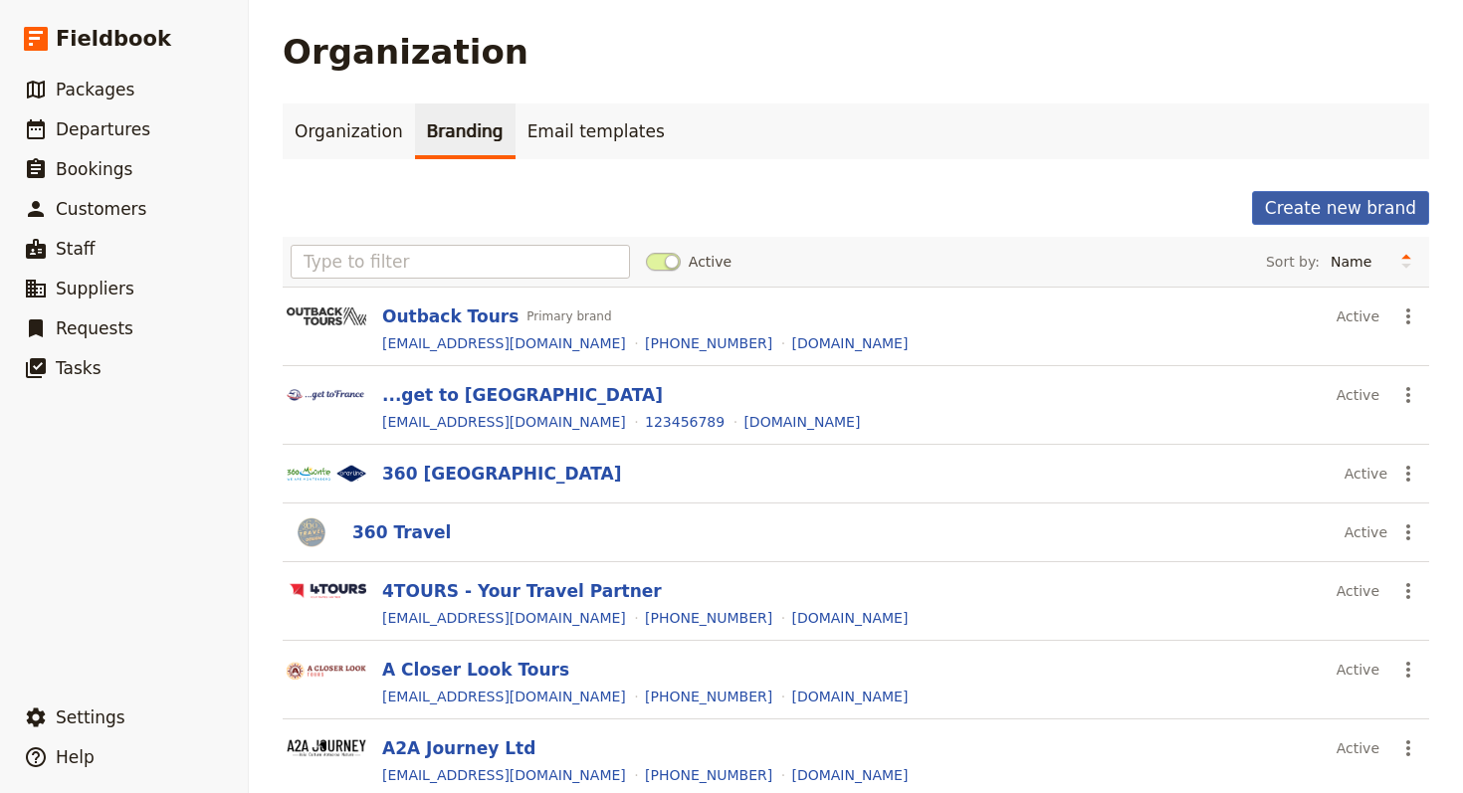
click at [1053, 208] on button "Create new brand" at bounding box center [1340, 208] width 177 height 34
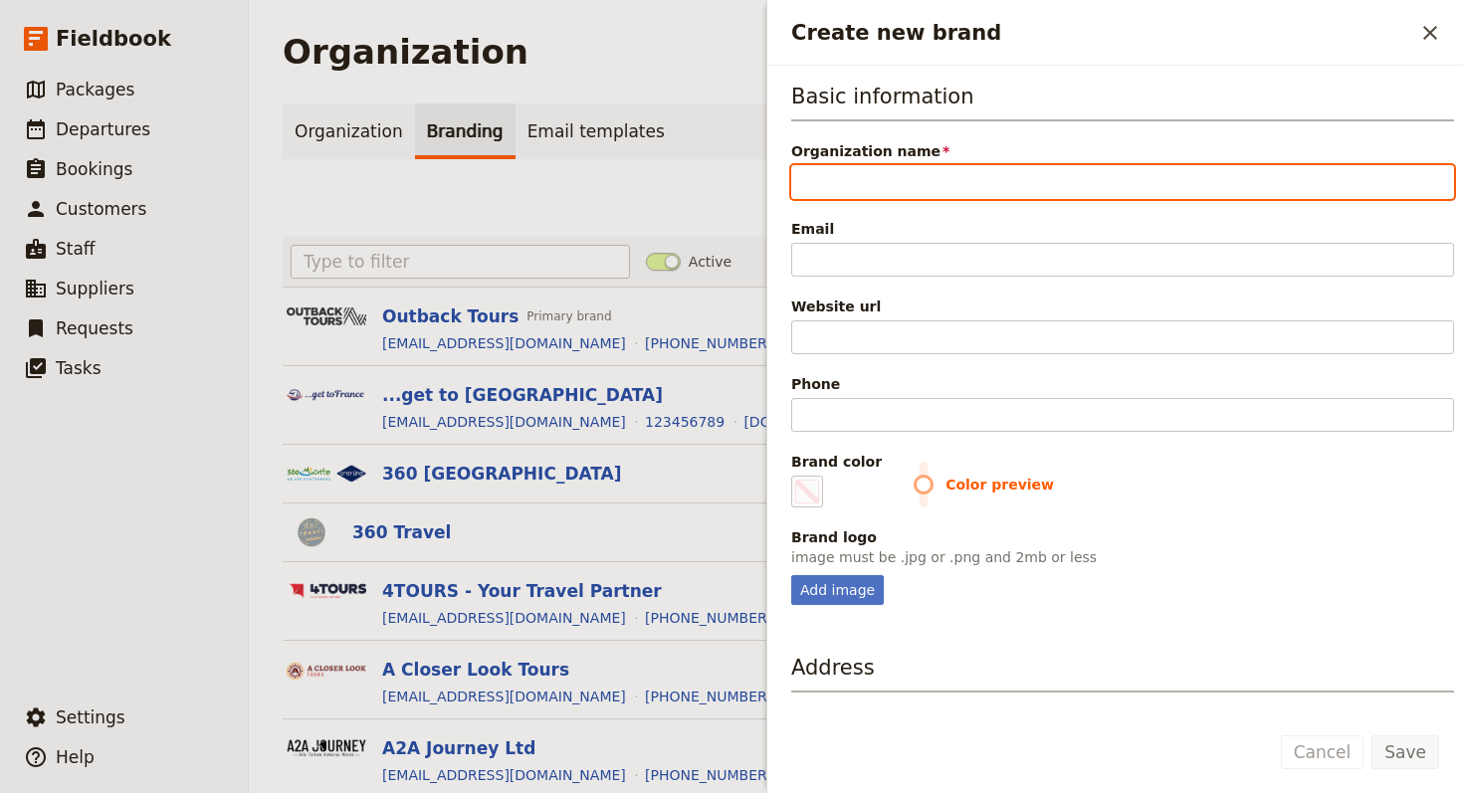
paste input "SAFFA Tours"
type input "SAFFA Tours"
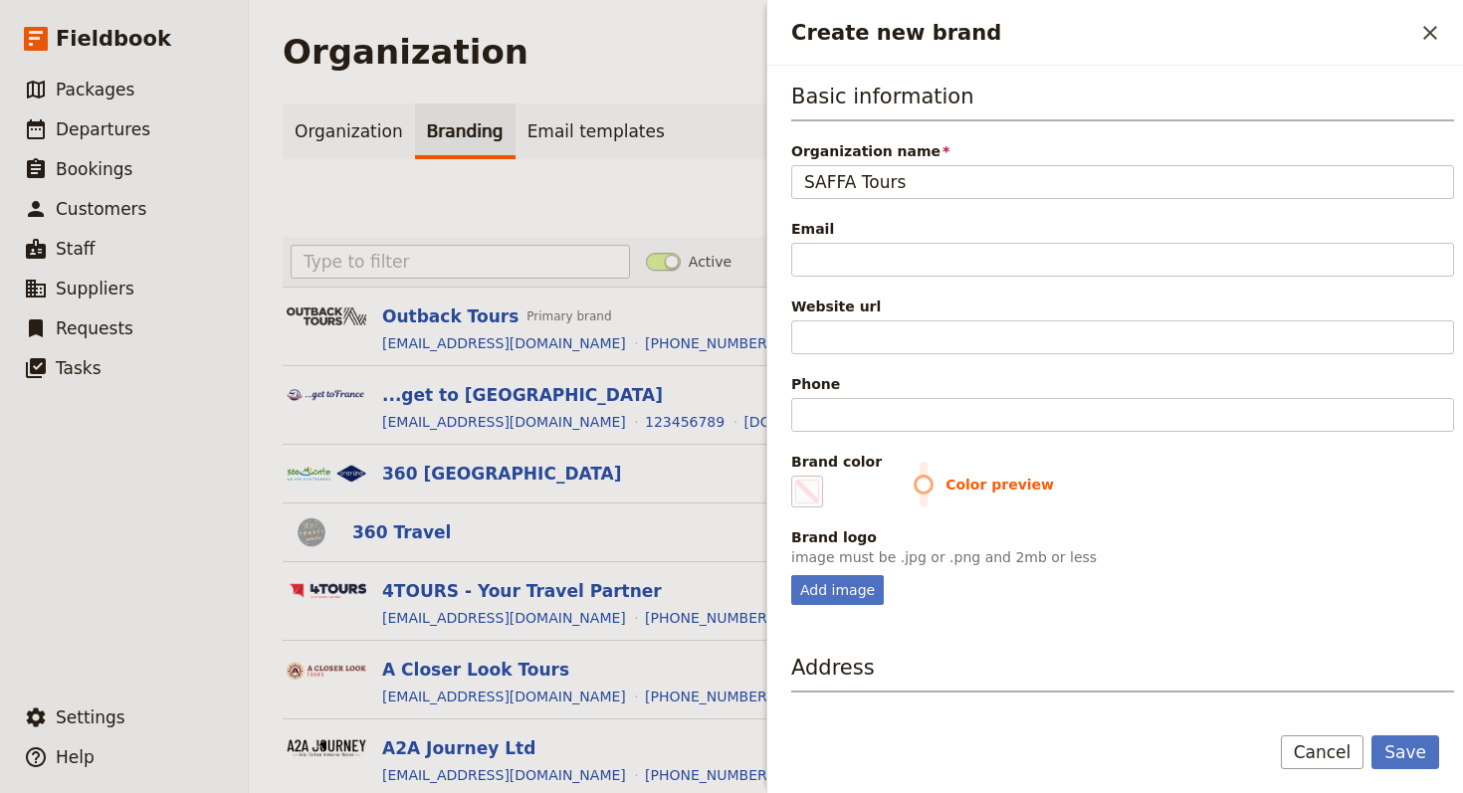
click at [928, 235] on div "Email" at bounding box center [1122, 229] width 663 height 20
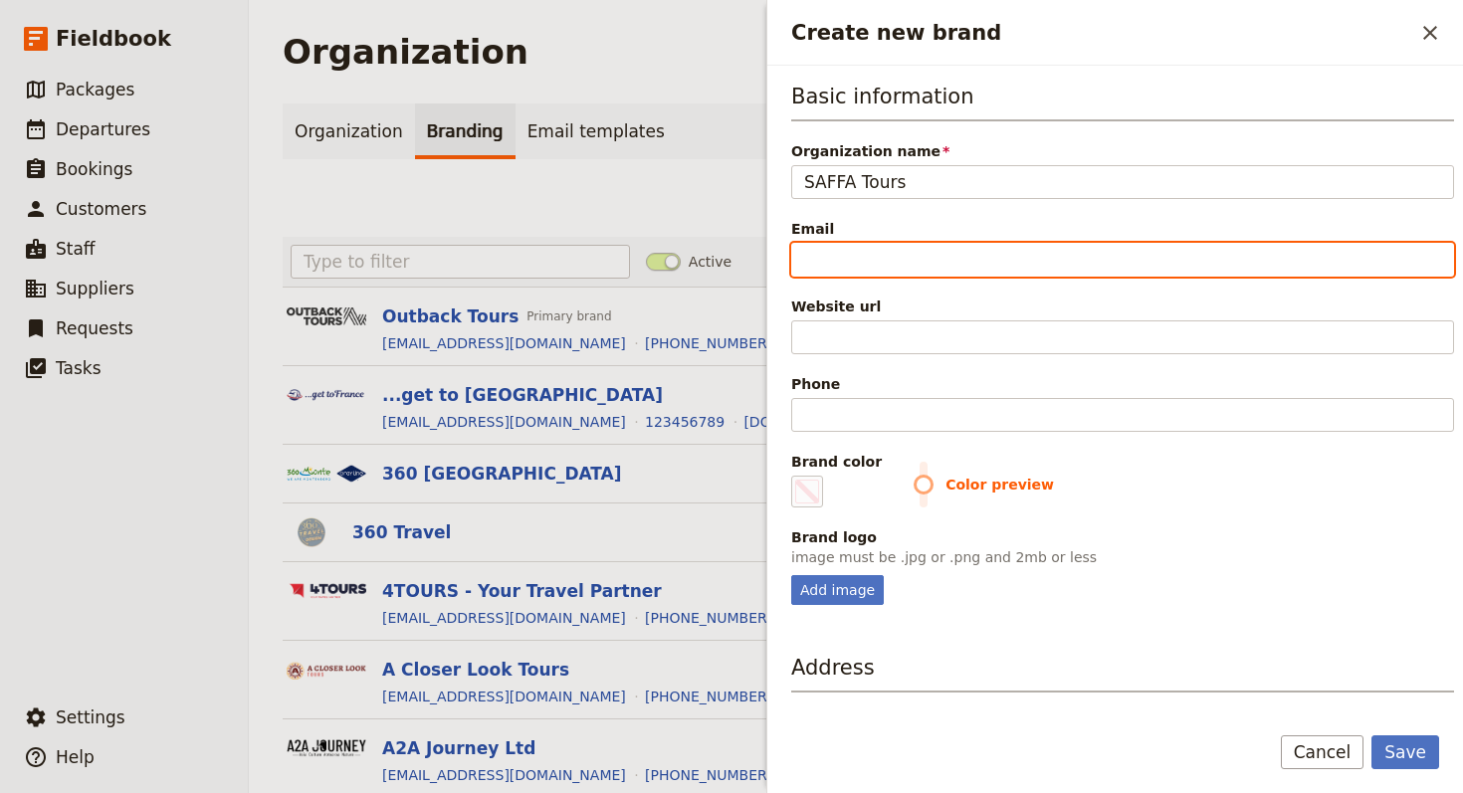
click at [928, 243] on input "Email" at bounding box center [1122, 260] width 663 height 34
paste input "[EMAIL_ADDRESS][DOMAIN_NAME]"
type input "[EMAIL_ADDRESS][DOMAIN_NAME]"
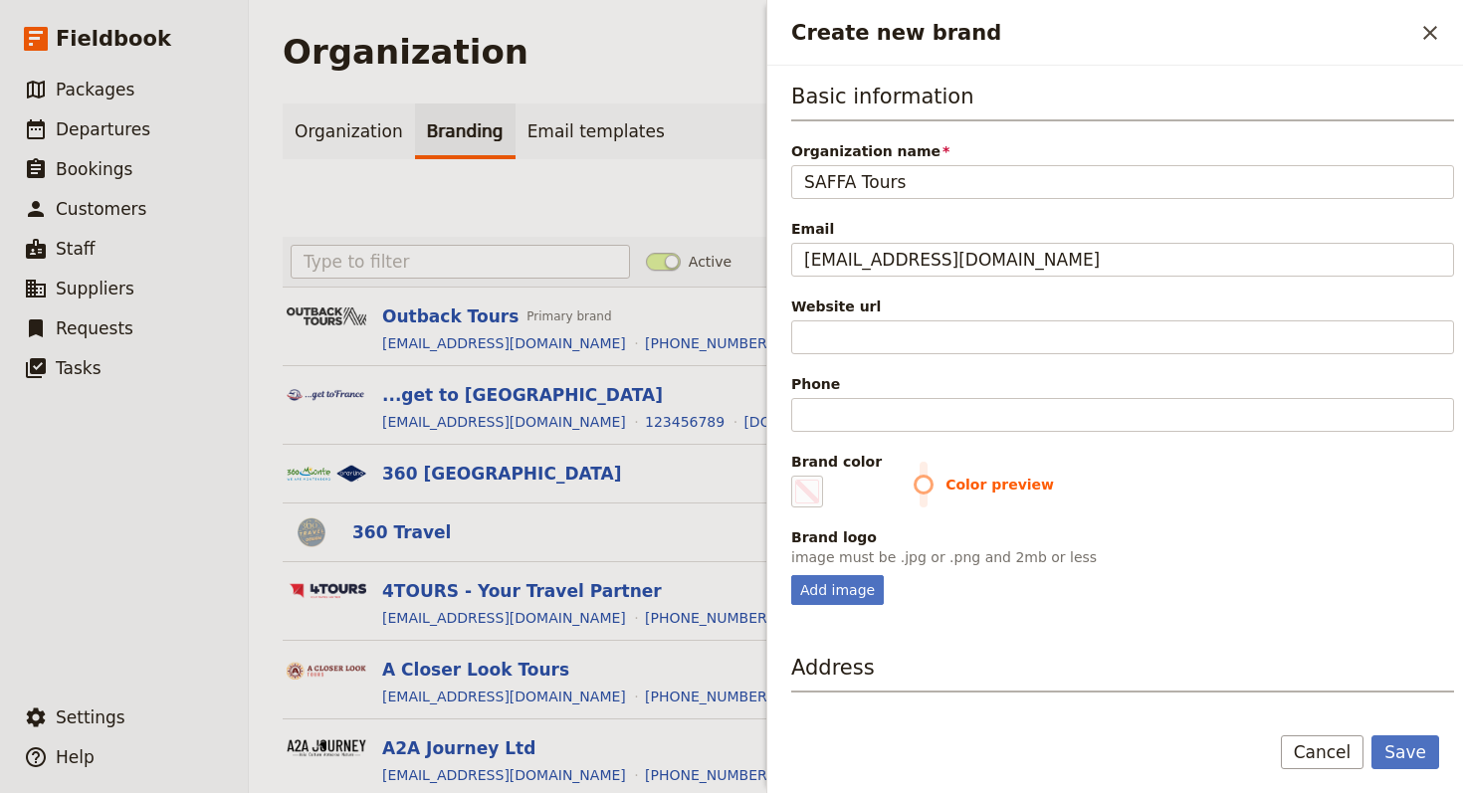
click at [974, 313] on div "Website url" at bounding box center [1122, 307] width 663 height 20
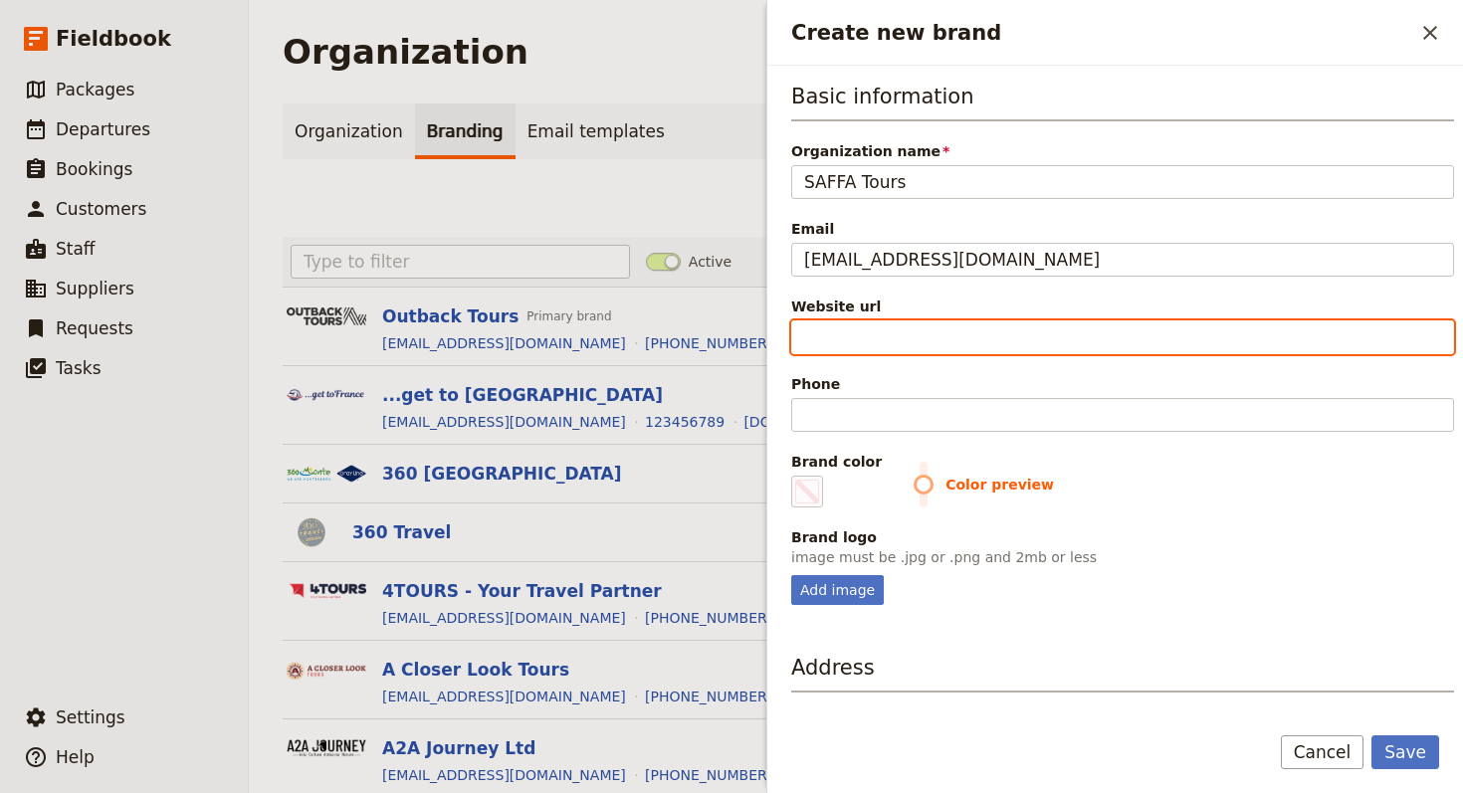
click at [974, 320] on input "Website url" at bounding box center [1122, 337] width 663 height 34
paste input "[URL][DOMAIN_NAME]"
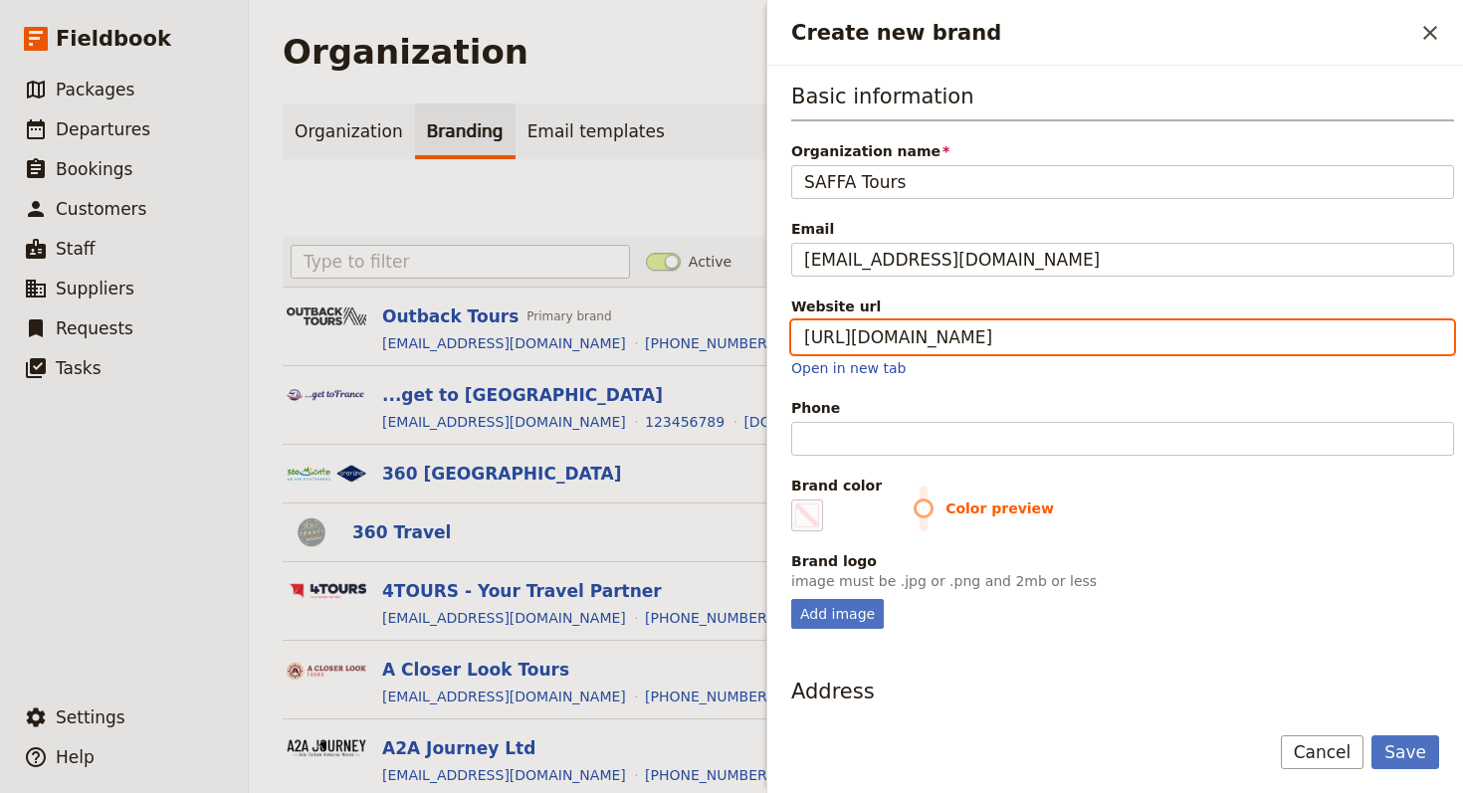
type input "[URL][DOMAIN_NAME]"
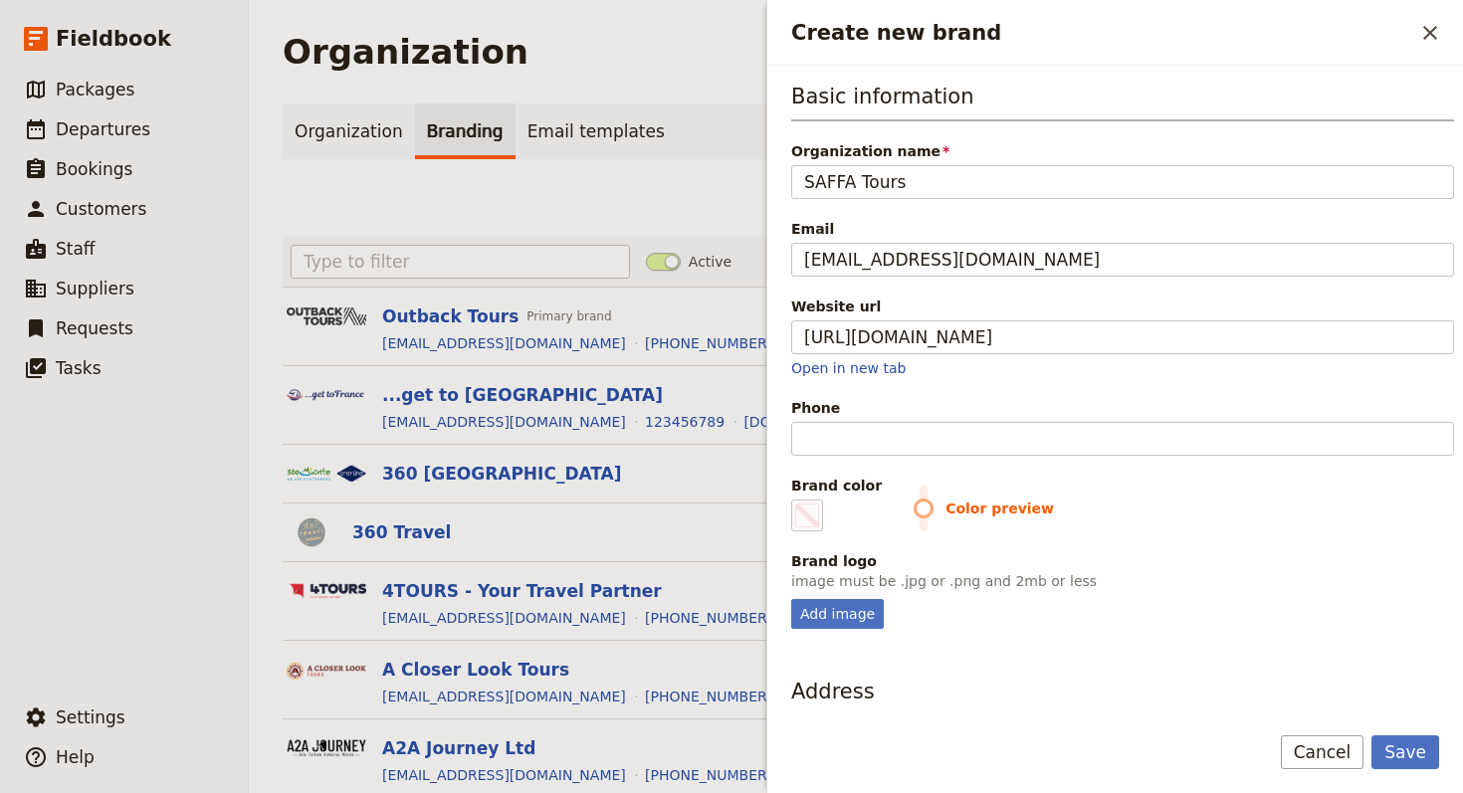
click at [943, 479] on div "Brand color #000000 Color preview" at bounding box center [1122, 504] width 663 height 56
click at [822, 628] on div "Add image" at bounding box center [837, 614] width 93 height 30
click at [791, 599] on input "Add image" at bounding box center [790, 598] width 1 height 1
click at [850, 617] on div "Add image" at bounding box center [837, 614] width 93 height 30
click at [791, 599] on input "Add image" at bounding box center [790, 598] width 1 height 1
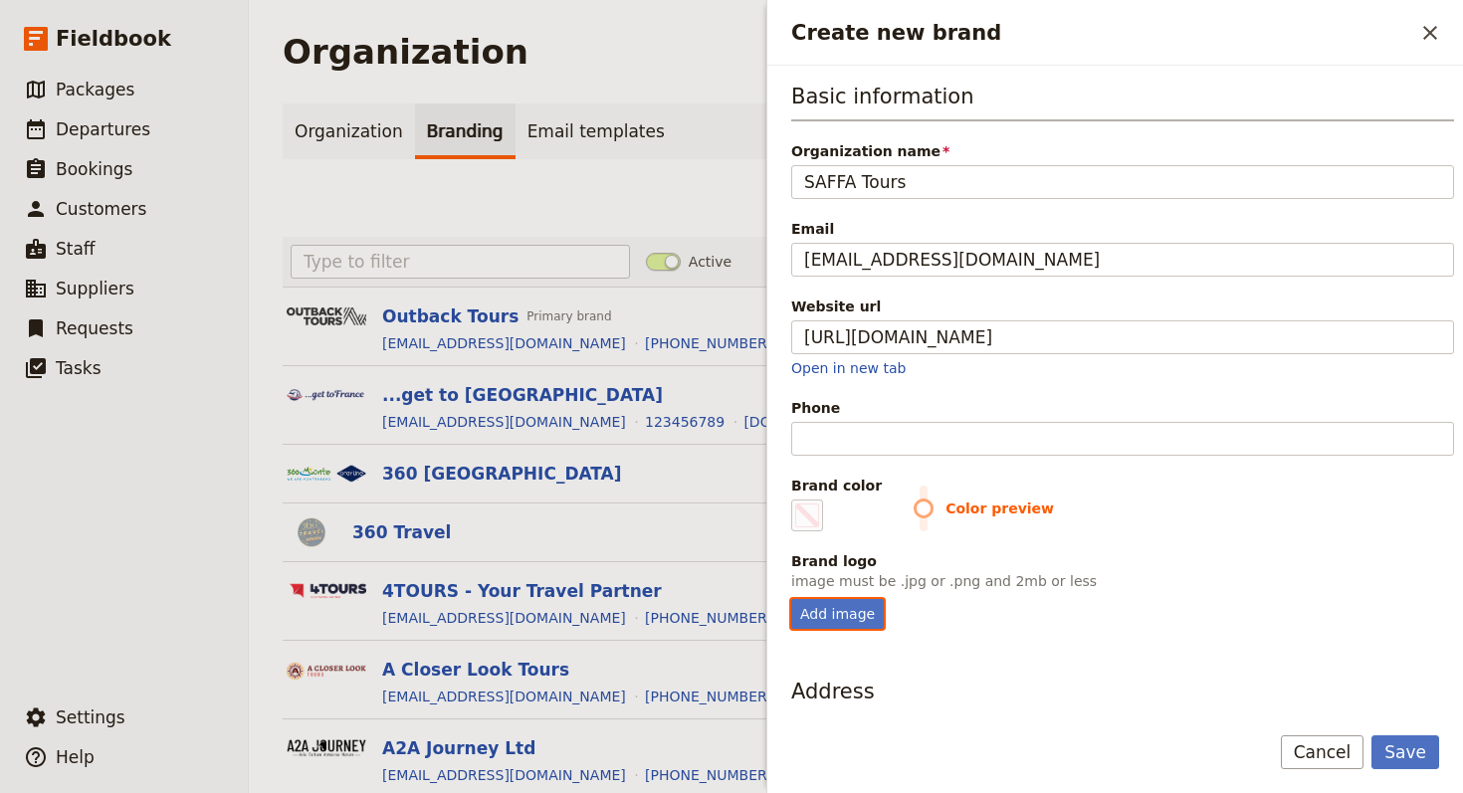
type input "C:\fakepath\Screenshot [DATE] 11.12.53.png"
click at [816, 502] on fieldset "#000000" at bounding box center [807, 516] width 32 height 32
click at [796, 500] on input "#000000" at bounding box center [795, 499] width 1 height 1
type input "#9ea3a1"
click at [1053, 629] on div "Change Remove" at bounding box center [1122, 626] width 663 height 54
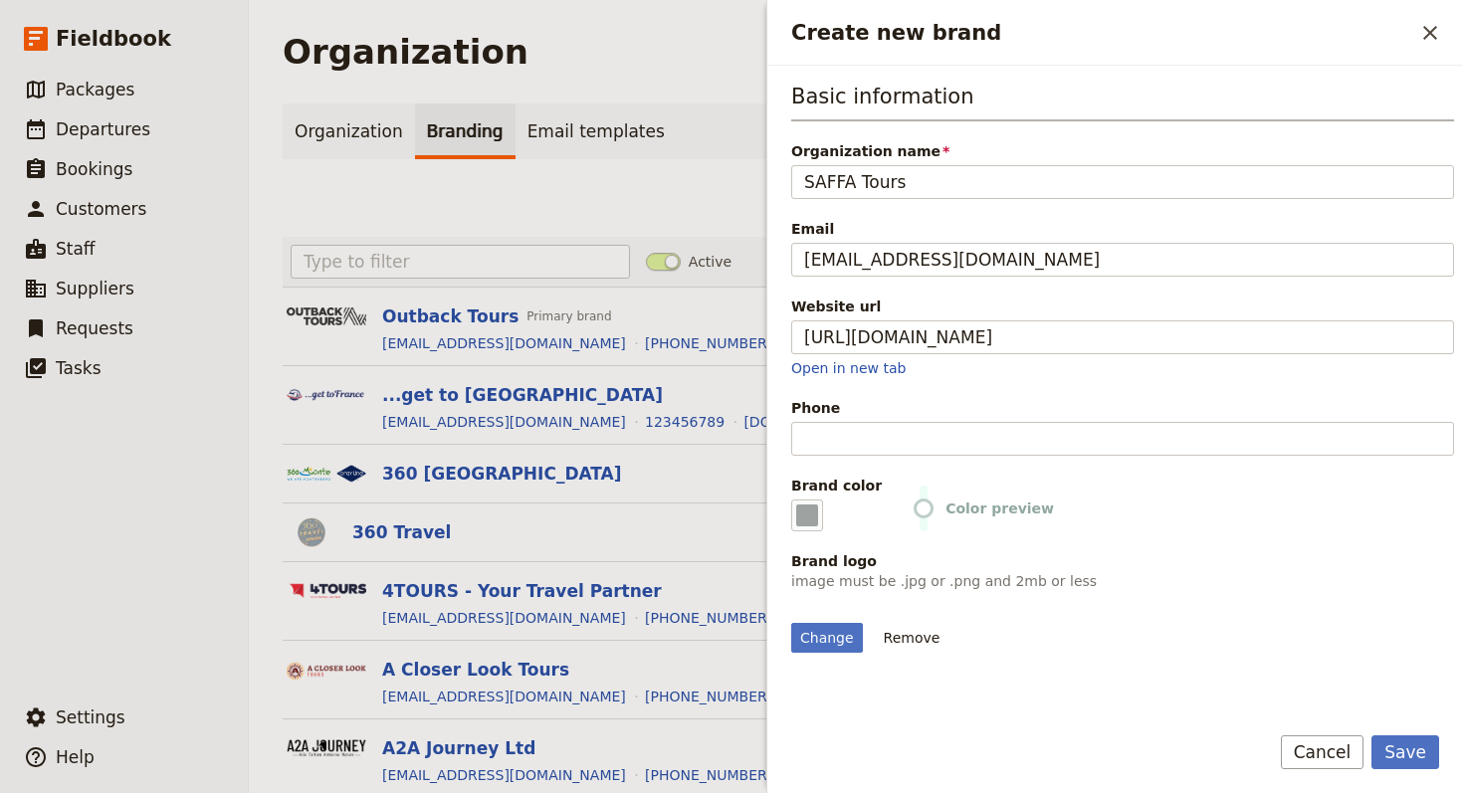
click at [1053, 662] on div "Save Cancel" at bounding box center [1115, 765] width 696 height 58
click at [1053, 662] on button "Save" at bounding box center [1406, 753] width 68 height 34
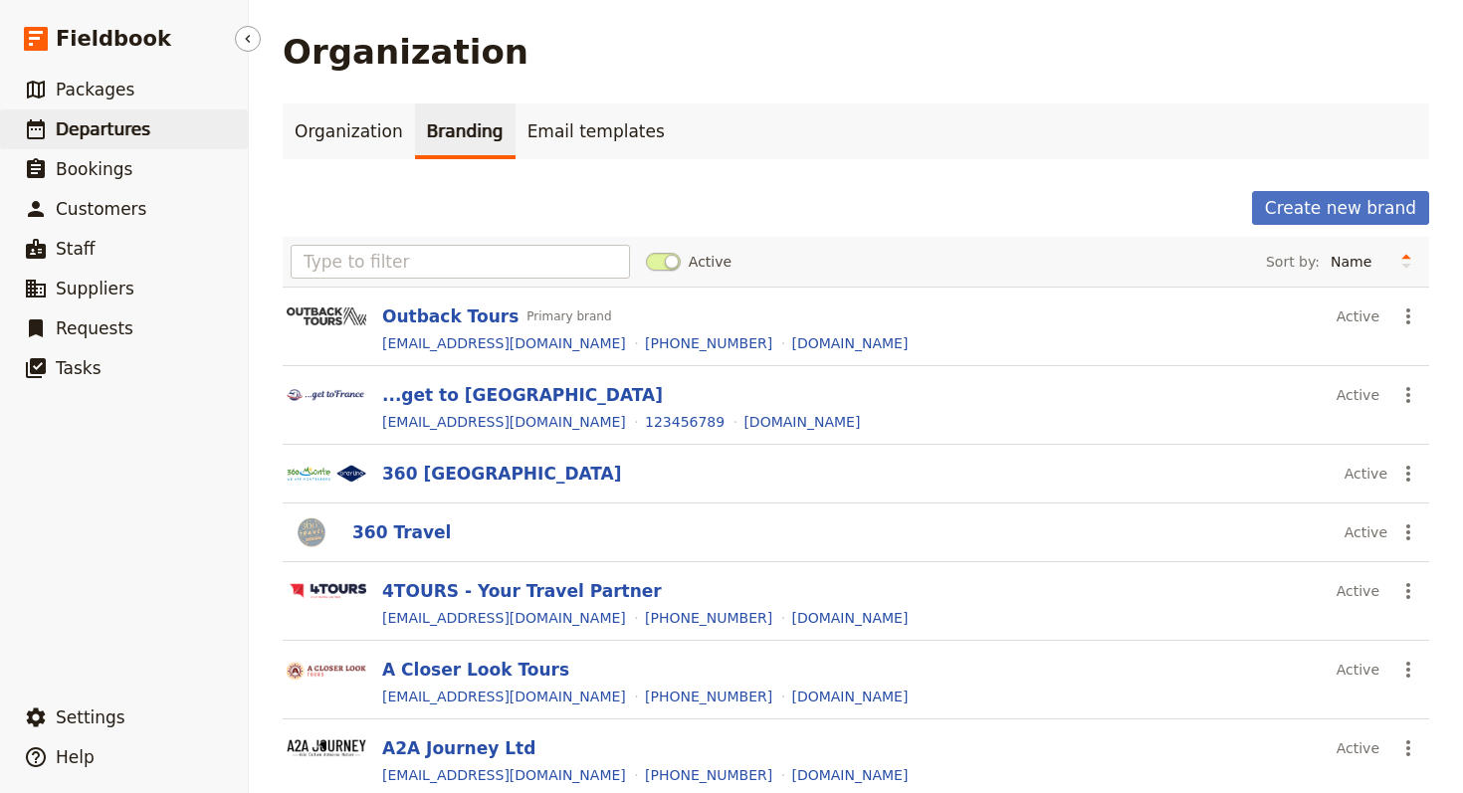
click at [85, 114] on link "​ Departures" at bounding box center [124, 129] width 248 height 40
select select "UPDATED_AT"
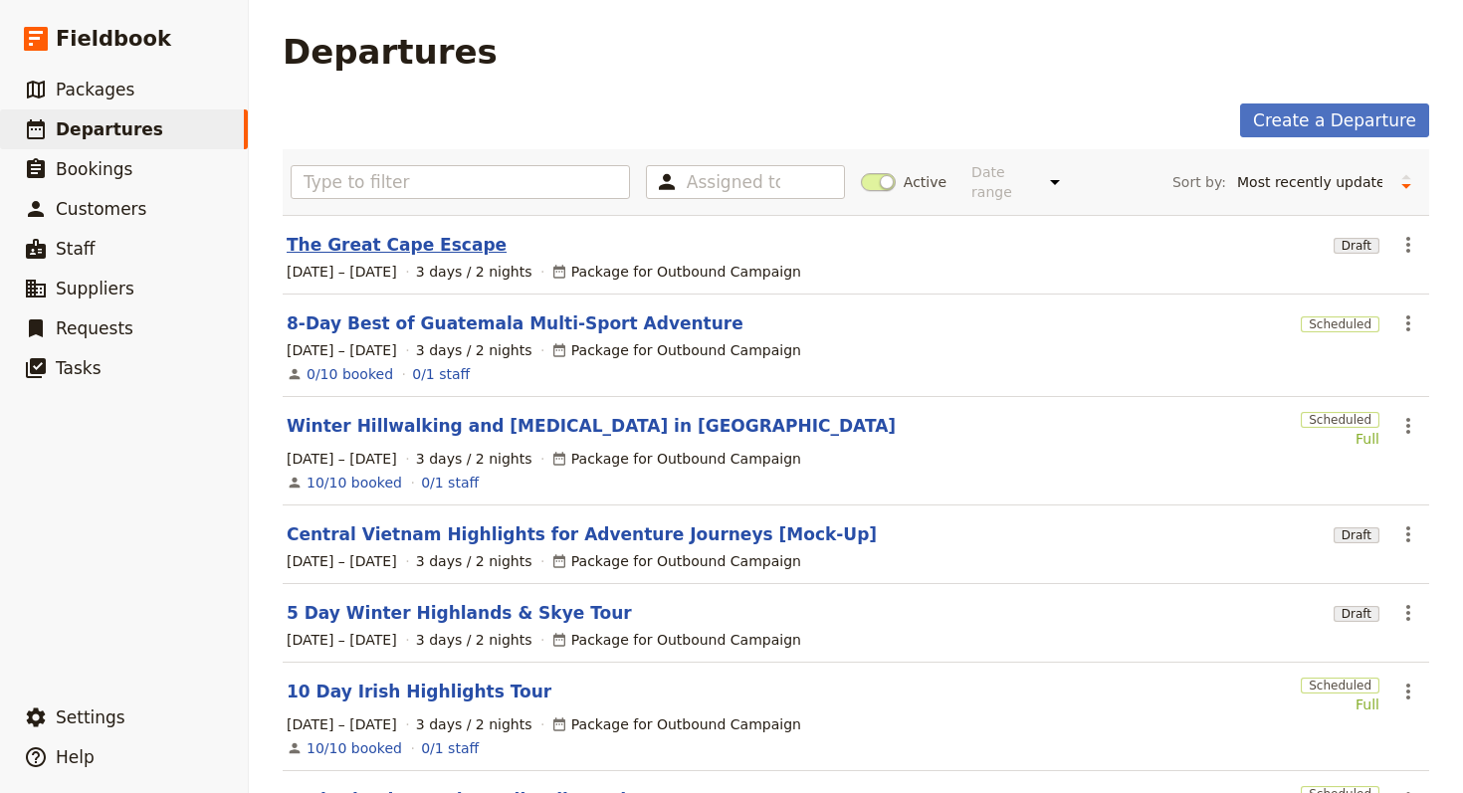
click at [409, 237] on link "The Great Cape Escape" at bounding box center [397, 245] width 220 height 24
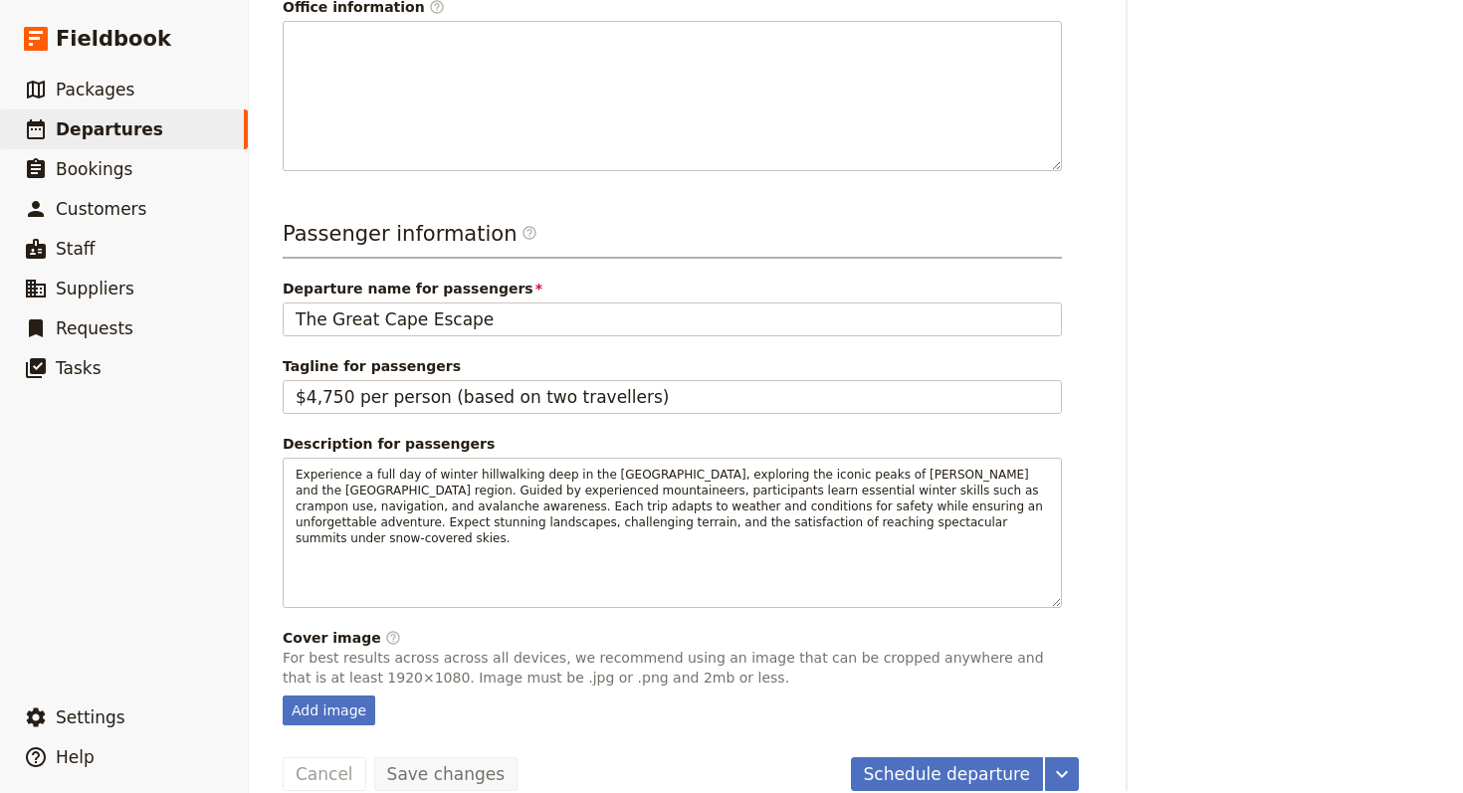
scroll to position [710, 0]
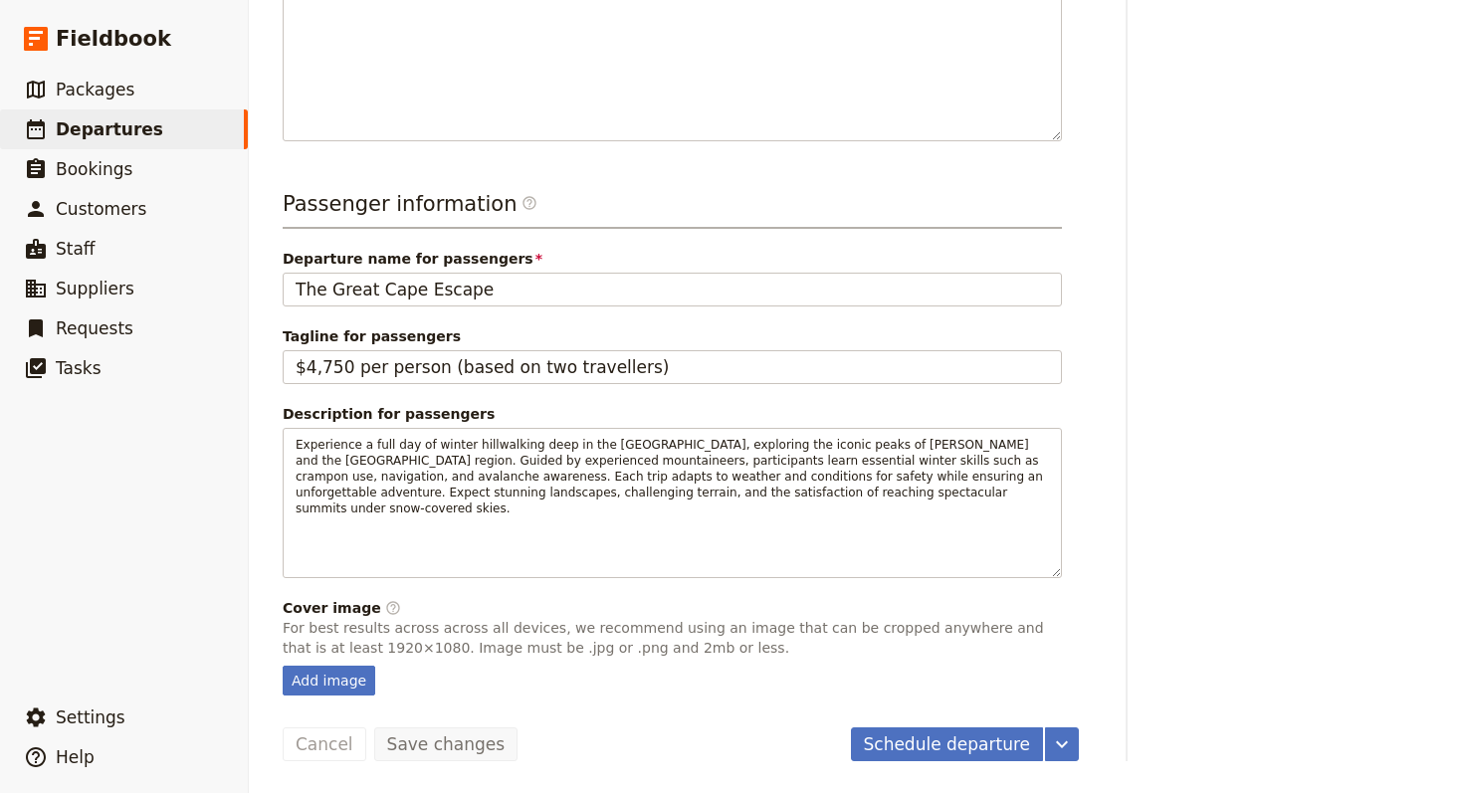
click at [341, 662] on div "Departure information Departure name / reference code The Great Cape Escape Ass…" at bounding box center [679, 102] width 796 height 1190
click at [342, 662] on div "Add image" at bounding box center [329, 681] width 93 height 30
click at [283, 662] on input "Add image" at bounding box center [282, 665] width 1 height 1
